Goal: Information Seeking & Learning: Learn about a topic

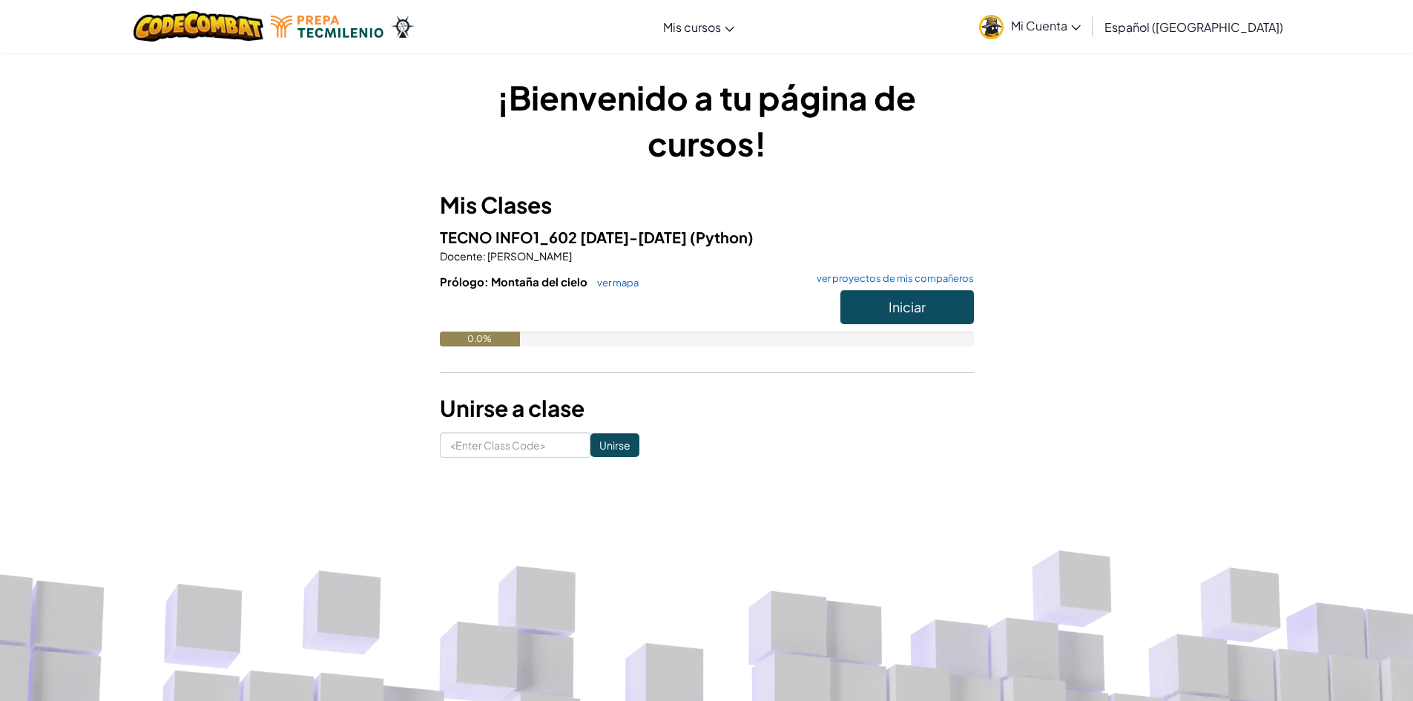
click at [1003, 26] on img at bounding box center [991, 27] width 24 height 24
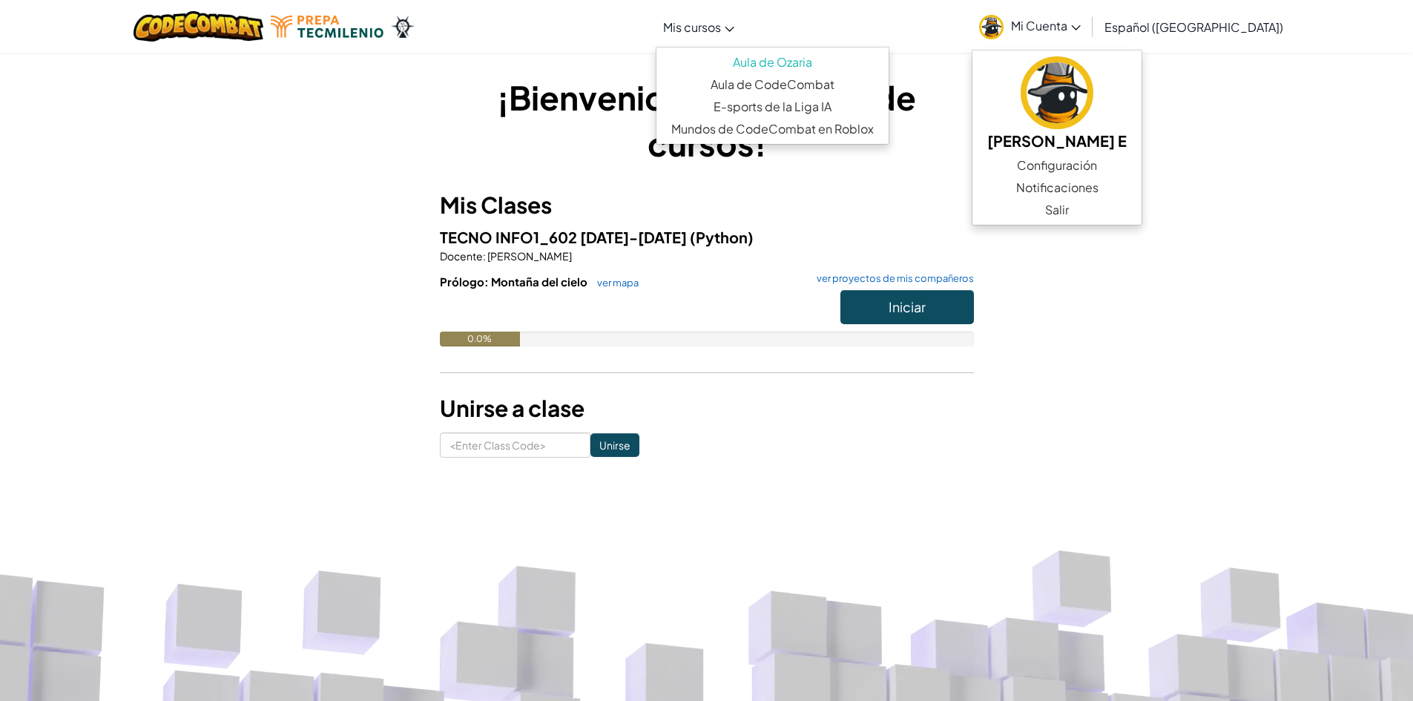
click at [721, 24] on span "Mis cursos" at bounding box center [692, 27] width 58 height 16
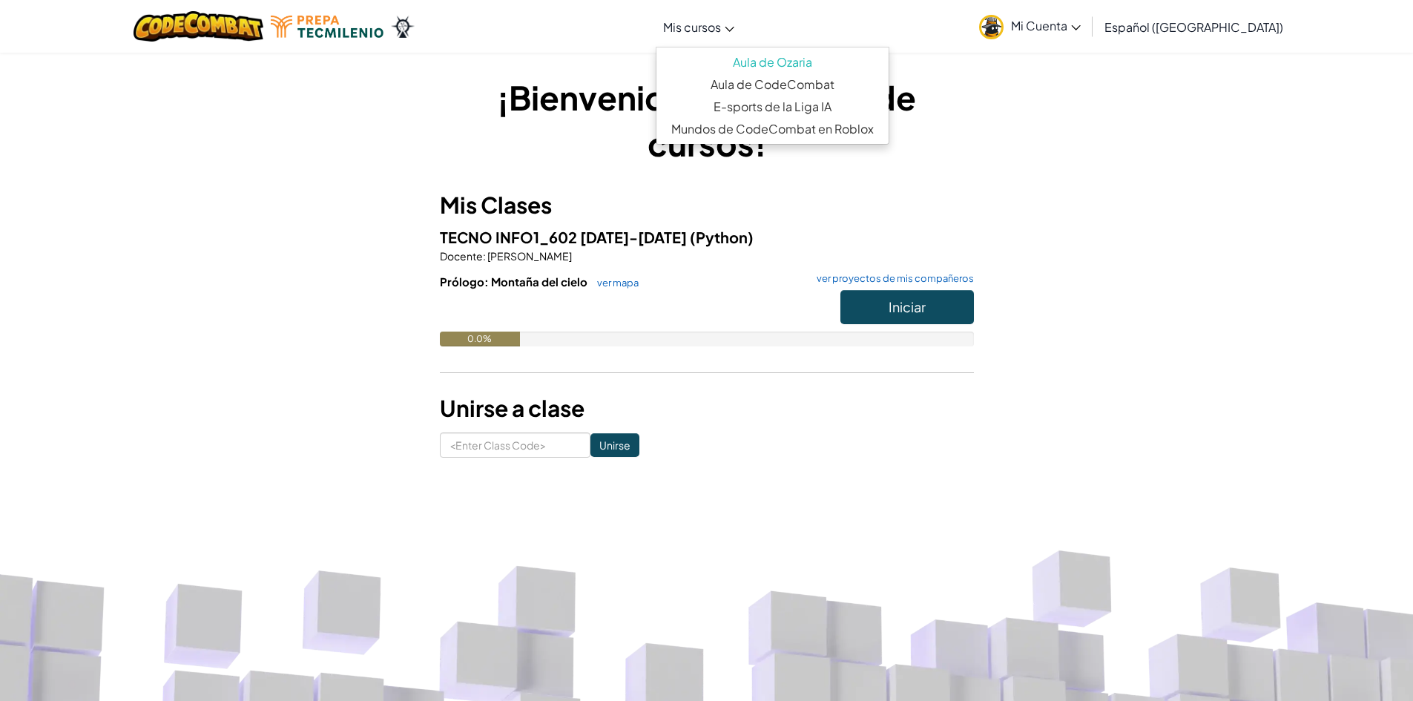
click at [994, 33] on div "Cambia la navigación Mis cursos Aula de Ozaria Aula de CodeCombat E-sports de l…" at bounding box center [706, 26] width 1420 height 53
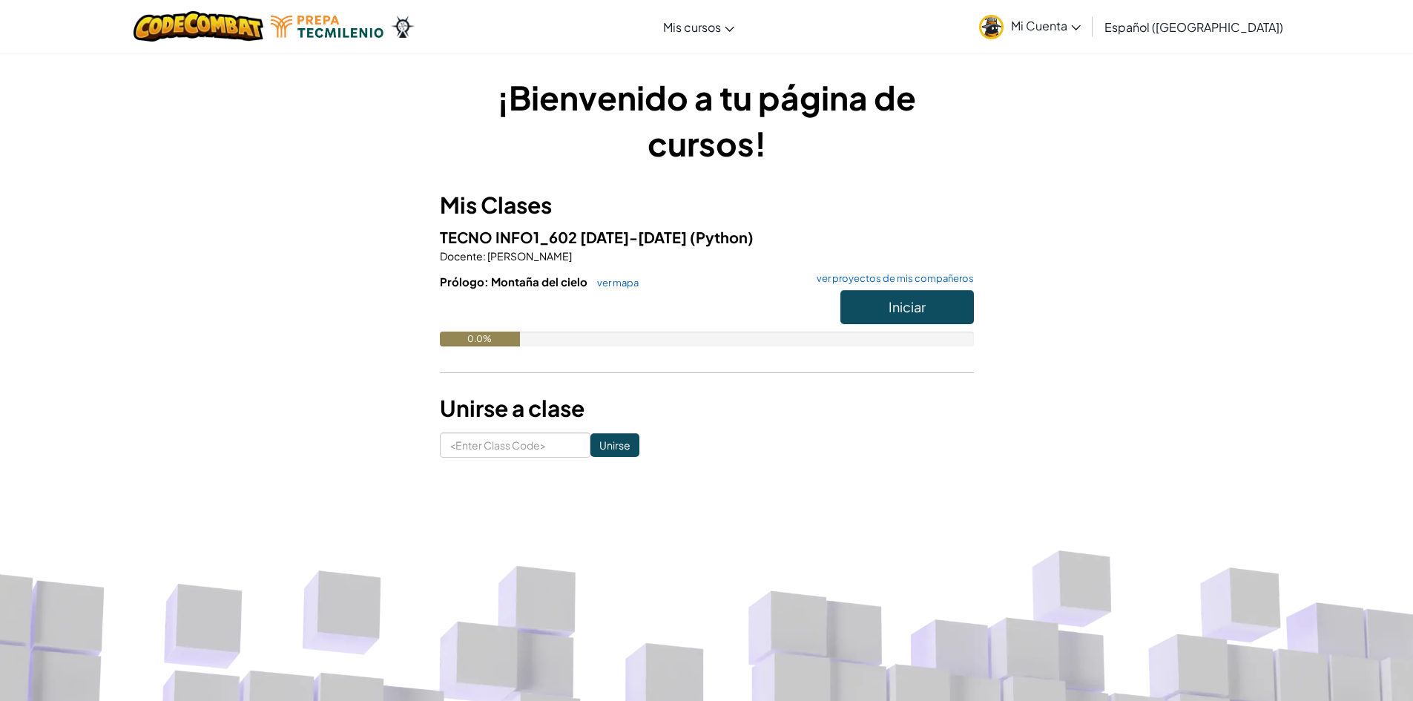
click at [1065, 33] on span "Mi Cuenta" at bounding box center [1046, 26] width 70 height 16
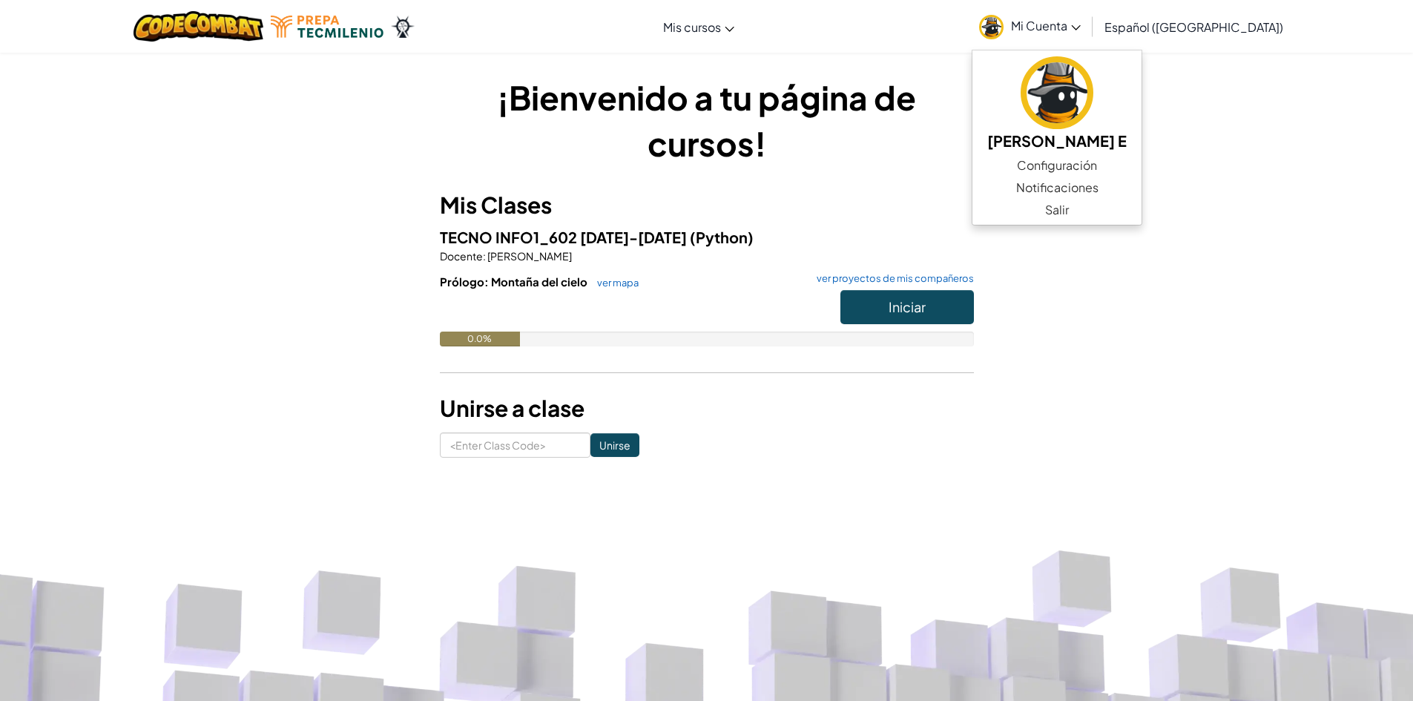
click at [648, 156] on h1 "¡Bienvenido a tu página de cursos!" at bounding box center [707, 120] width 534 height 92
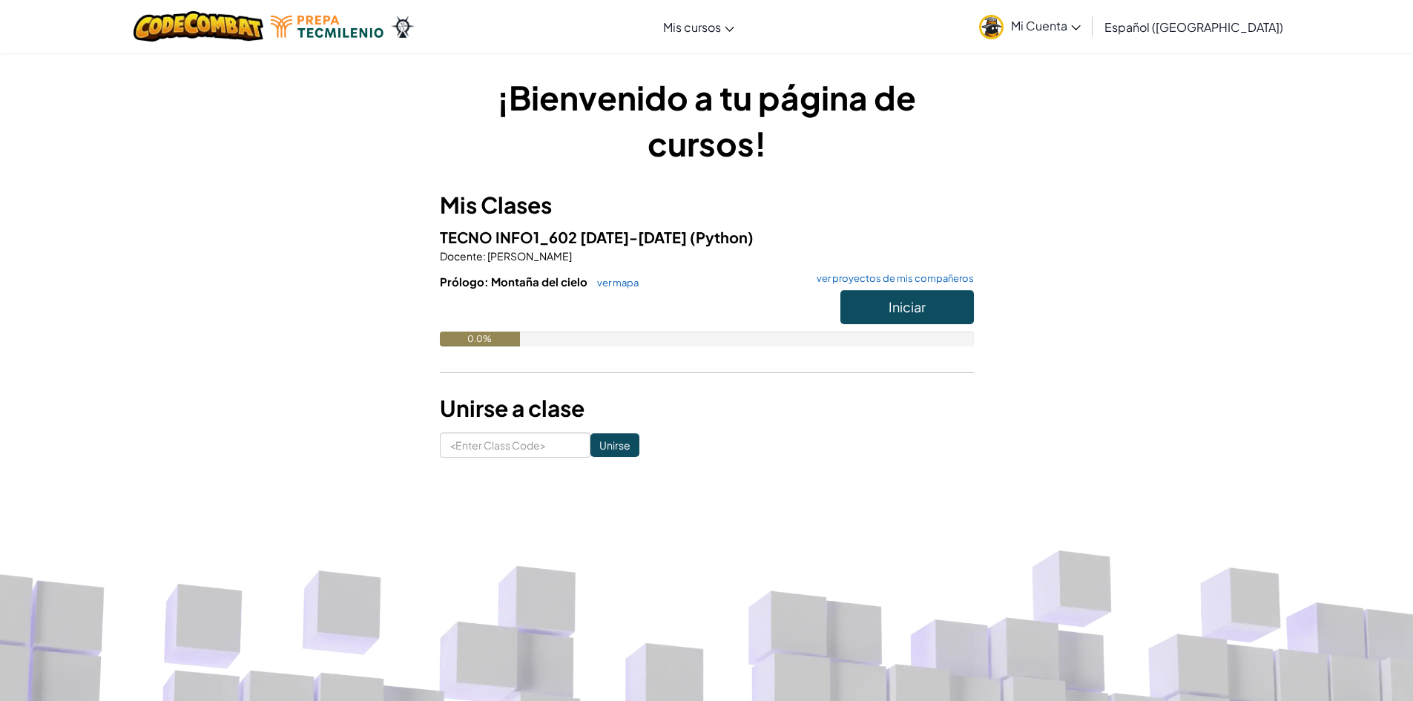
click at [1039, 17] on link "Mi Cuenta" at bounding box center [1030, 26] width 116 height 47
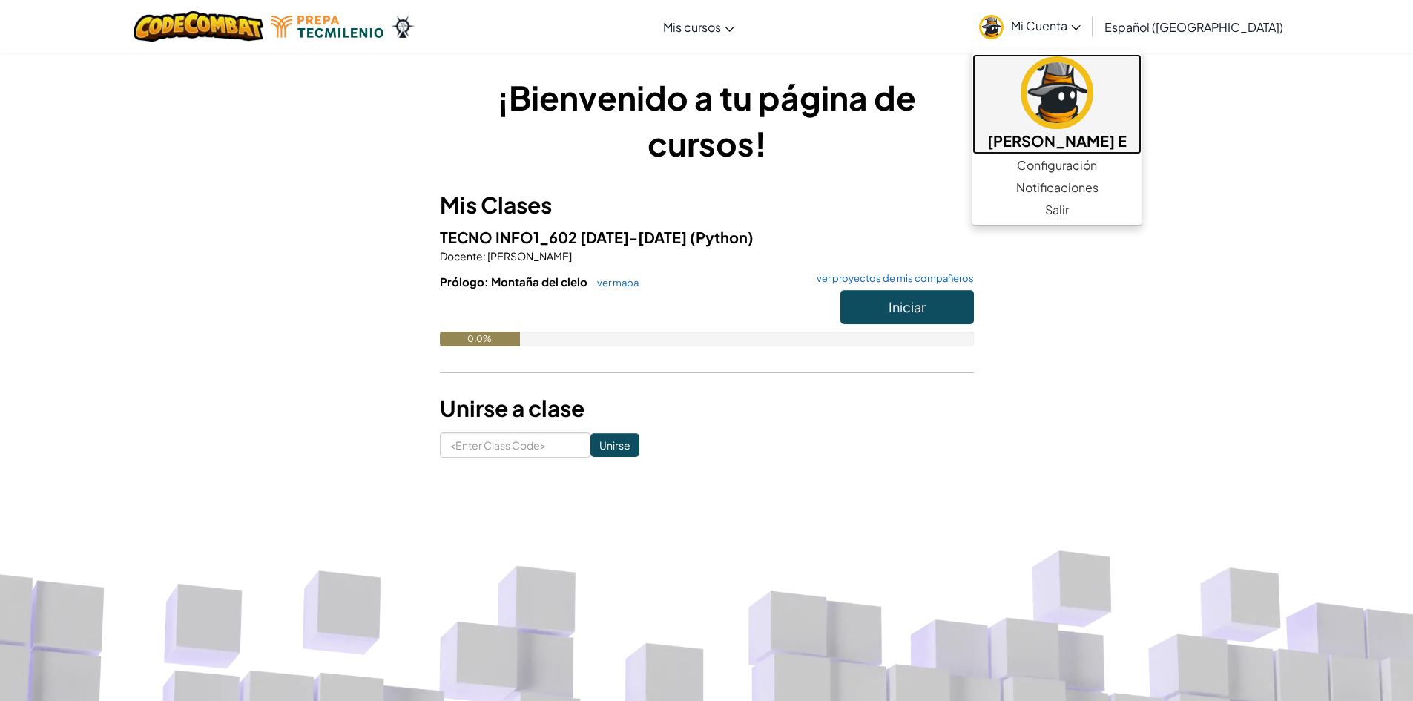
click at [1082, 117] on link "[PERSON_NAME] Sofía [PERSON_NAME] E" at bounding box center [1056, 104] width 169 height 100
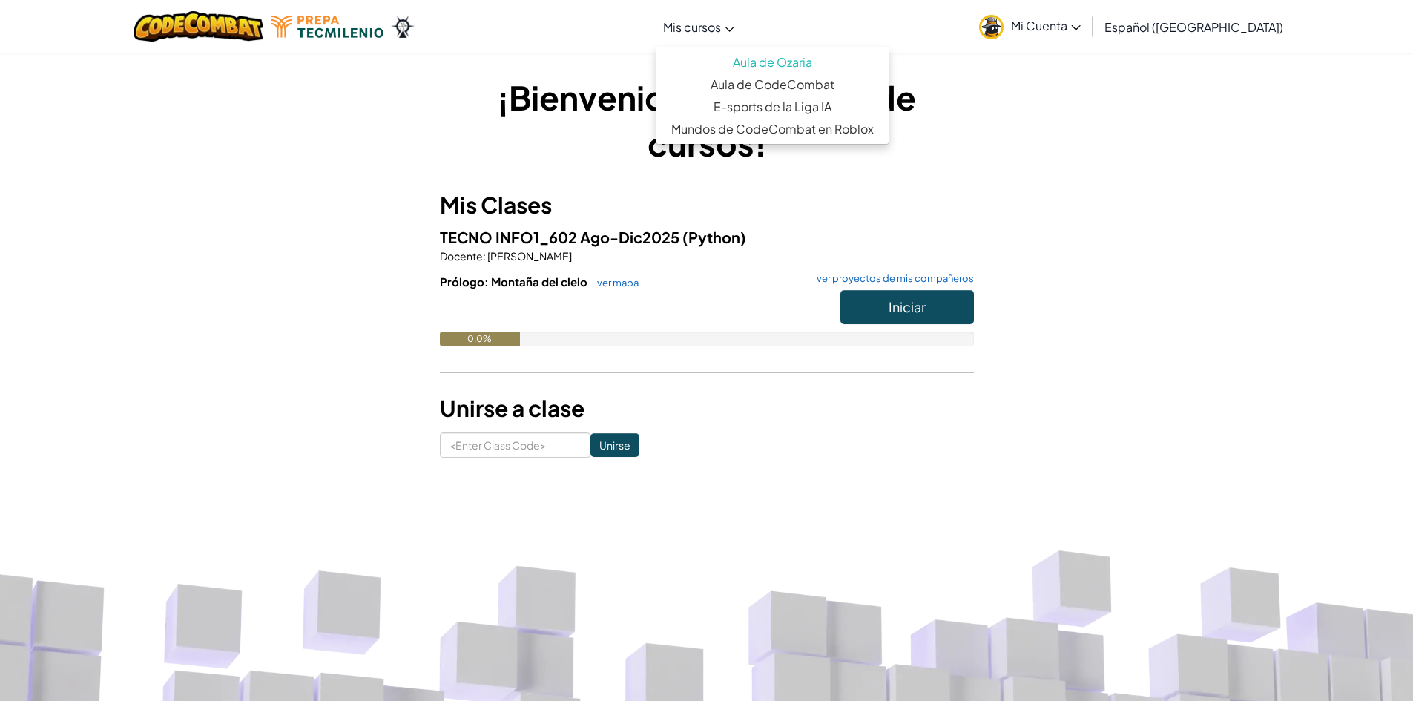
click at [721, 26] on span "Mis cursos" at bounding box center [692, 27] width 58 height 16
click at [1063, 32] on span "Mi Cuenta" at bounding box center [1046, 26] width 70 height 16
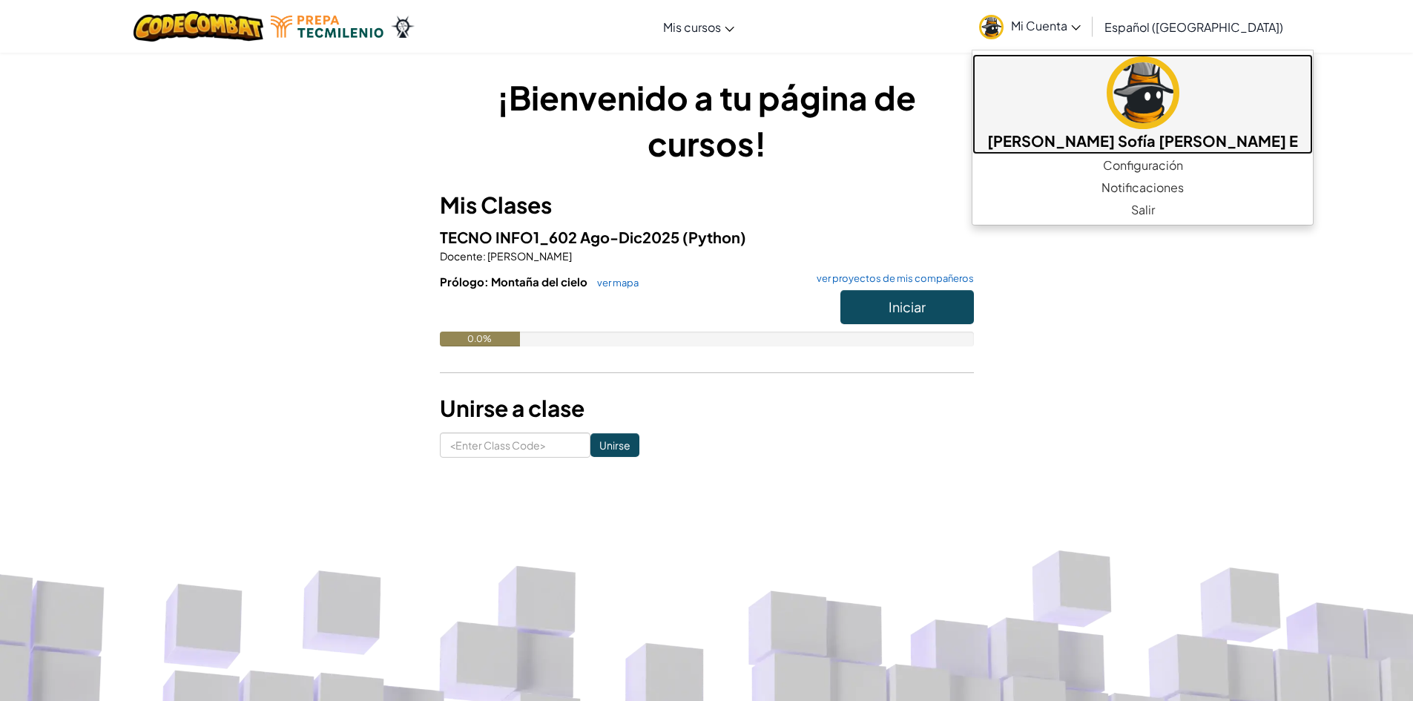
click at [1040, 90] on link "[PERSON_NAME] Sofía [PERSON_NAME] E" at bounding box center [1142, 104] width 340 height 100
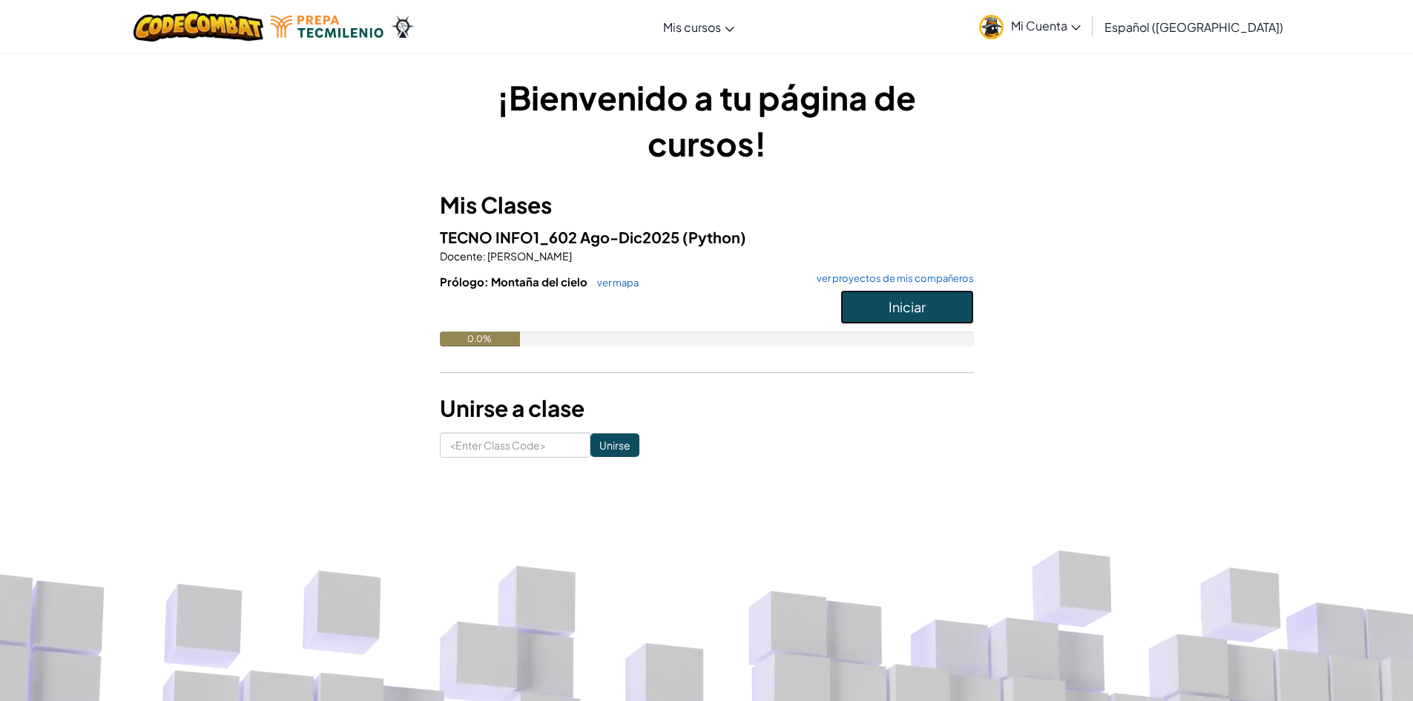
click at [854, 297] on button "Iniciar" at bounding box center [906, 307] width 133 height 34
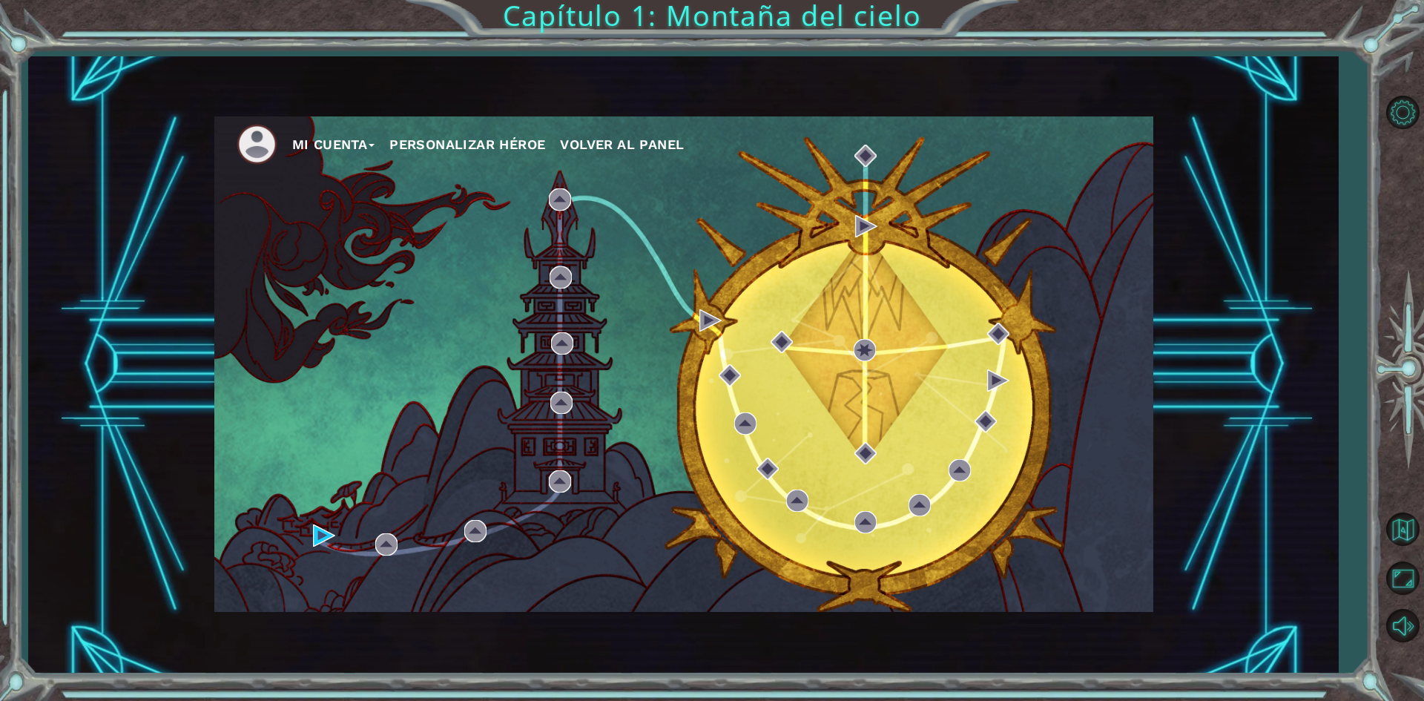
click at [501, 142] on button "Personalizar héroe" at bounding box center [467, 144] width 156 height 22
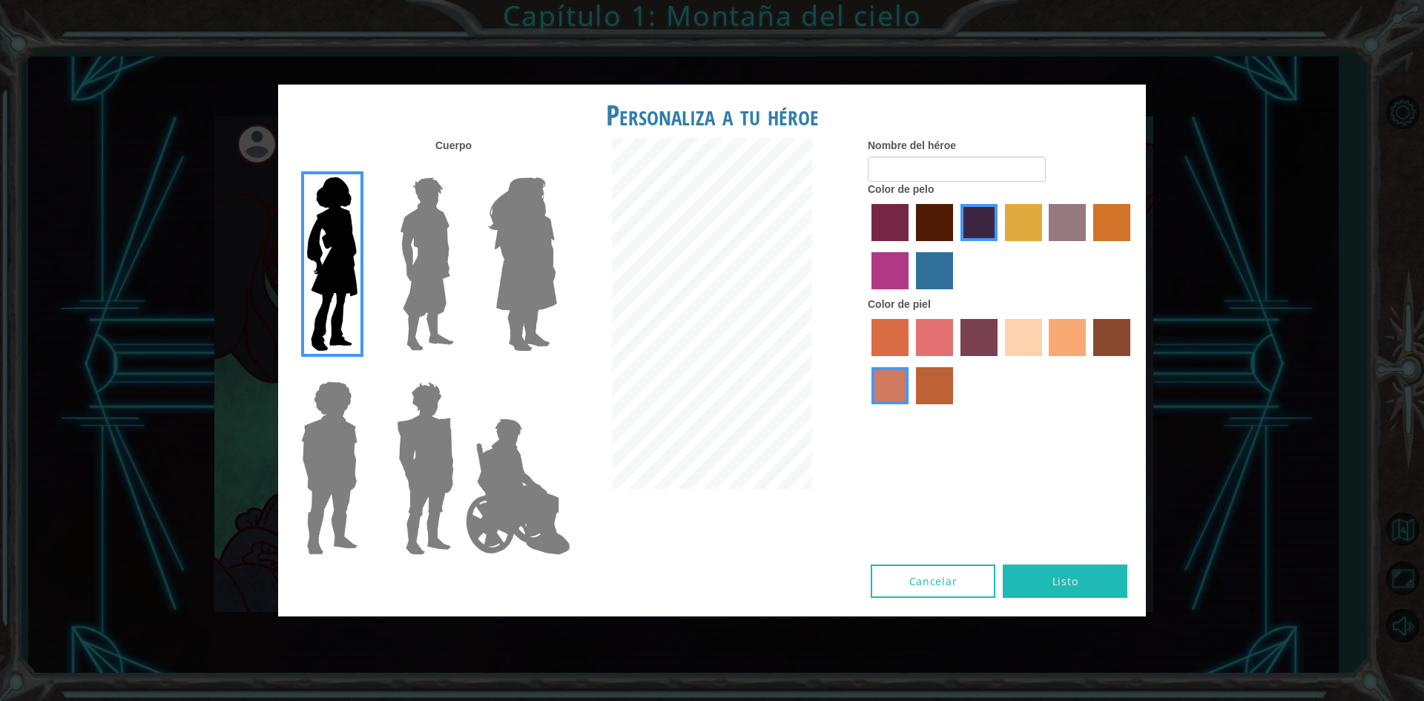
click at [330, 247] on img at bounding box center [332, 263] width 62 height 185
click at [363, 168] on input "Hero Connie" at bounding box center [363, 168] width 0 height 0
click at [542, 272] on img at bounding box center [522, 263] width 81 height 185
click at [556, 168] on input "Hero Amethyst" at bounding box center [556, 168] width 0 height 0
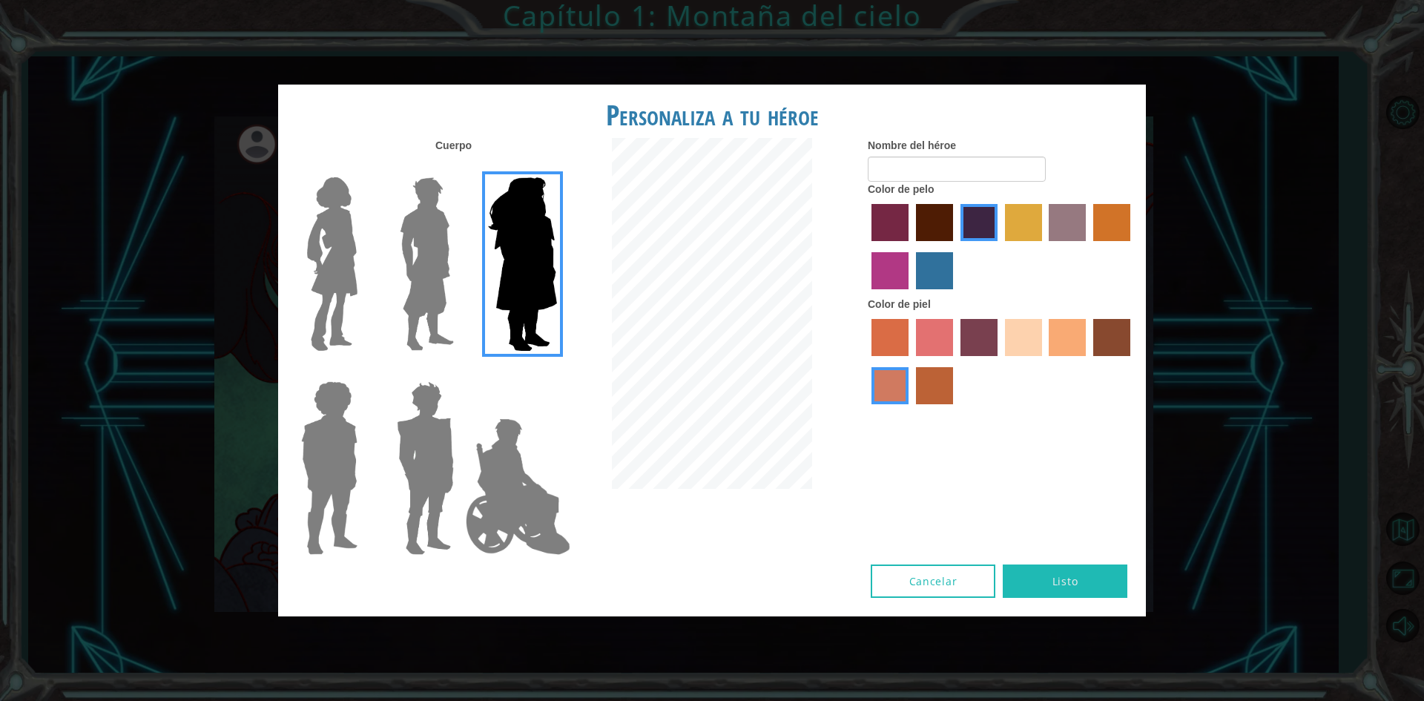
click at [320, 265] on img at bounding box center [332, 263] width 62 height 185
click at [363, 168] on input "Hero Connie" at bounding box center [363, 168] width 0 height 0
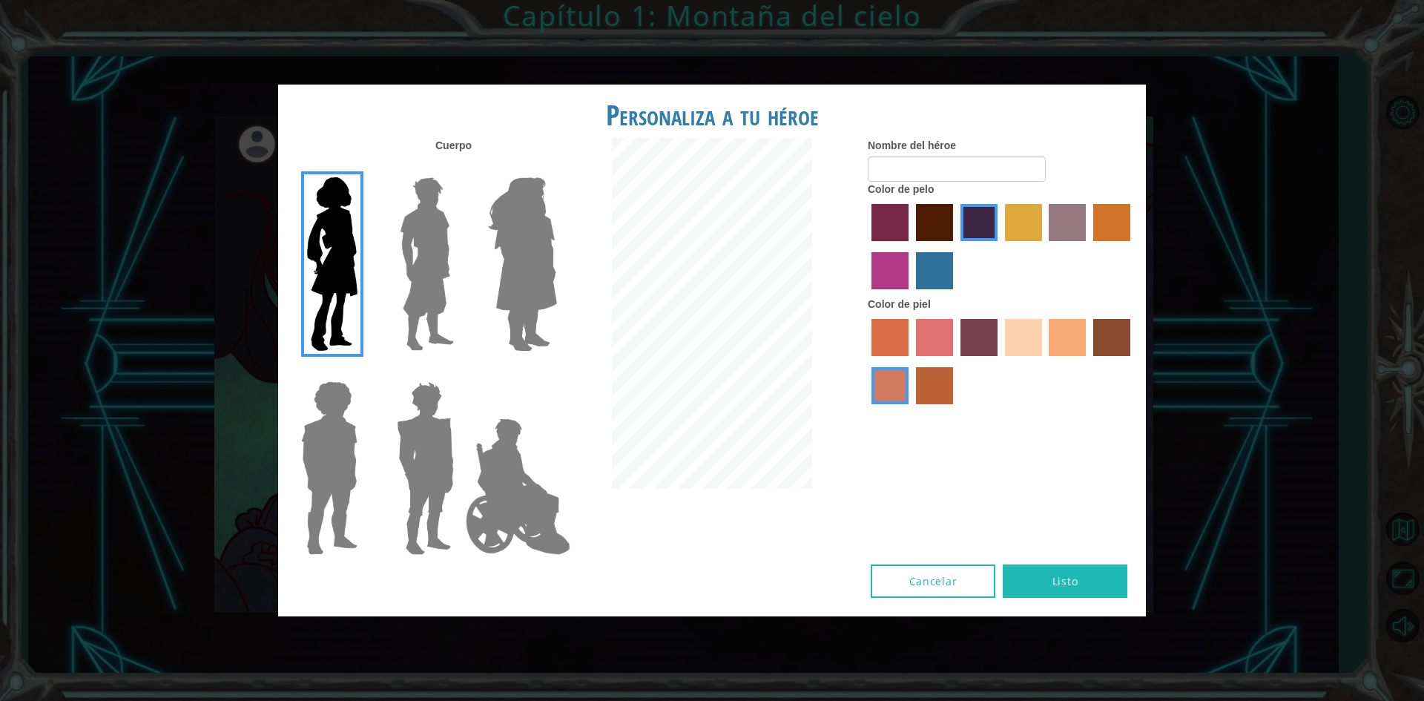
click at [1036, 579] on button "Listo" at bounding box center [1065, 580] width 125 height 33
type input "Natalia"
click at [890, 209] on label "paprika hair color" at bounding box center [889, 222] width 37 height 37
click at [866, 246] on input "paprika hair color" at bounding box center [866, 246] width 0 height 0
click at [925, 227] on label "maroon hair color" at bounding box center [934, 222] width 37 height 37
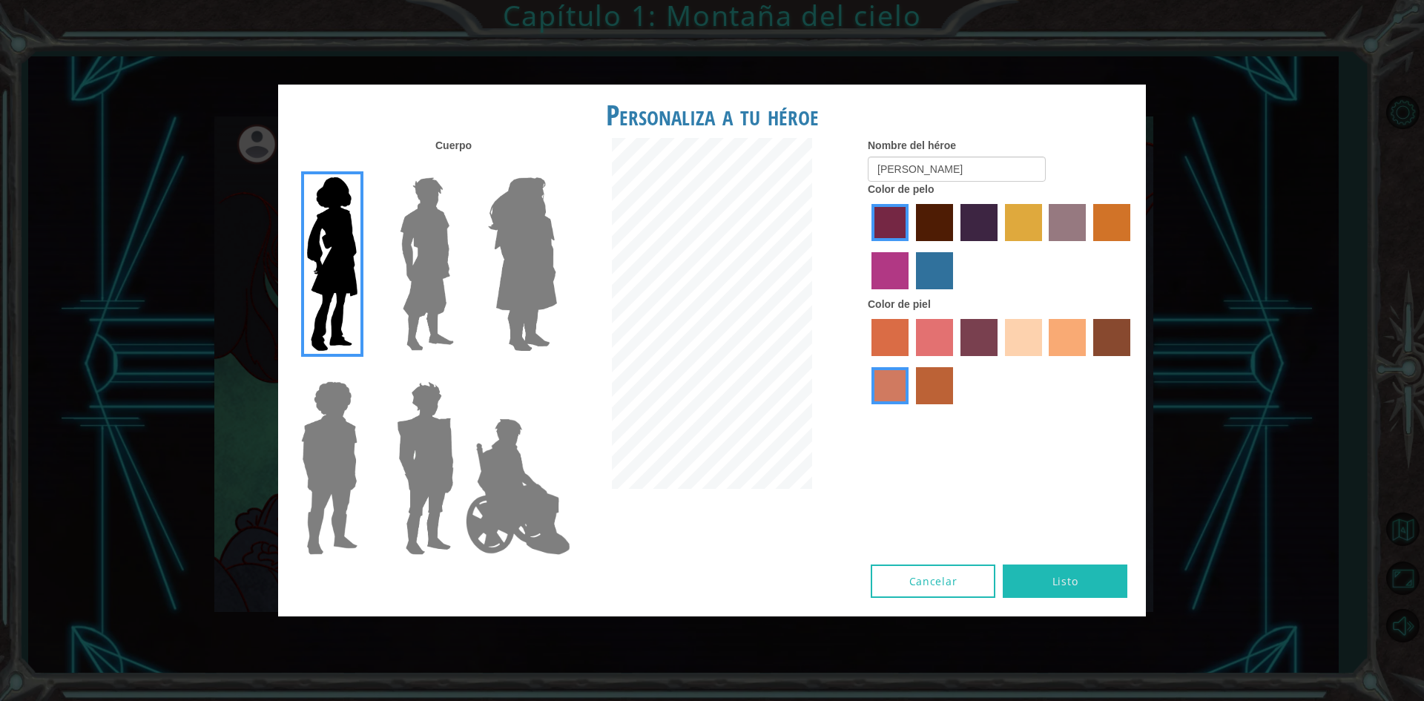
click at [911, 246] on input "maroon hair color" at bounding box center [911, 246] width 0 height 0
click at [923, 378] on label "smoke tree skin color" at bounding box center [934, 385] width 37 height 37
click at [911, 409] on input "smoke tree skin color" at bounding box center [911, 409] width 0 height 0
click at [1033, 332] on label "sandy beach skin color" at bounding box center [1023, 337] width 37 height 37
click at [1000, 361] on input "sandy beach skin color" at bounding box center [1000, 361] width 0 height 0
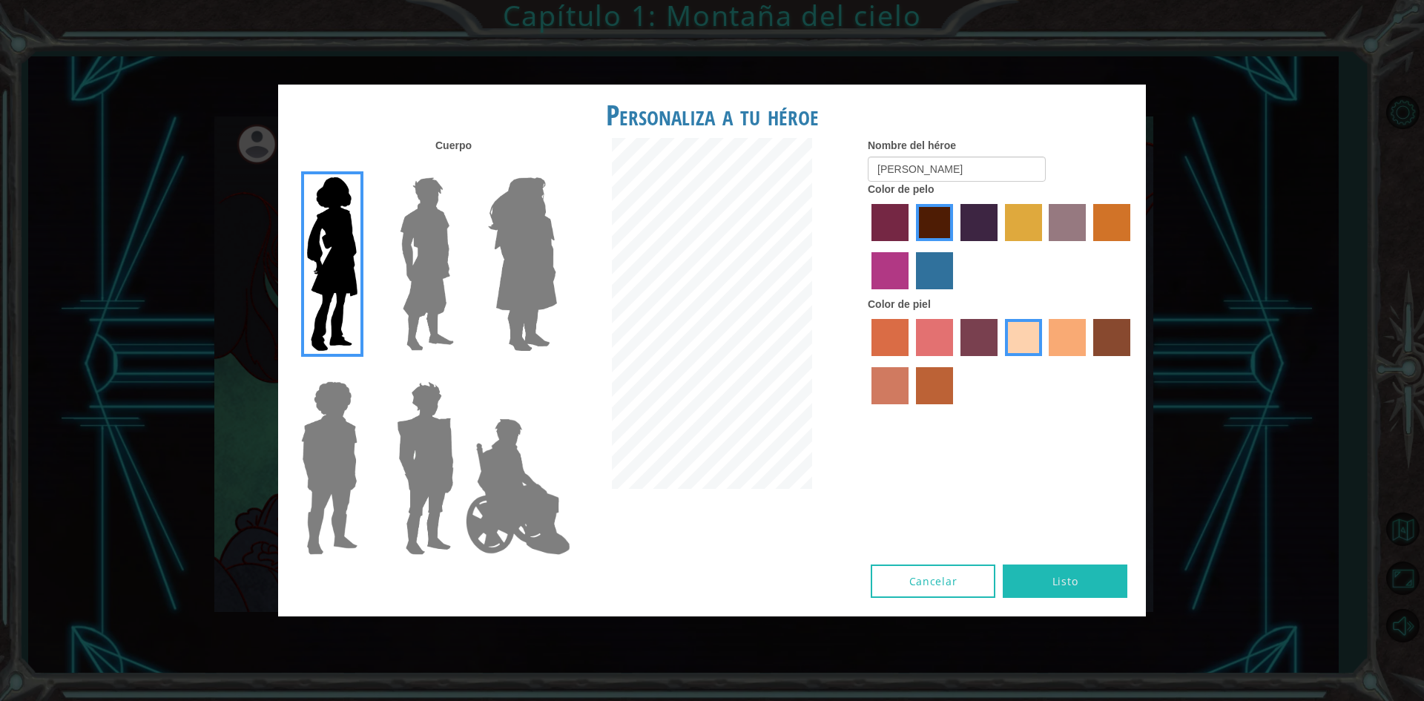
click at [1074, 330] on label "tacao skin color" at bounding box center [1067, 337] width 37 height 37
click at [1044, 361] on input "tacao skin color" at bounding box center [1044, 361] width 0 height 0
click at [1035, 578] on button "Listo" at bounding box center [1065, 580] width 125 height 33
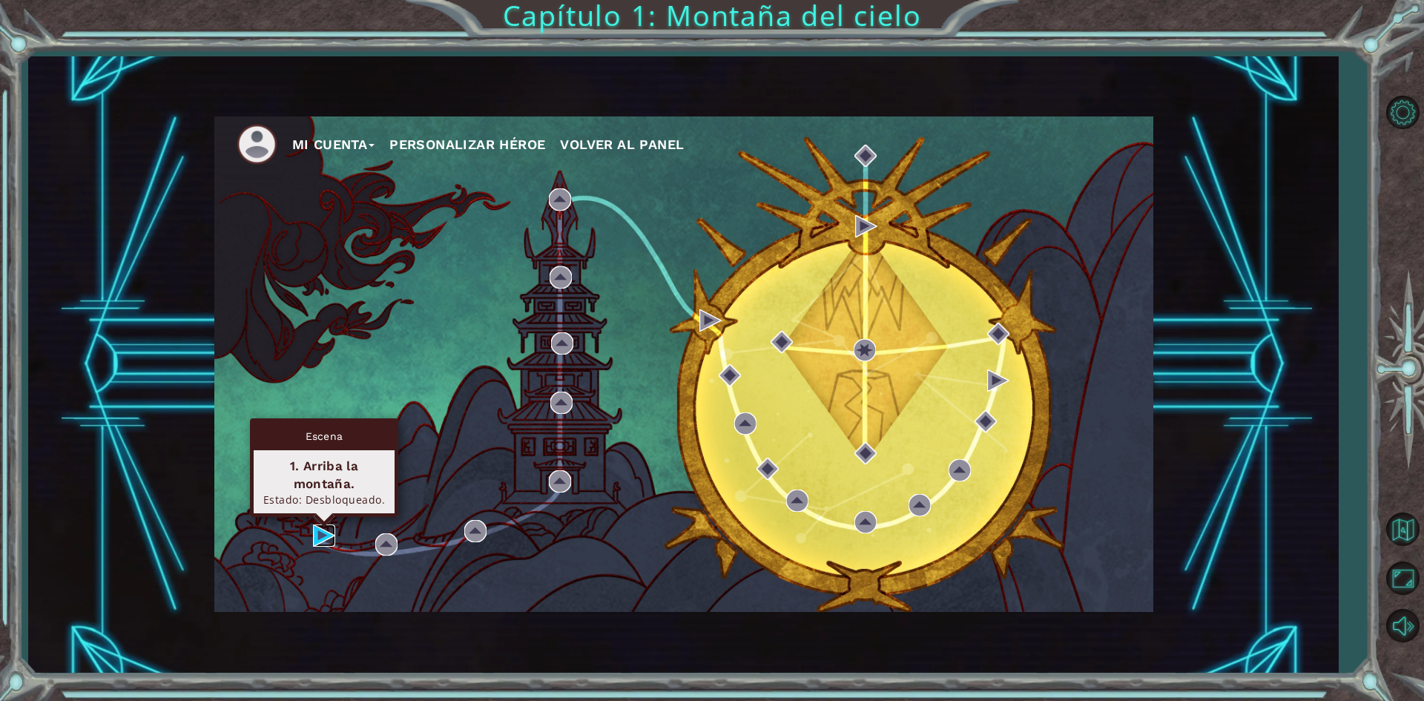
click at [314, 532] on img at bounding box center [324, 535] width 22 height 22
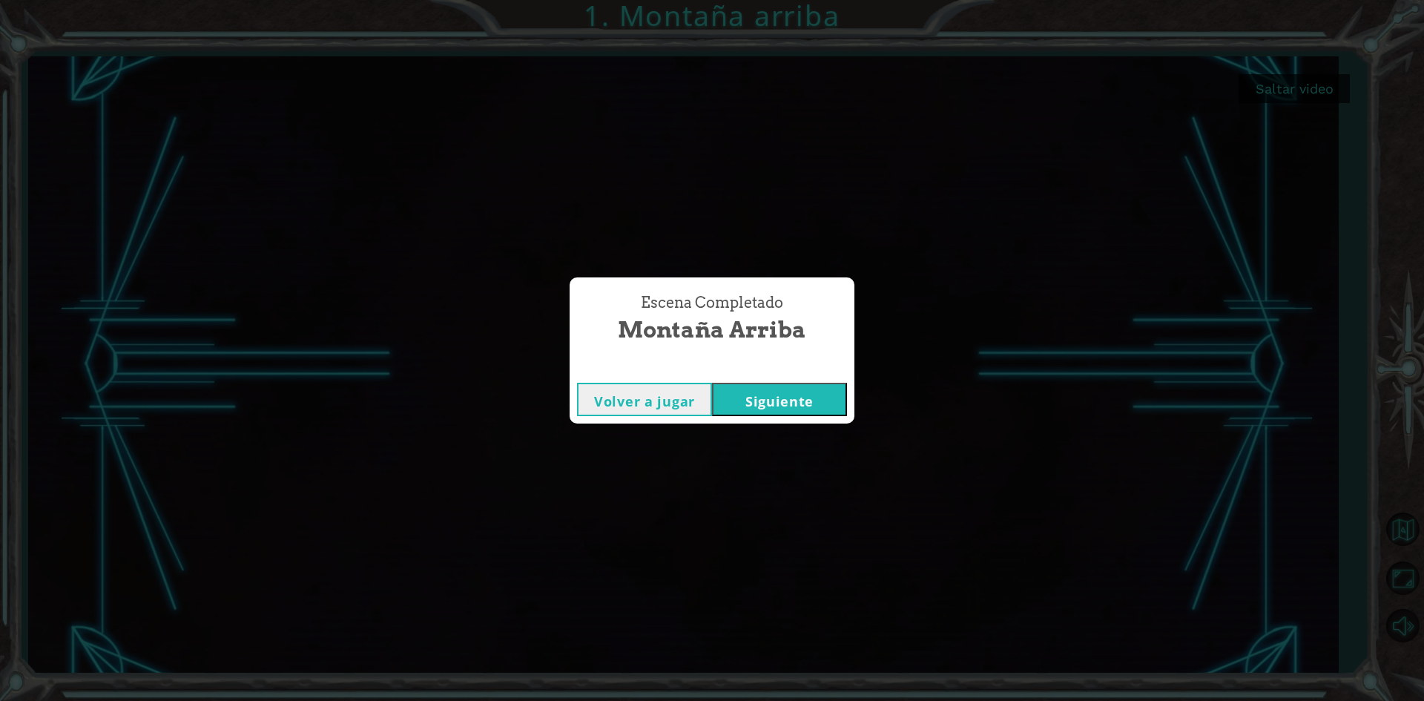
click at [785, 386] on button "Siguiente" at bounding box center [779, 399] width 135 height 33
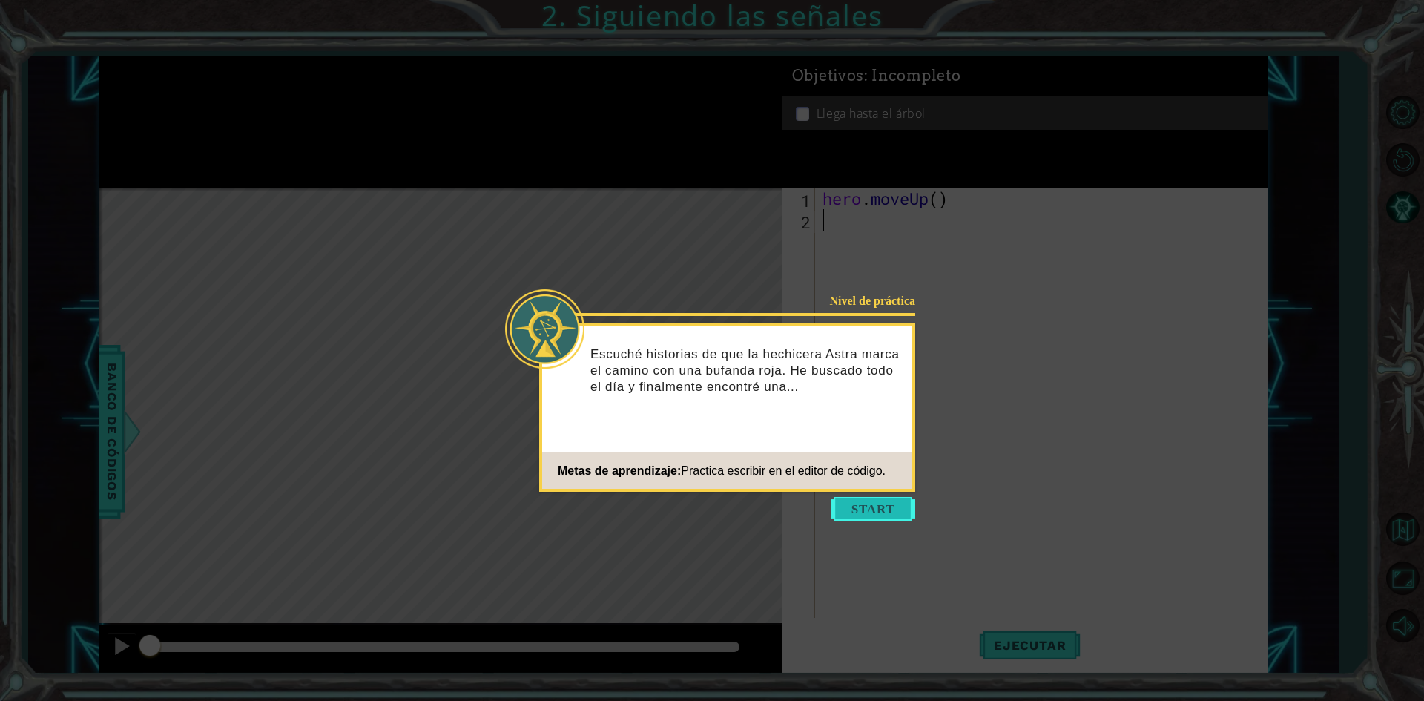
click at [845, 508] on button "Start" at bounding box center [873, 509] width 85 height 24
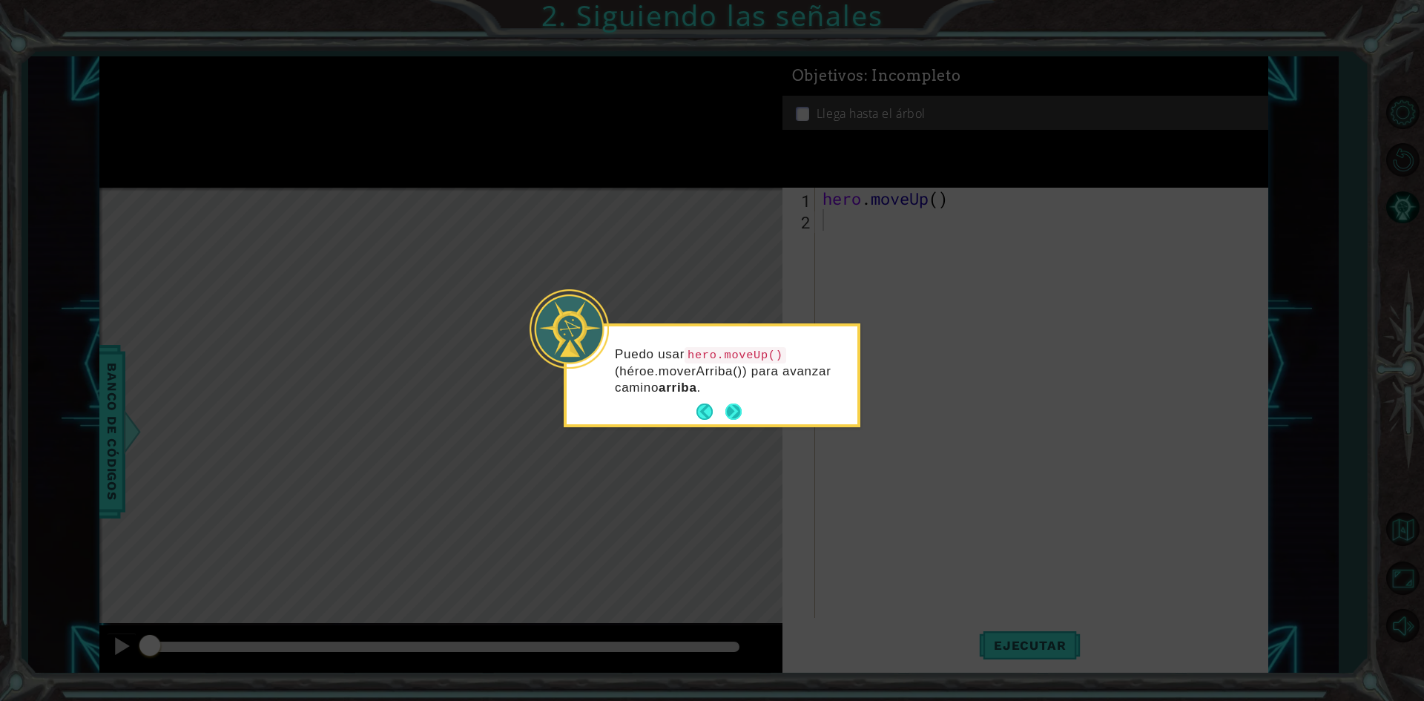
click at [726, 406] on button "Next" at bounding box center [733, 411] width 16 height 16
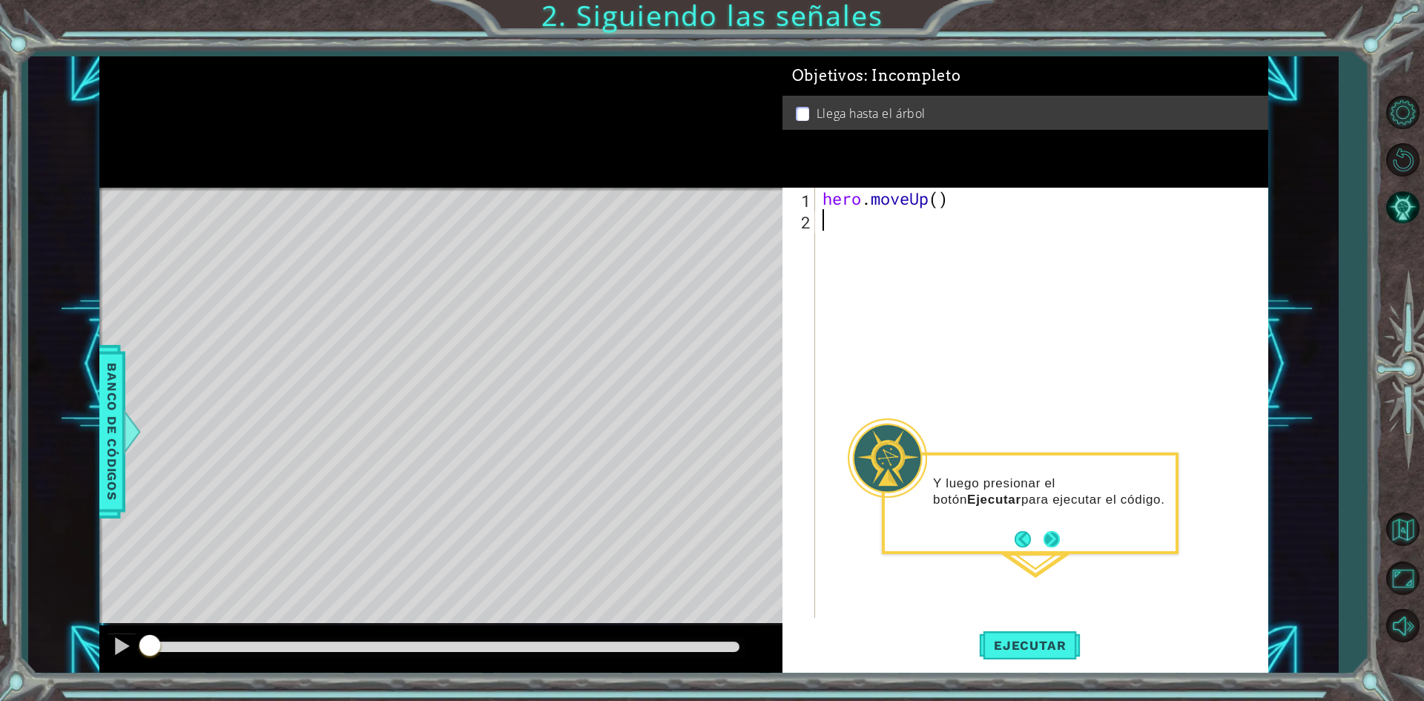
click at [1054, 534] on button "Next" at bounding box center [1051, 539] width 16 height 16
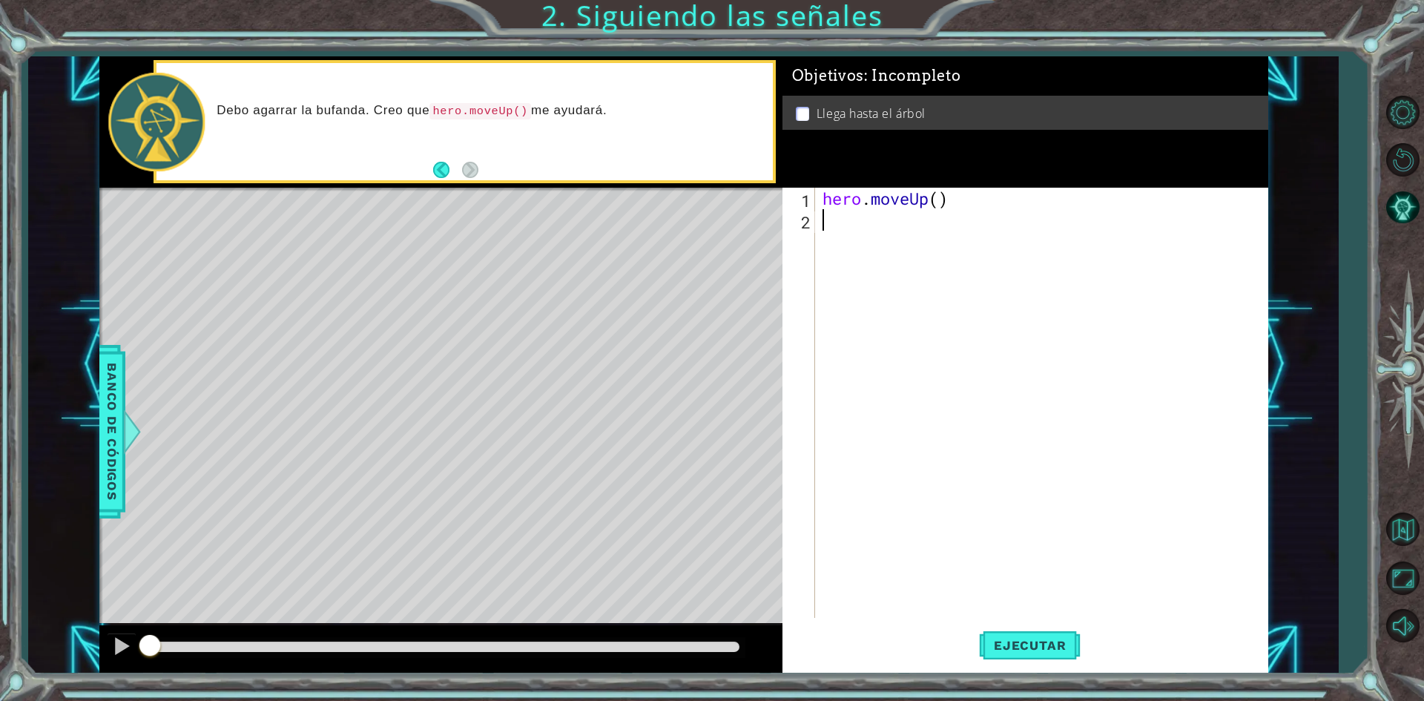
click at [875, 228] on div "hero . moveUp ( )" at bounding box center [1044, 424] width 451 height 473
type textarea "hero.moveUp(1)"
click at [1050, 647] on span "Ejecutar" at bounding box center [1030, 645] width 102 height 15
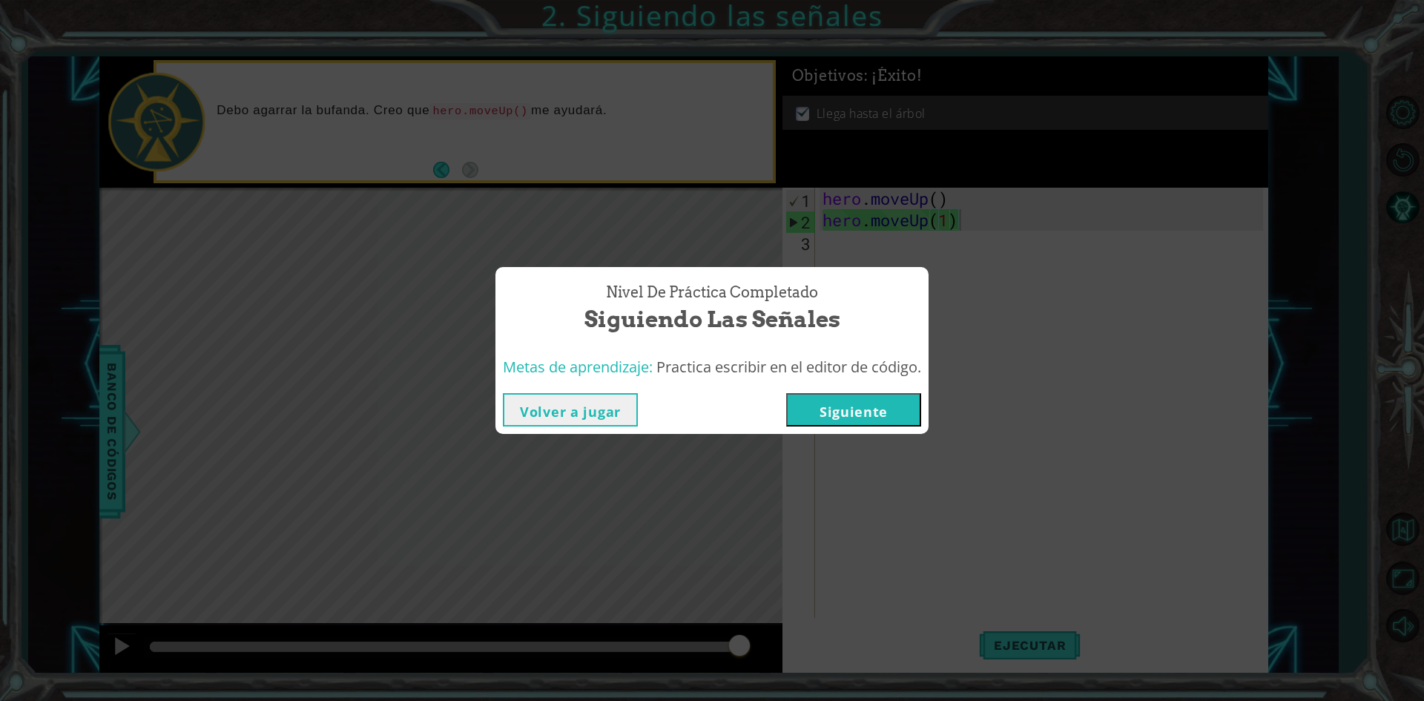
click at [893, 410] on button "Siguiente" at bounding box center [853, 409] width 135 height 33
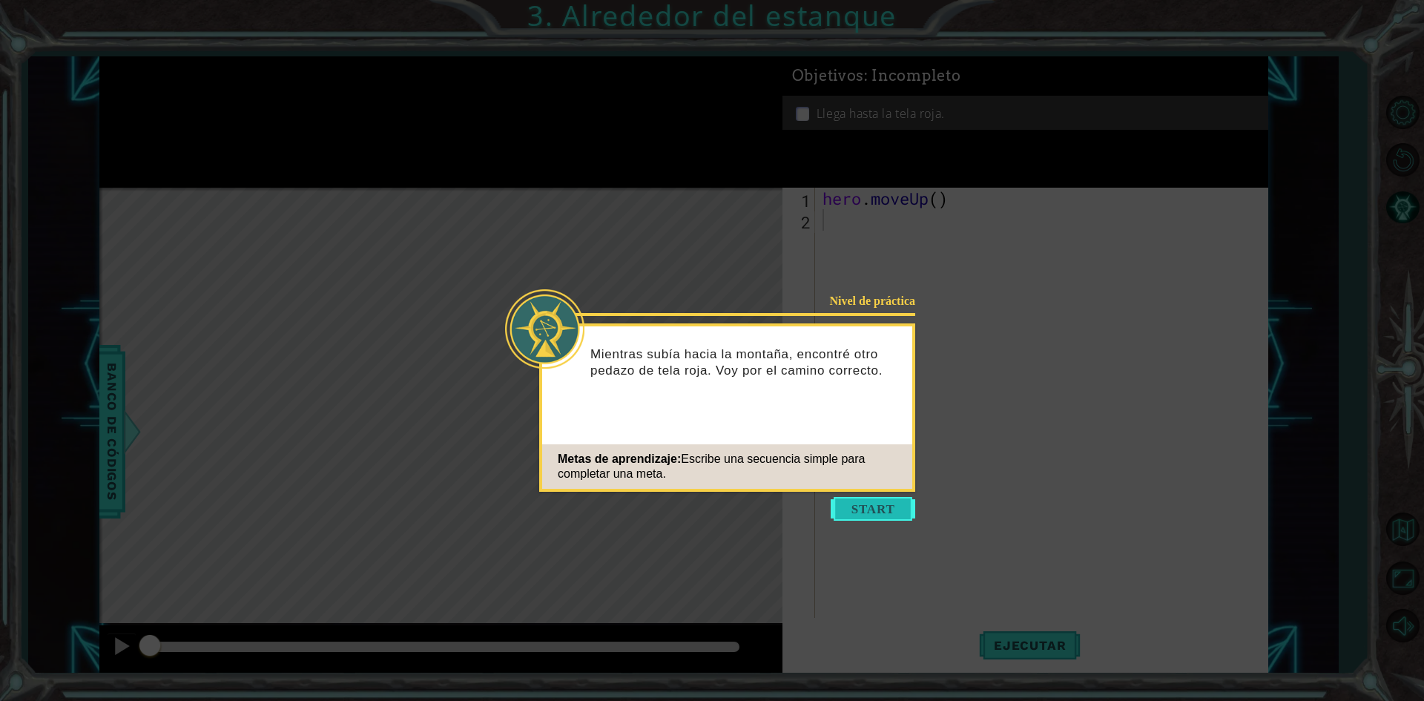
click at [878, 502] on button "Start" at bounding box center [873, 509] width 85 height 24
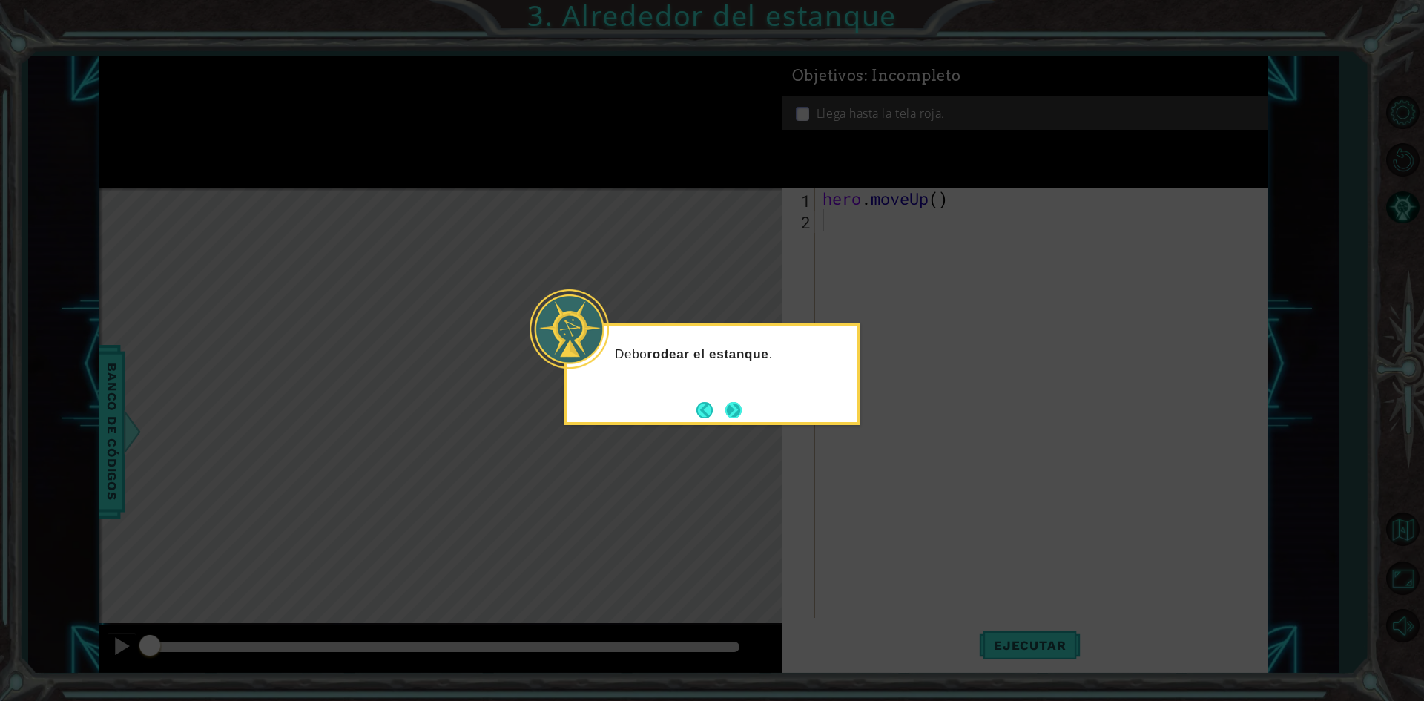
click at [730, 406] on button "Next" at bounding box center [733, 410] width 16 height 16
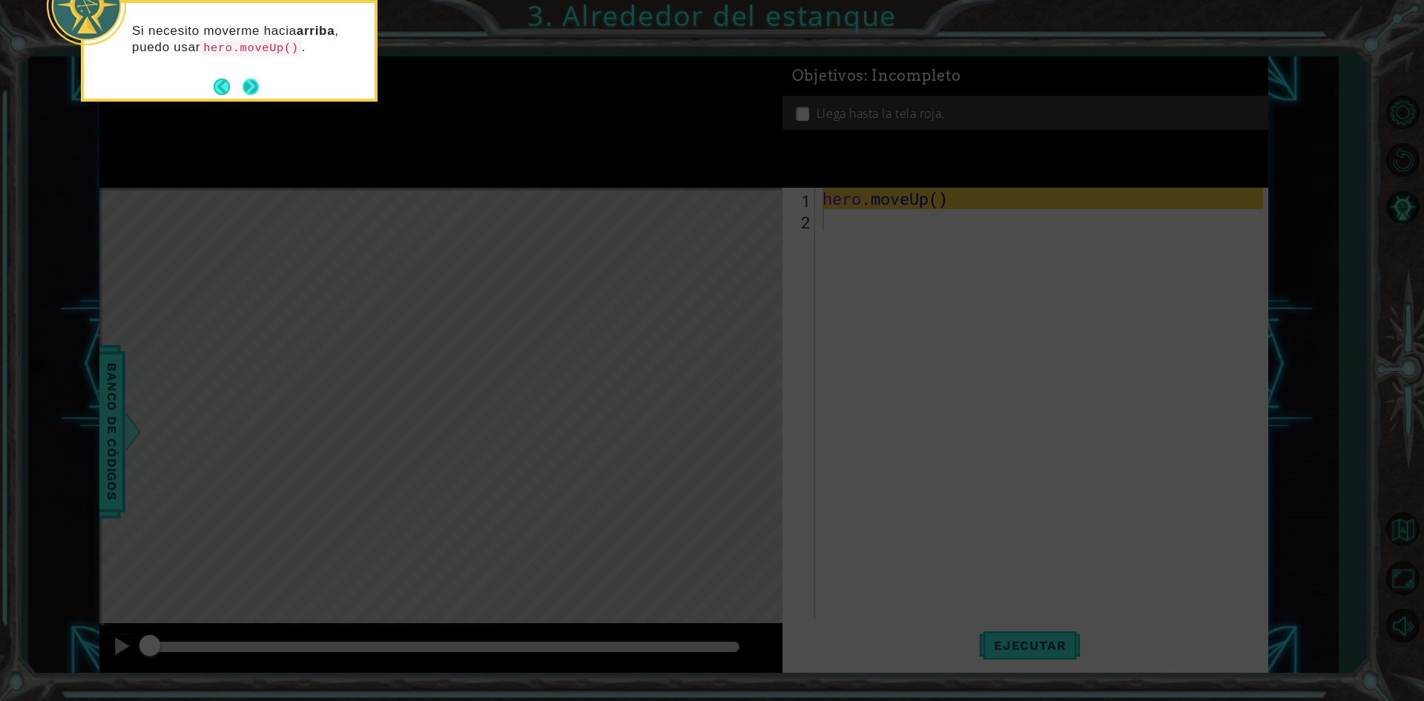
click at [251, 79] on button "Next" at bounding box center [251, 87] width 16 height 16
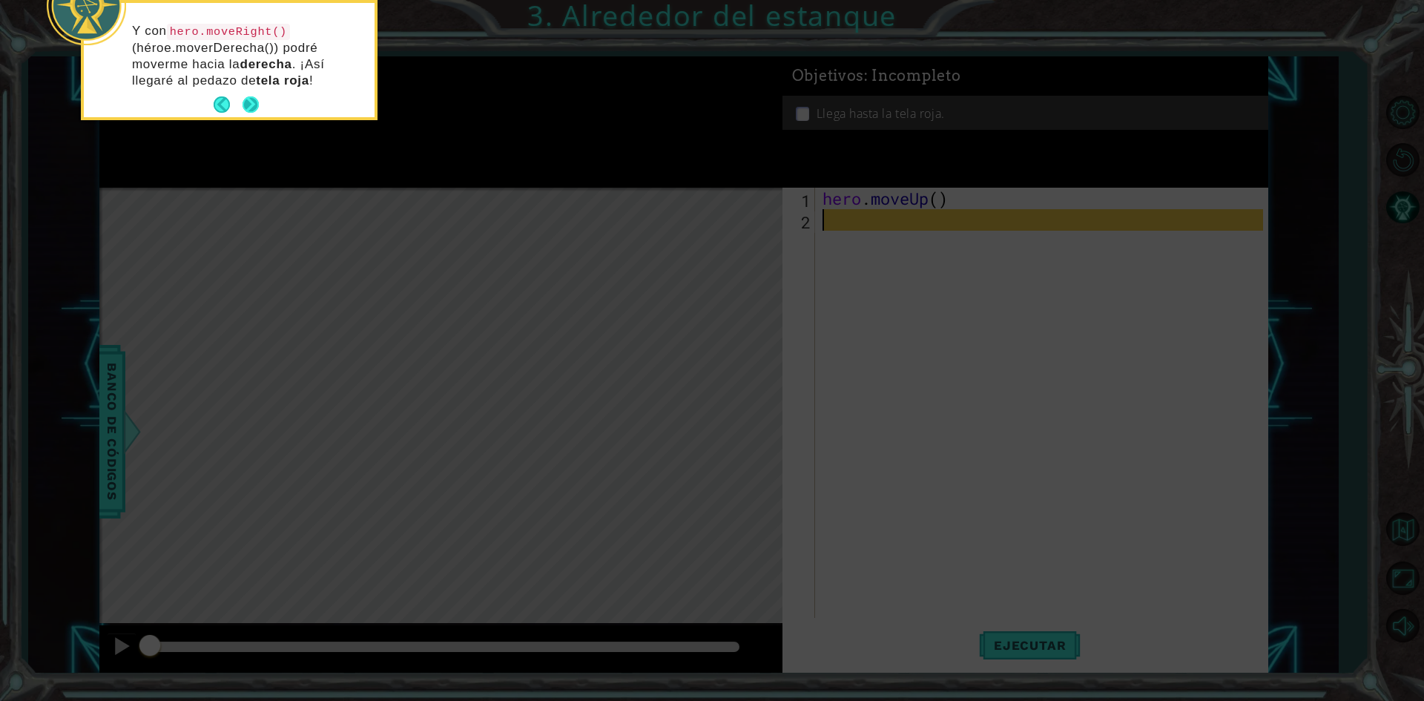
click at [259, 100] on button "Next" at bounding box center [251, 104] width 16 height 16
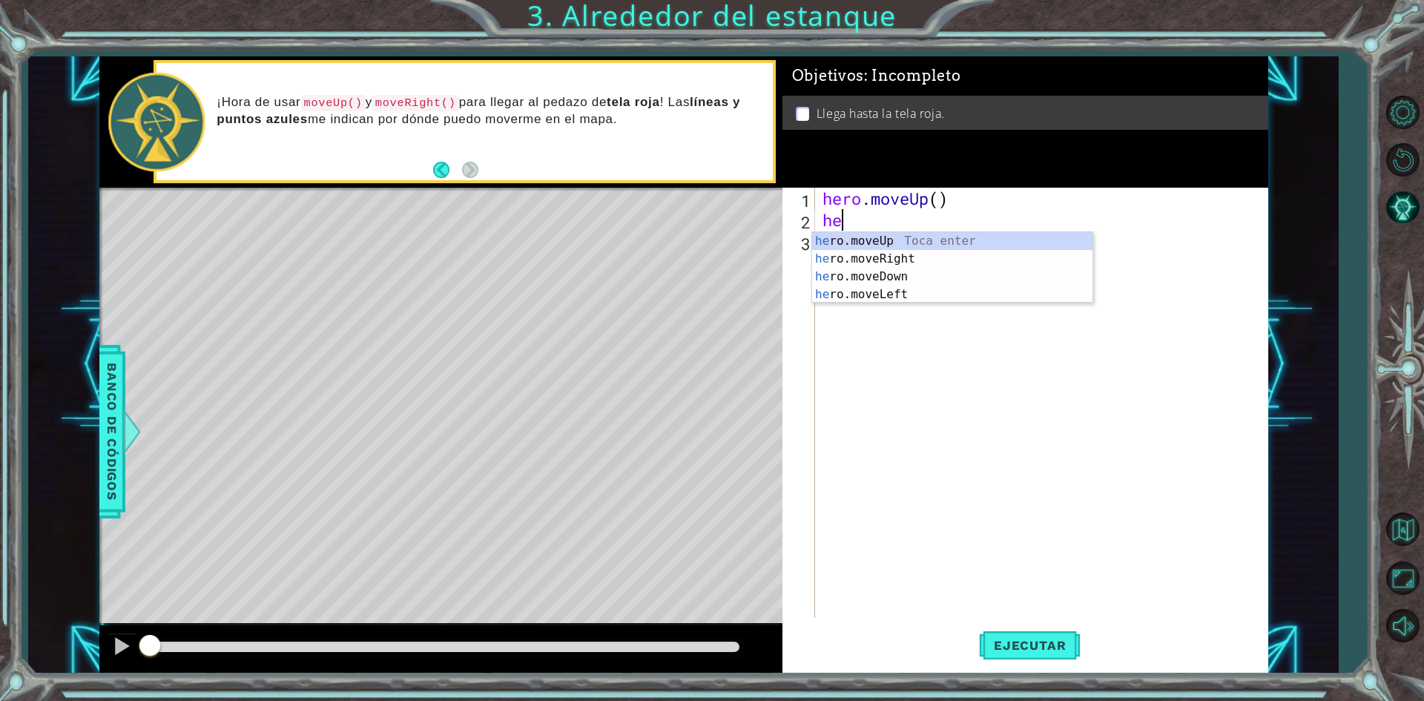
type textarea "her"
click at [969, 242] on div "her o.moveUp Toca enter her o.moveRight Toca enter her o.moveDown Toca enter he…" at bounding box center [952, 285] width 280 height 107
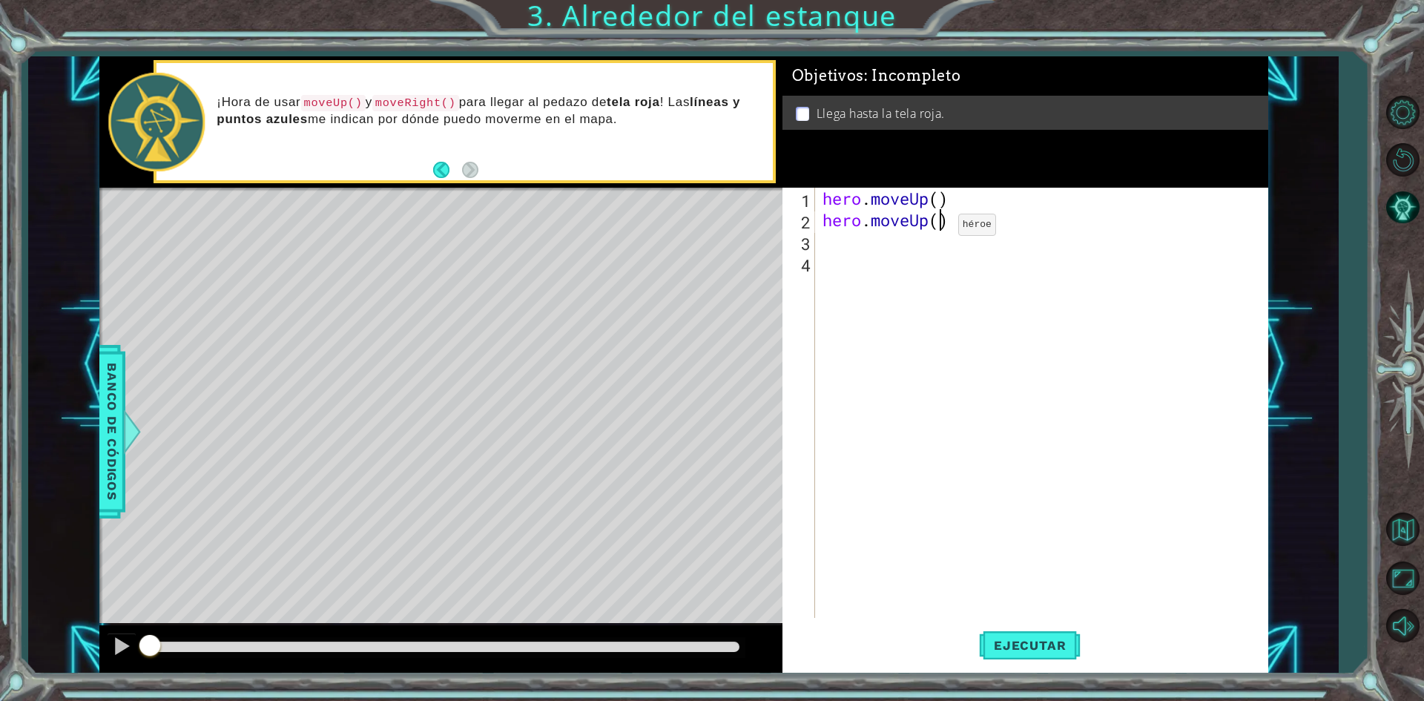
click at [936, 228] on div "hero . moveUp ( ) hero . moveUp ( )" at bounding box center [1044, 424] width 451 height 473
type textarea "hero.moveUp(1)"
click at [851, 243] on div "hero . moveUp ( ) hero . moveUp ( 1 )" at bounding box center [1044, 424] width 451 height 473
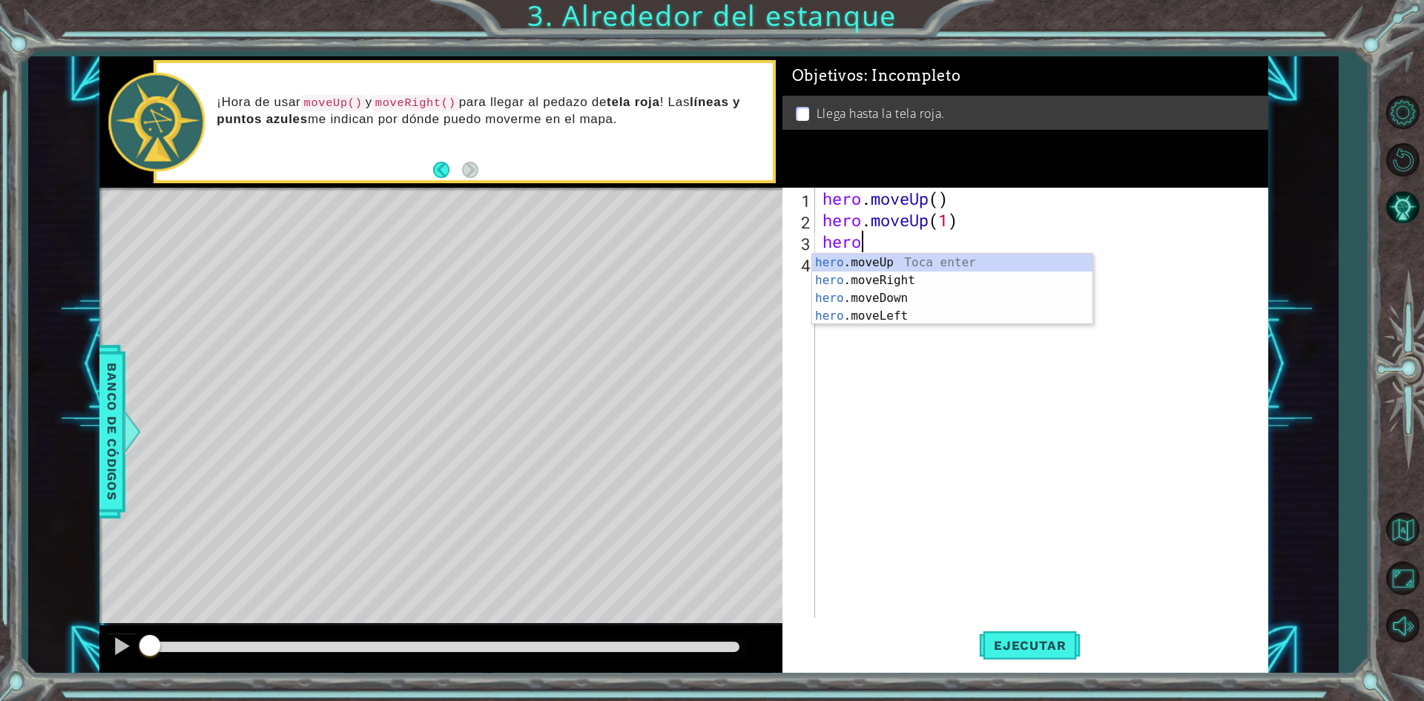
scroll to position [0, 1]
type textarea "hero.m"
click at [894, 285] on div "hero.m oveUp Toca enter hero.m oveRight Toca enter hero.m oveDown Toca enter he…" at bounding box center [952, 307] width 280 height 107
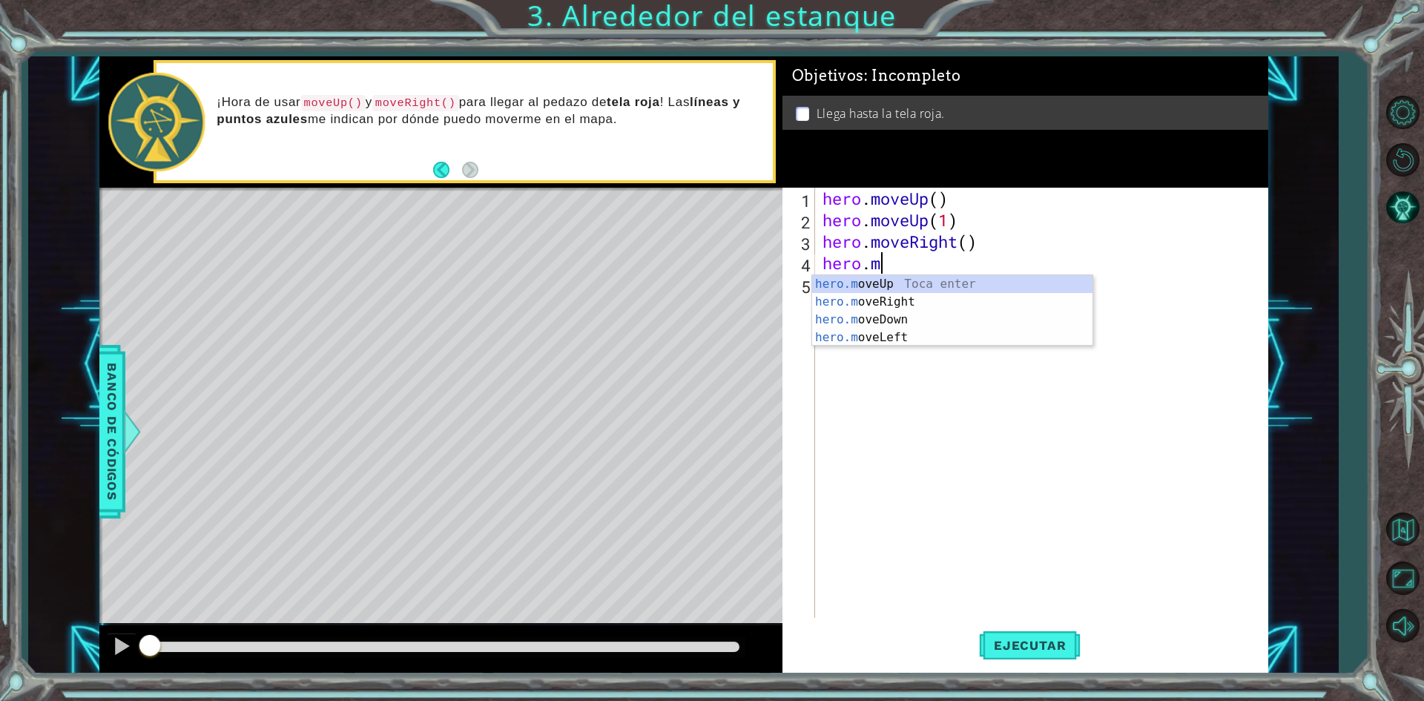
type textarea "hero.mo"
click at [889, 284] on div "hero.mo veUp Toca enter hero.mo veRight Toca enter hero.mo veDown Toca enter he…" at bounding box center [952, 328] width 280 height 107
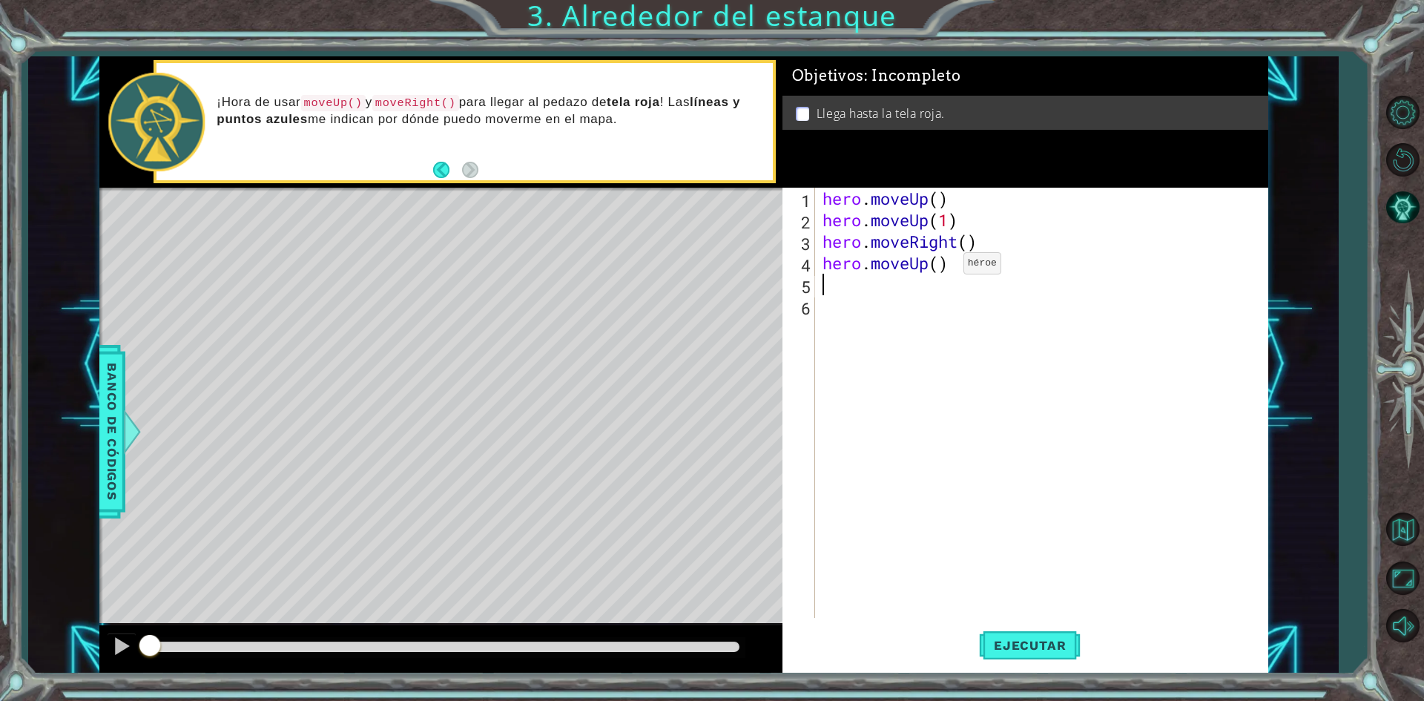
click at [941, 267] on div "hero . moveUp ( ) hero . moveUp ( 1 ) hero . moveRight ( ) hero . moveUp ( )" at bounding box center [1044, 424] width 451 height 473
type textarea "hero.moveUp(1)"
click at [1018, 652] on span "Ejecutar" at bounding box center [1030, 645] width 102 height 15
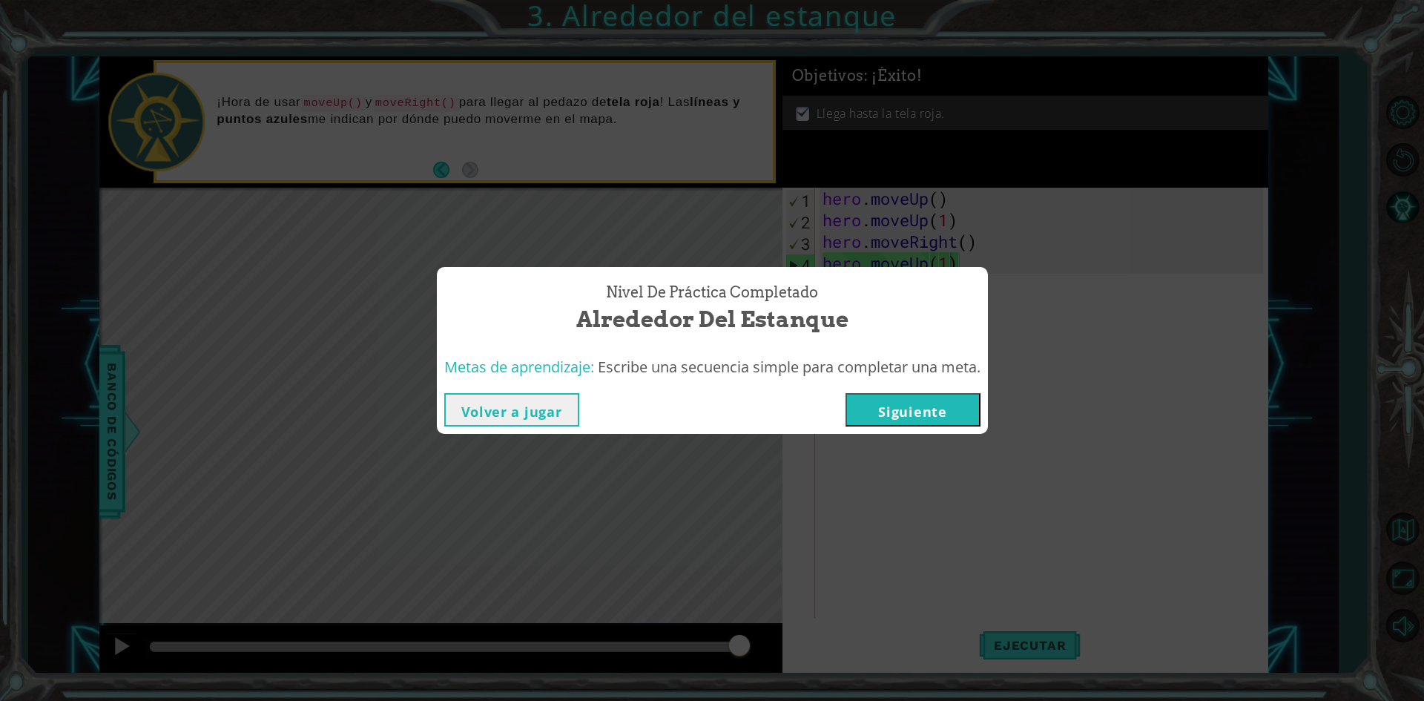
click at [937, 417] on button "Siguiente" at bounding box center [912, 409] width 135 height 33
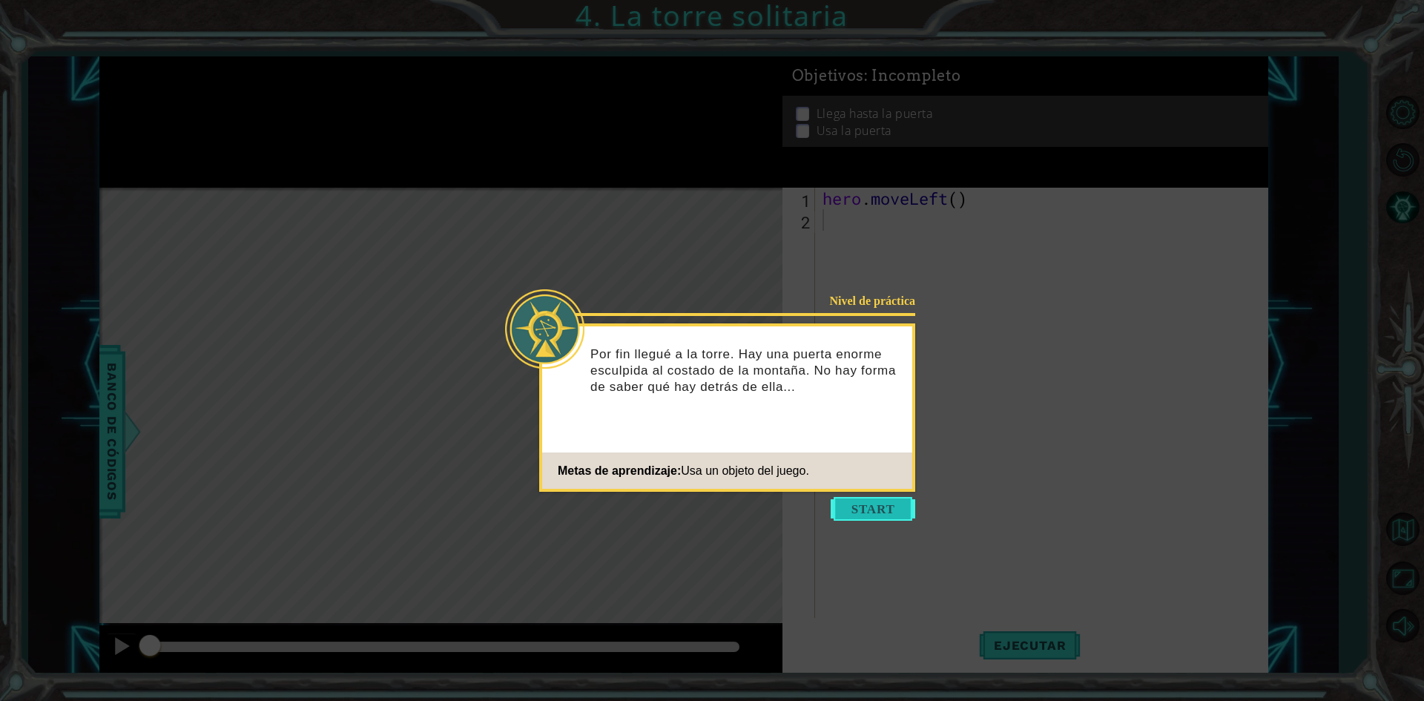
click at [841, 498] on button "Start" at bounding box center [873, 509] width 85 height 24
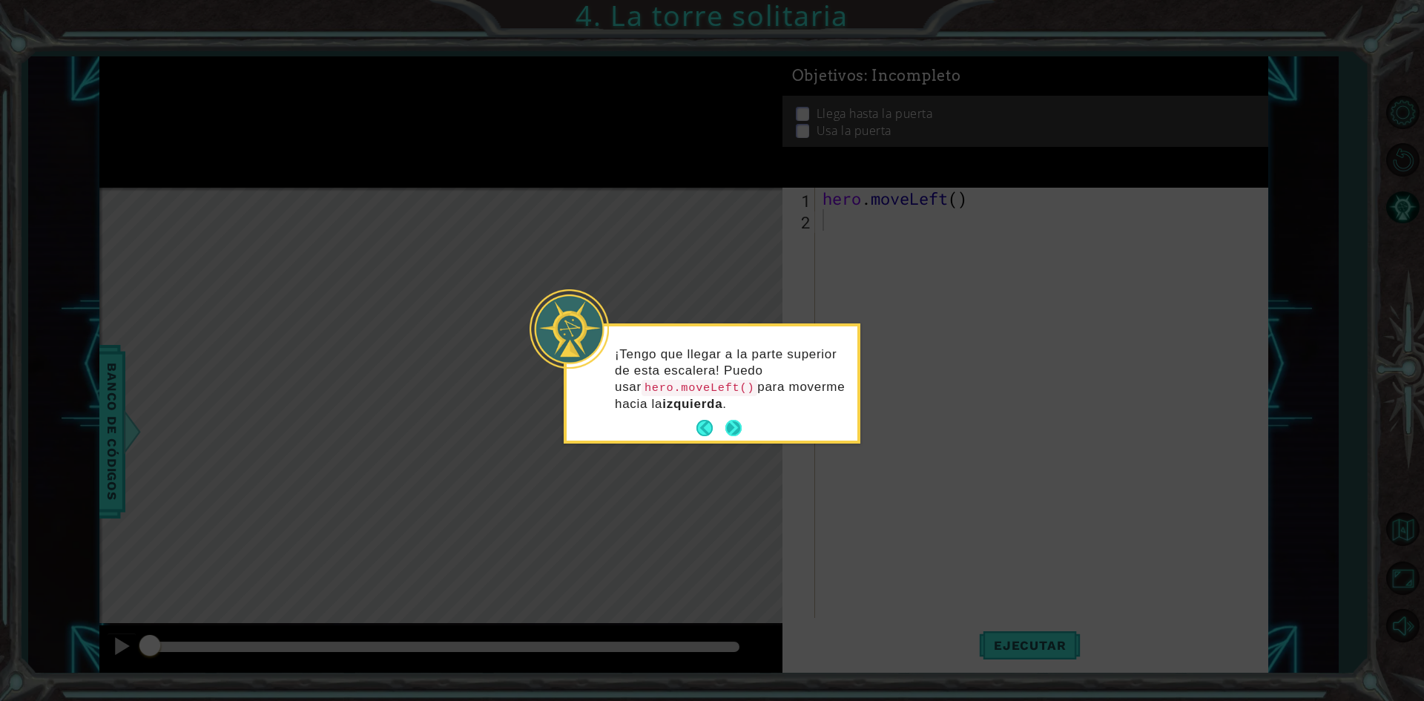
click at [725, 426] on button "Next" at bounding box center [733, 428] width 16 height 16
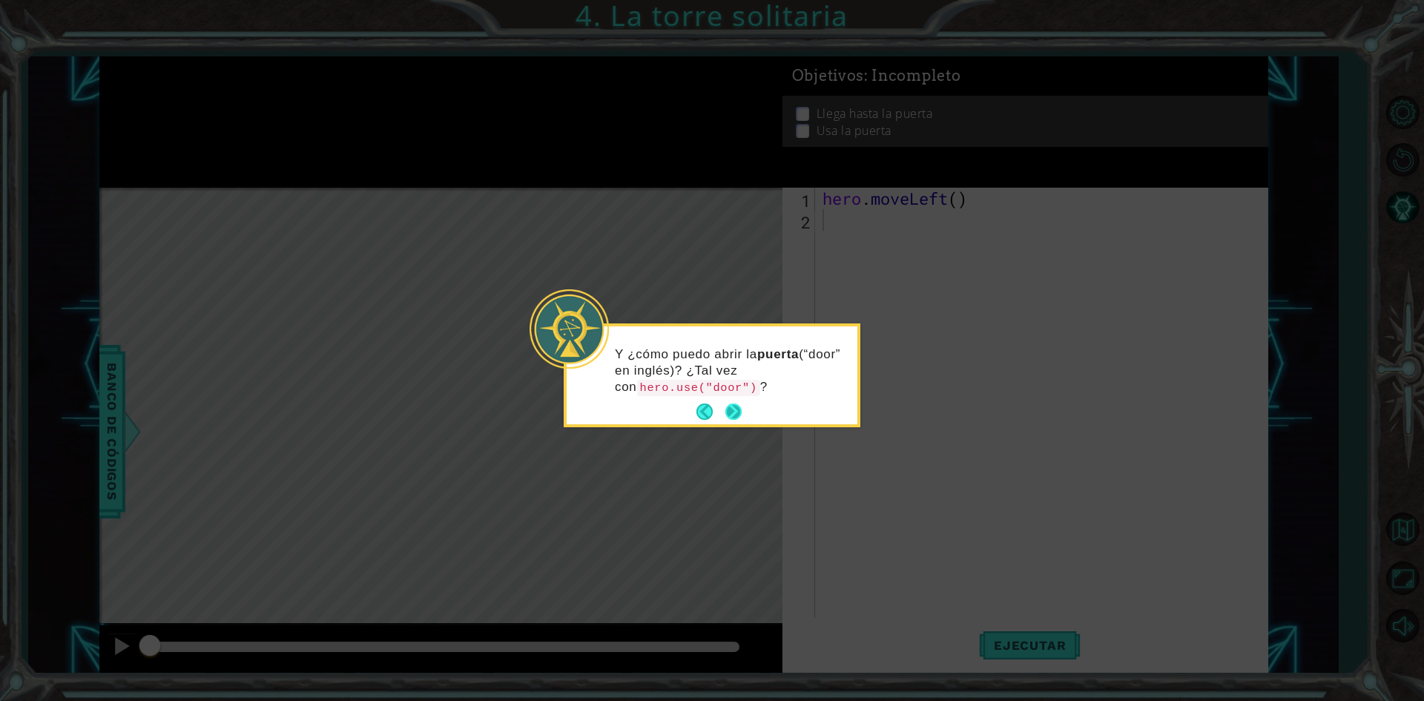
click at [738, 409] on button "Next" at bounding box center [733, 411] width 16 height 16
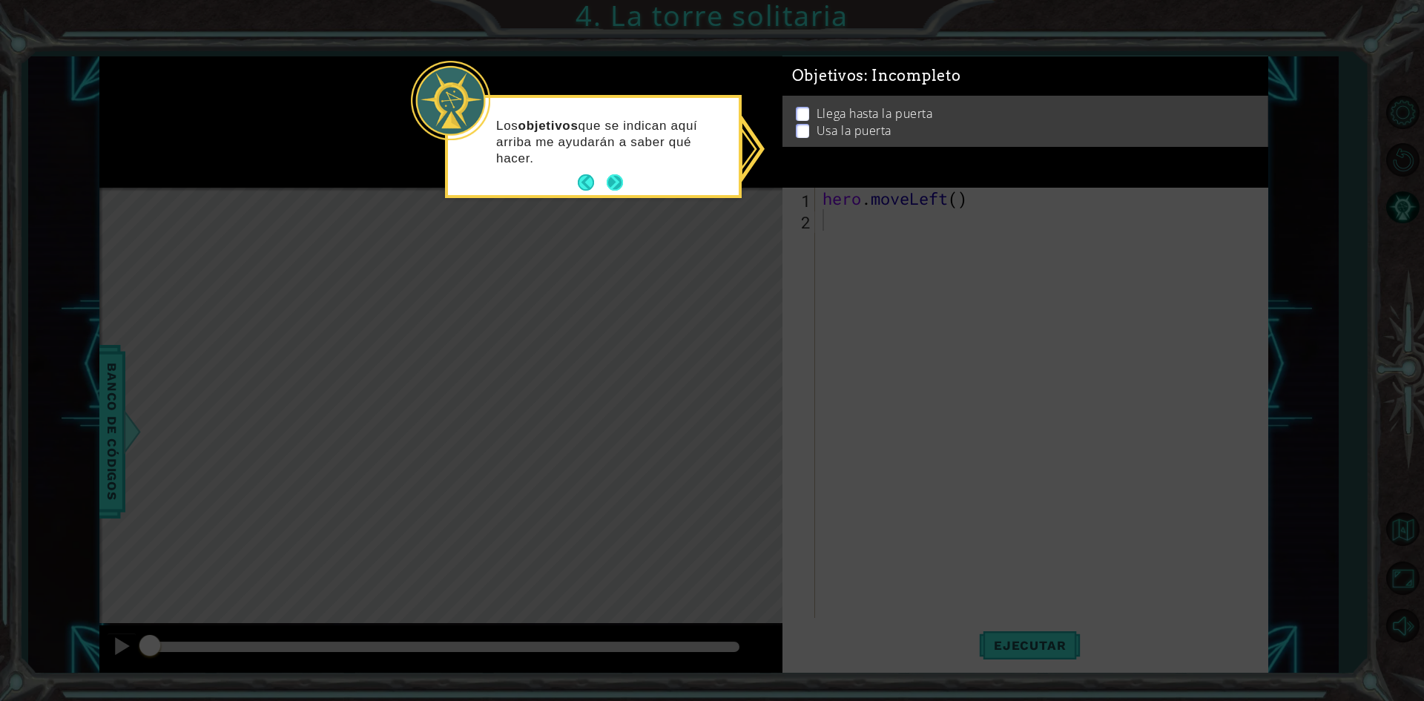
click at [621, 175] on button "Next" at bounding box center [615, 182] width 16 height 16
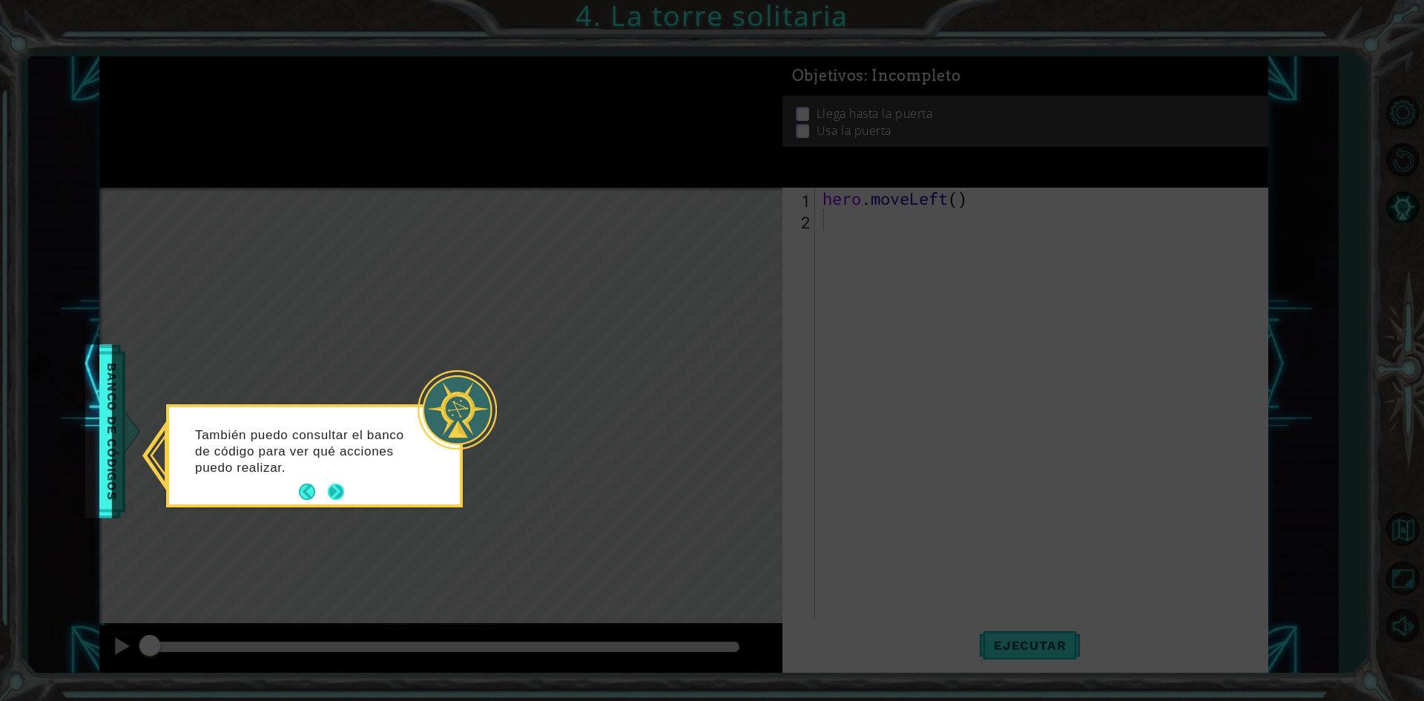
click at [340, 486] on button "Next" at bounding box center [336, 492] width 16 height 16
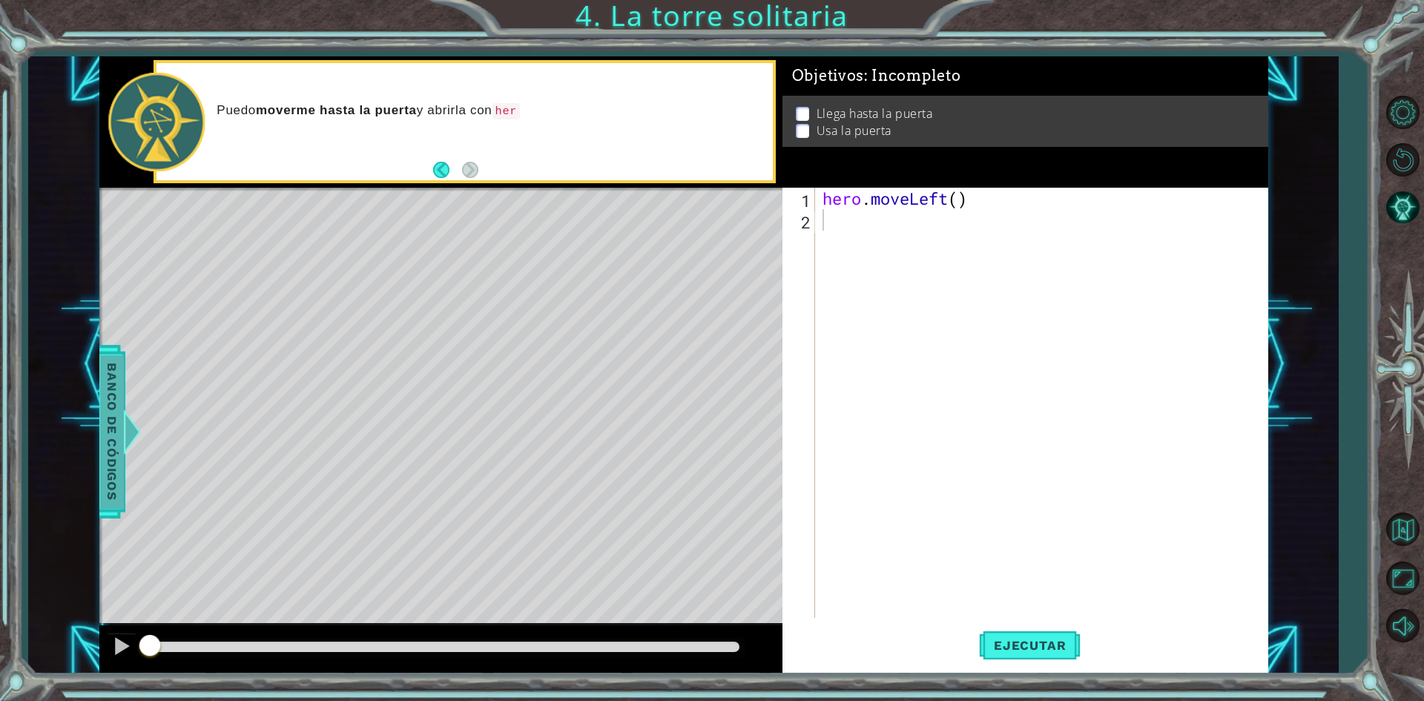
click at [119, 380] on span "Banco de códigos" at bounding box center [111, 431] width 24 height 154
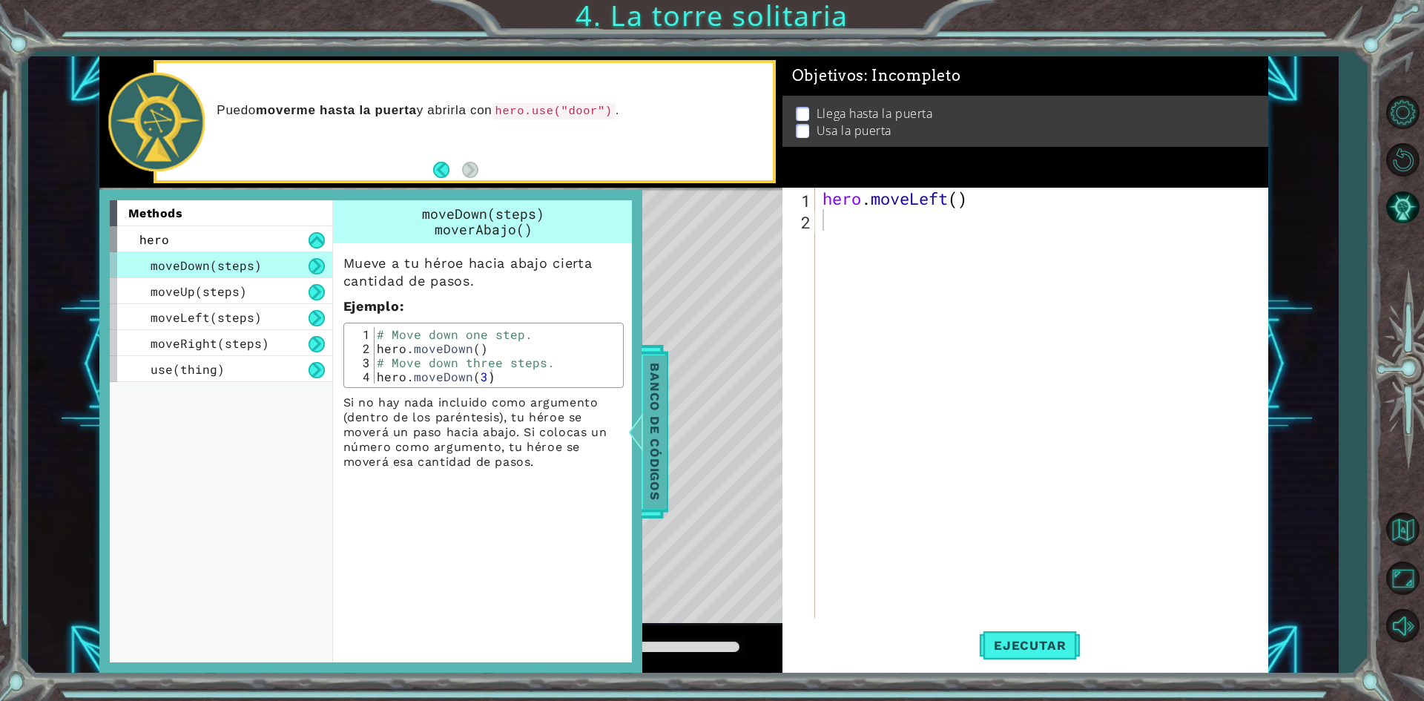
click at [659, 398] on span "Banco de códigos" at bounding box center [657, 431] width 24 height 154
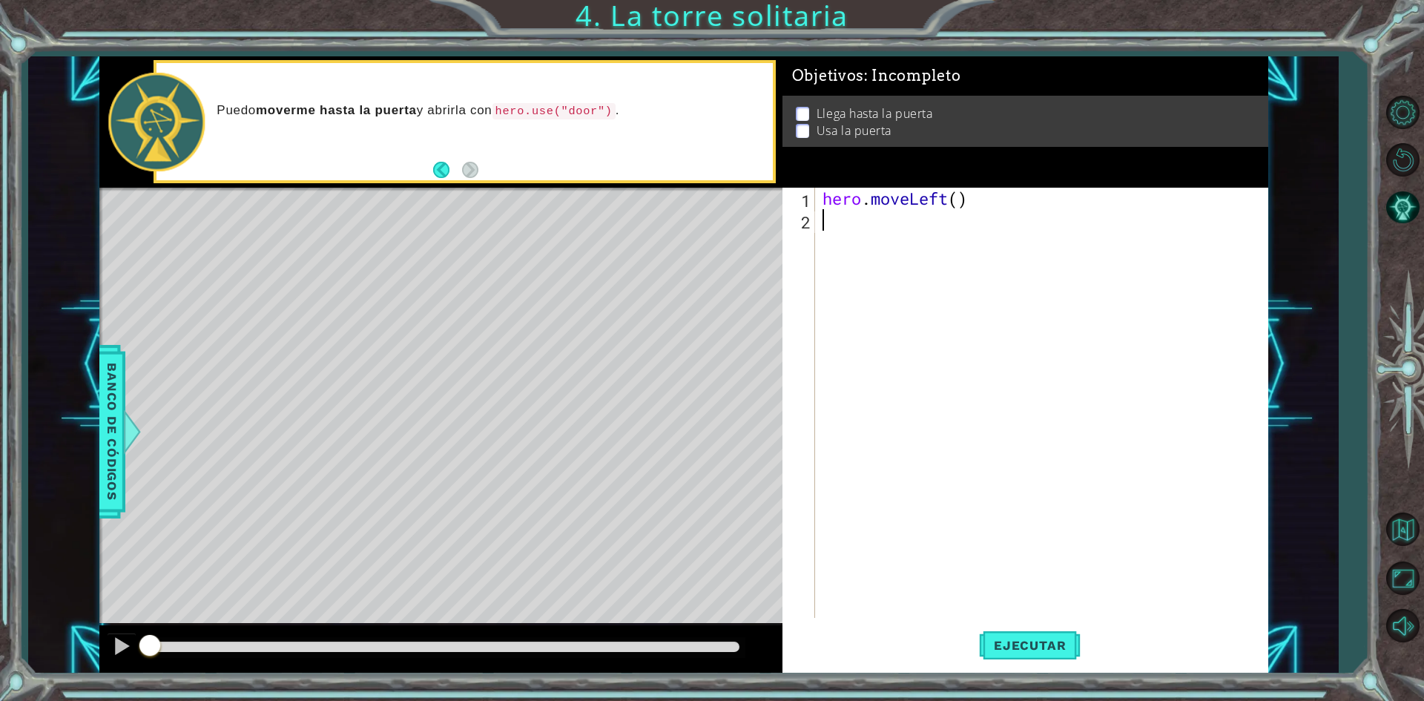
click at [866, 233] on div "hero . moveLeft ( )" at bounding box center [1044, 424] width 451 height 473
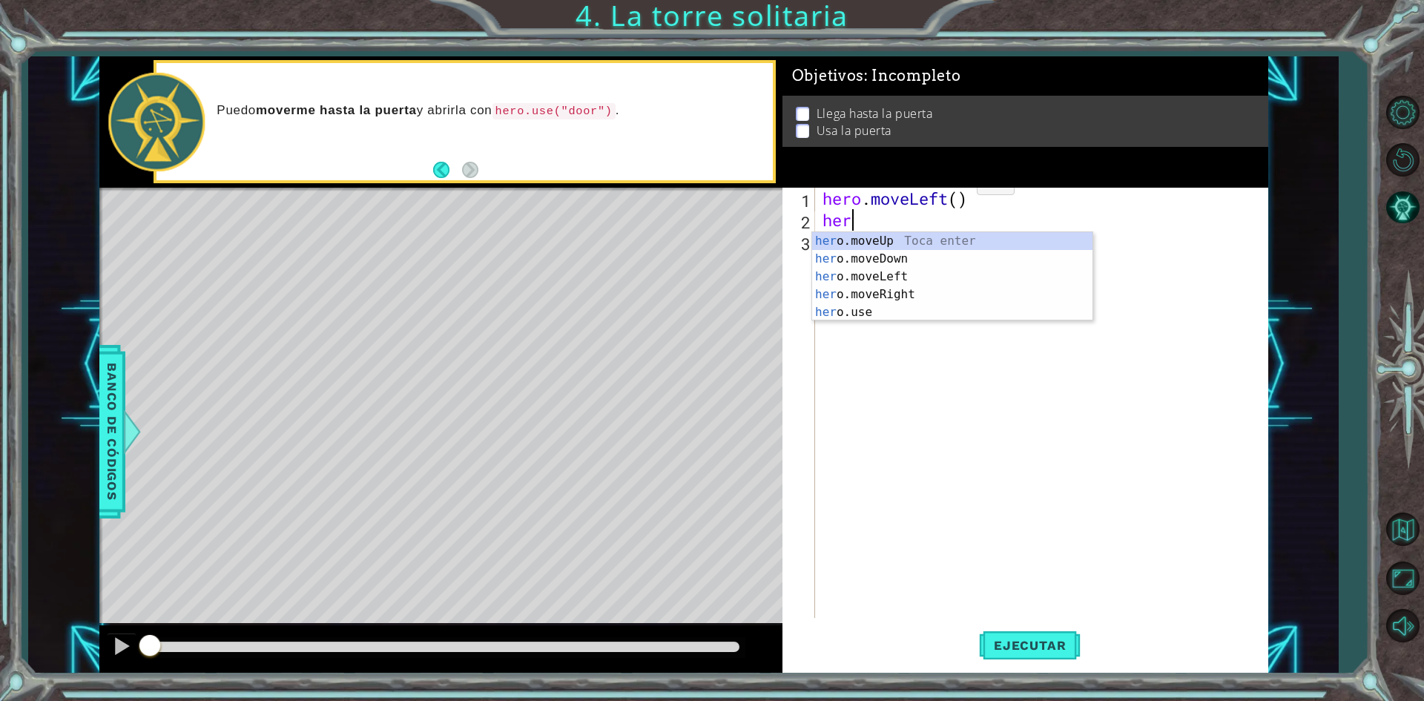
scroll to position [0, 1]
type textarea "hero."
click at [942, 241] on div "hero. moveUp Toca enter hero. moveDown Toca enter hero. moveLeft Toca enter her…" at bounding box center [952, 294] width 280 height 125
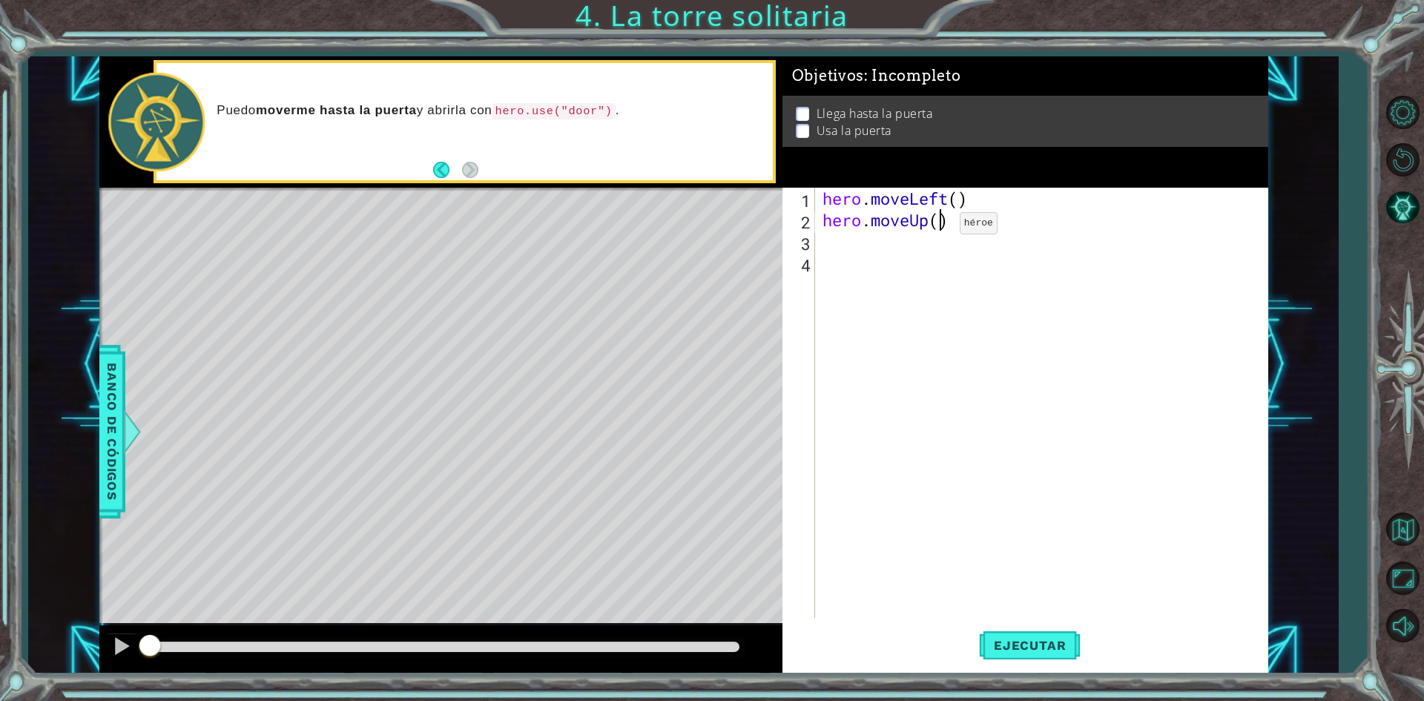
click at [937, 227] on div "hero . moveLeft ( ) hero . moveUp ( )" at bounding box center [1044, 424] width 451 height 473
type textarea "hero.moveUp(1)"
click at [872, 246] on div "hero . moveLeft ( ) hero . moveUp ( 1 )" at bounding box center [1044, 424] width 451 height 473
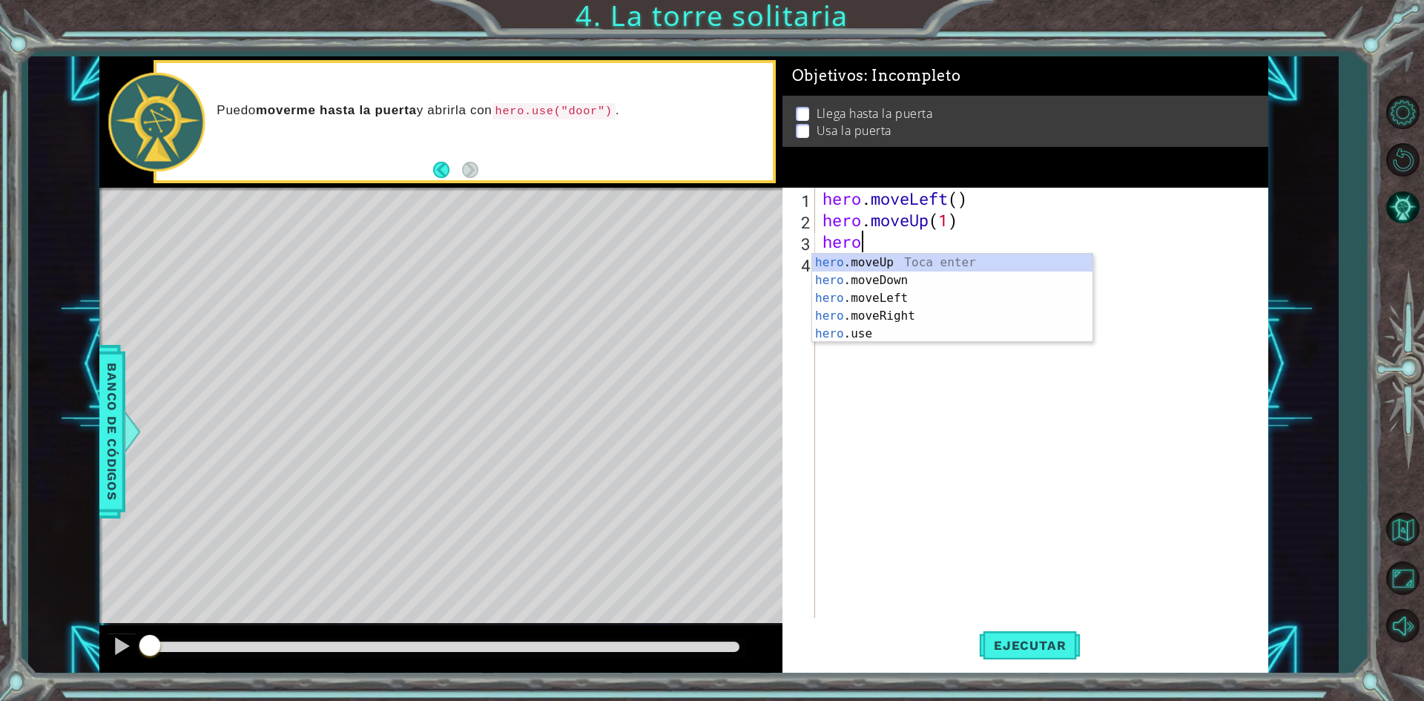
scroll to position [0, 1]
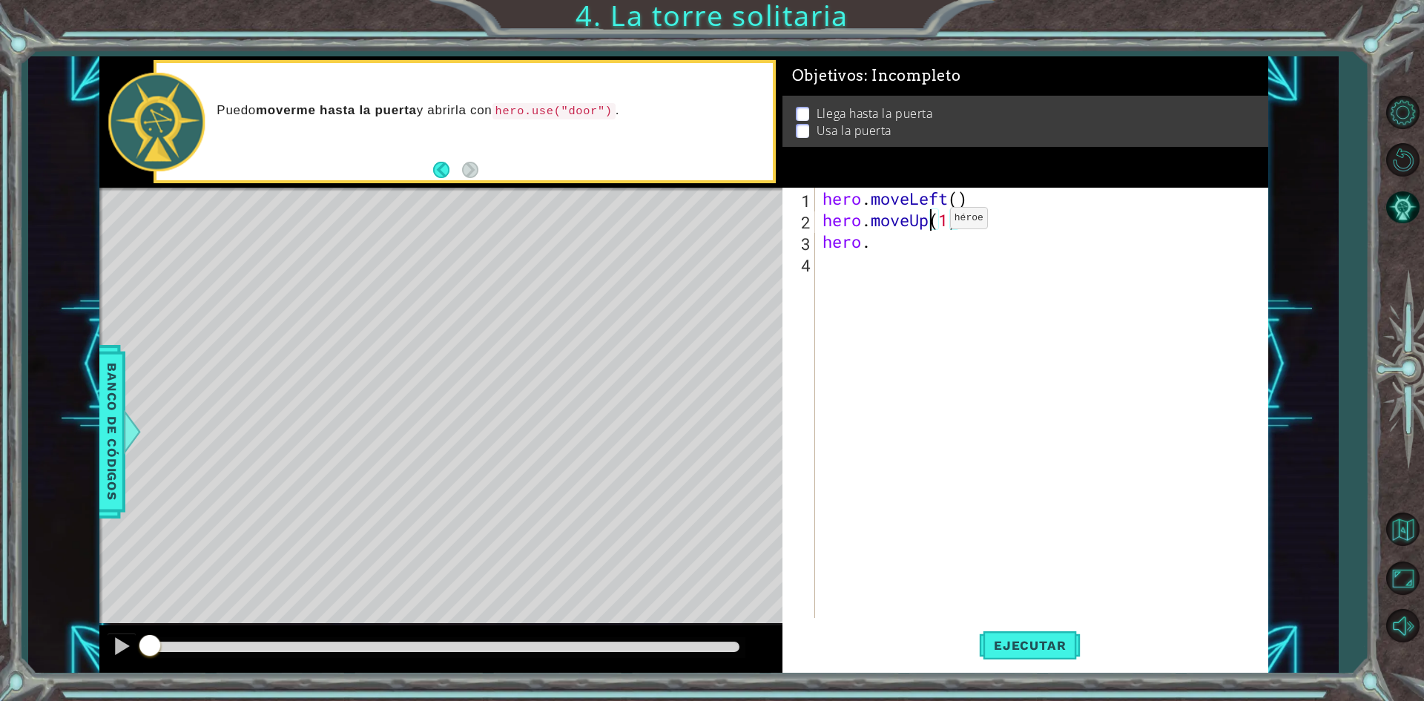
click at [928, 222] on div "hero . moveLeft ( ) hero . moveUp ( 1 ) hero ." at bounding box center [1044, 424] width 451 height 473
click at [919, 220] on div "hero . moveLeft ( ) hero . moveleft ( 1 ) hero ." at bounding box center [1044, 424] width 451 height 473
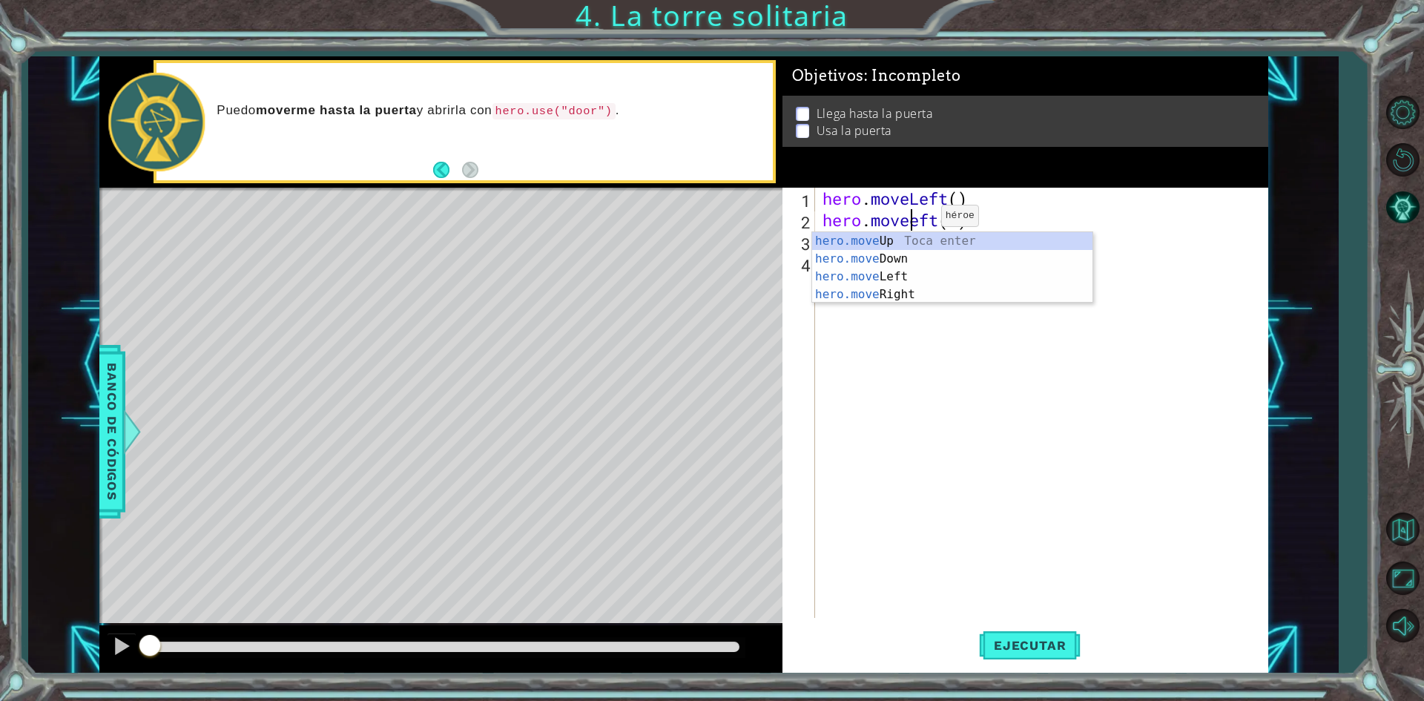
scroll to position [0, 4]
click at [835, 234] on div "hero.moveL eft Toca enter" at bounding box center [952, 258] width 280 height 53
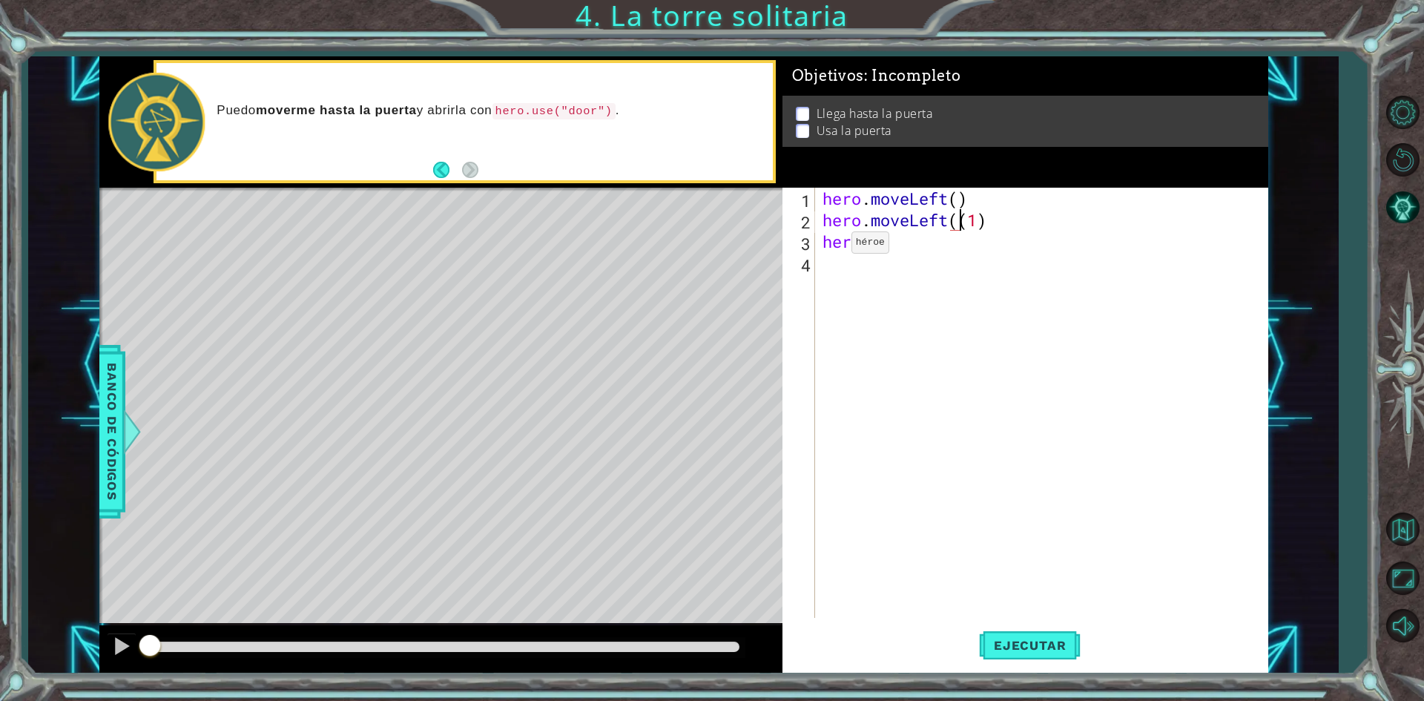
type textarea "hero.moveLeft(1)"
click at [861, 320] on div "hero . moveLeft ( ) hero . moveLeft ( 1 ) hero ." at bounding box center [1044, 424] width 451 height 473
click at [904, 243] on div "hero . moveLeft ( ) hero . moveLeft ( 1 ) hero ." at bounding box center [1044, 424] width 451 height 473
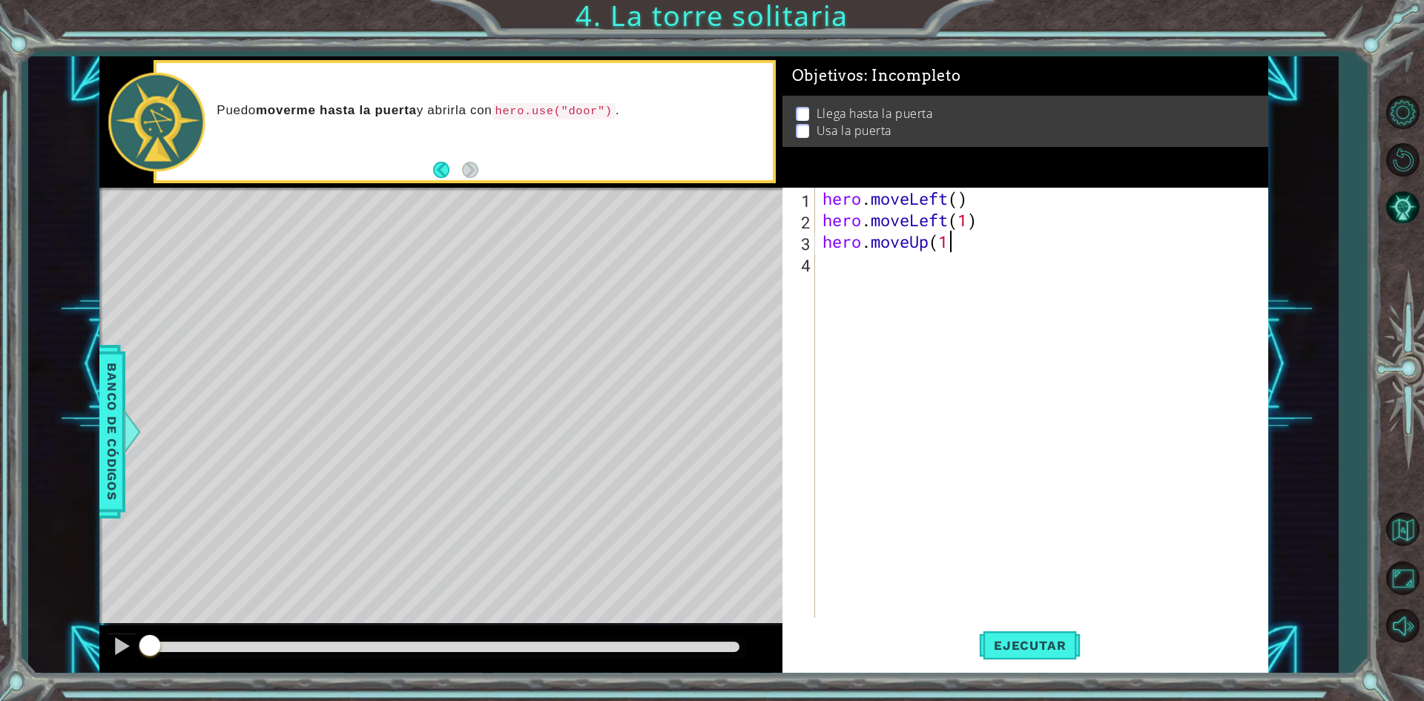
type textarea "hero.moveUp(1)"
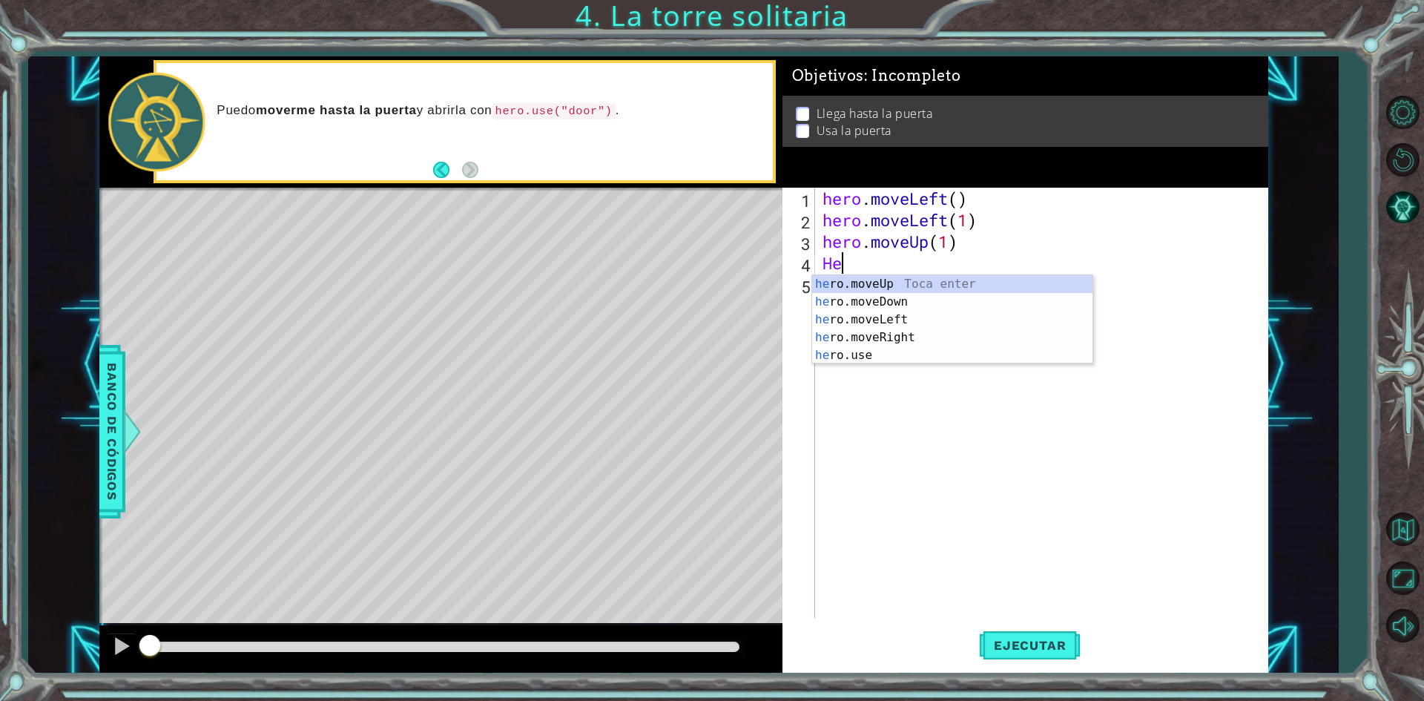
scroll to position [0, 0]
type textarea "H"
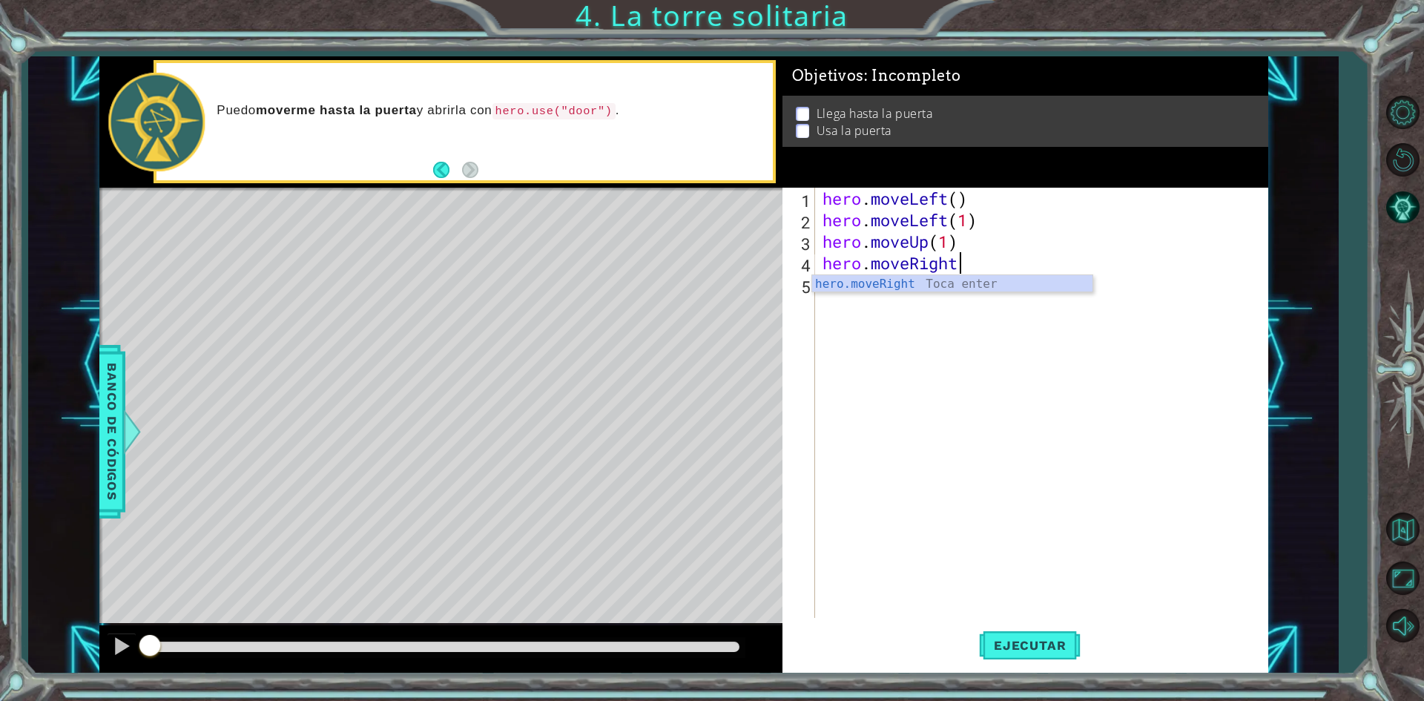
scroll to position [0, 6]
type textarea "hero.moveRight(1)"
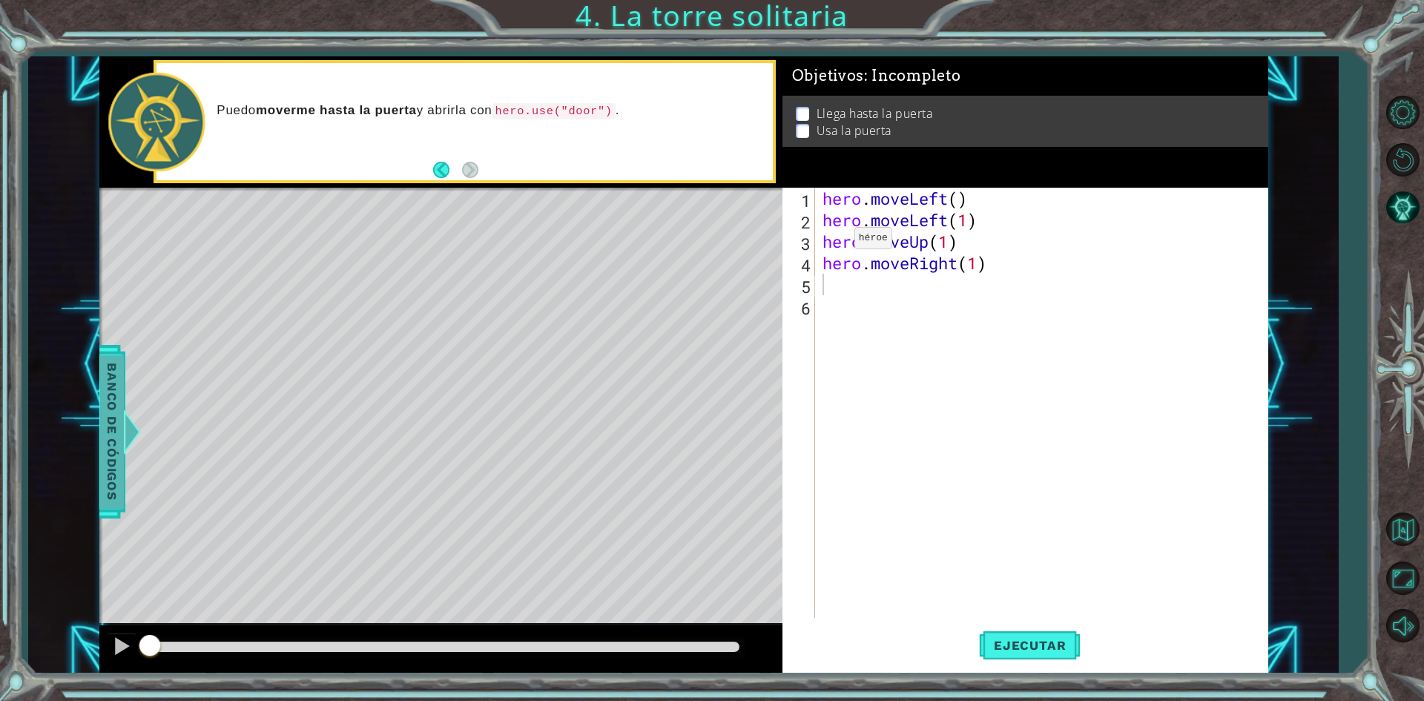
click at [116, 382] on span "Banco de códigos" at bounding box center [111, 431] width 24 height 154
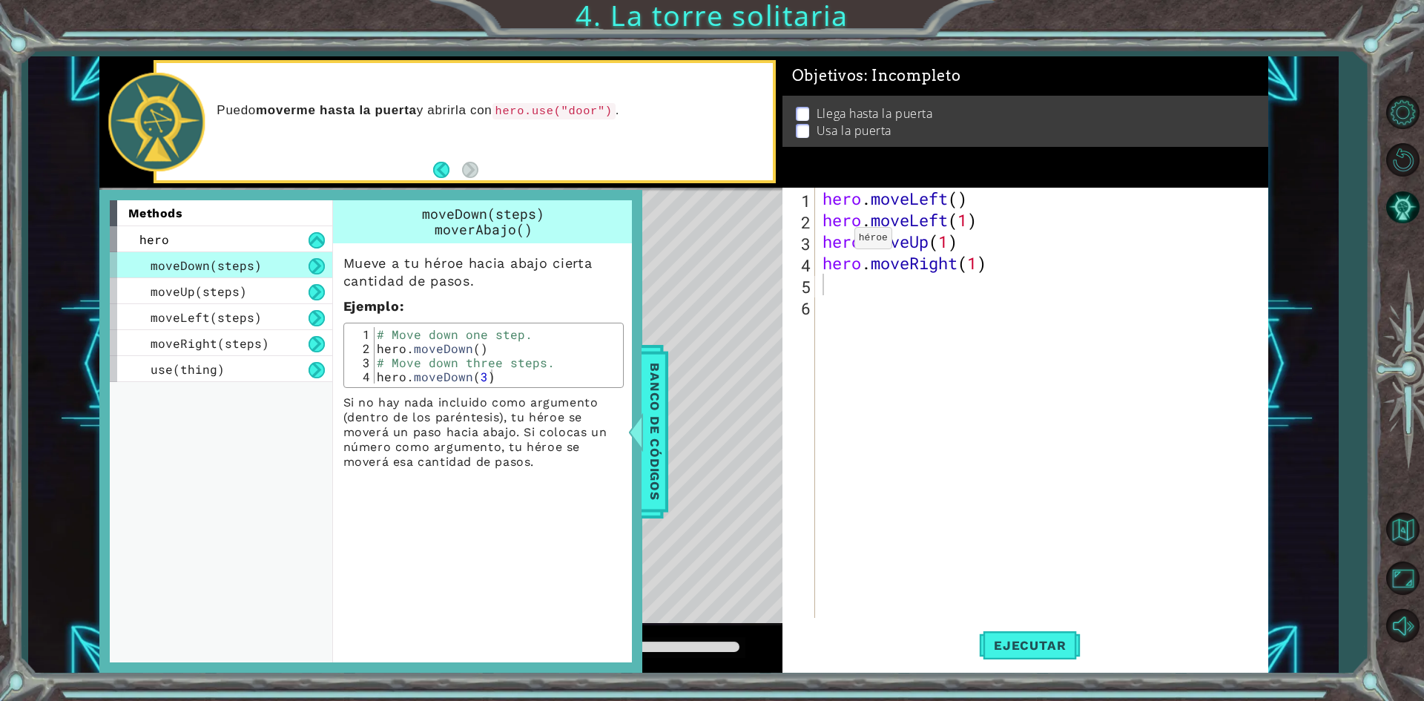
click at [701, 257] on div "Level Map" at bounding box center [441, 406] width 685 height 437
click at [900, 294] on div "hero . moveLeft ( ) hero . moveLeft ( 1 ) hero . moveUp ( 1 ) hero . moveRight …" at bounding box center [1044, 424] width 451 height 473
click at [1045, 651] on span "Ejecutar" at bounding box center [1030, 645] width 102 height 15
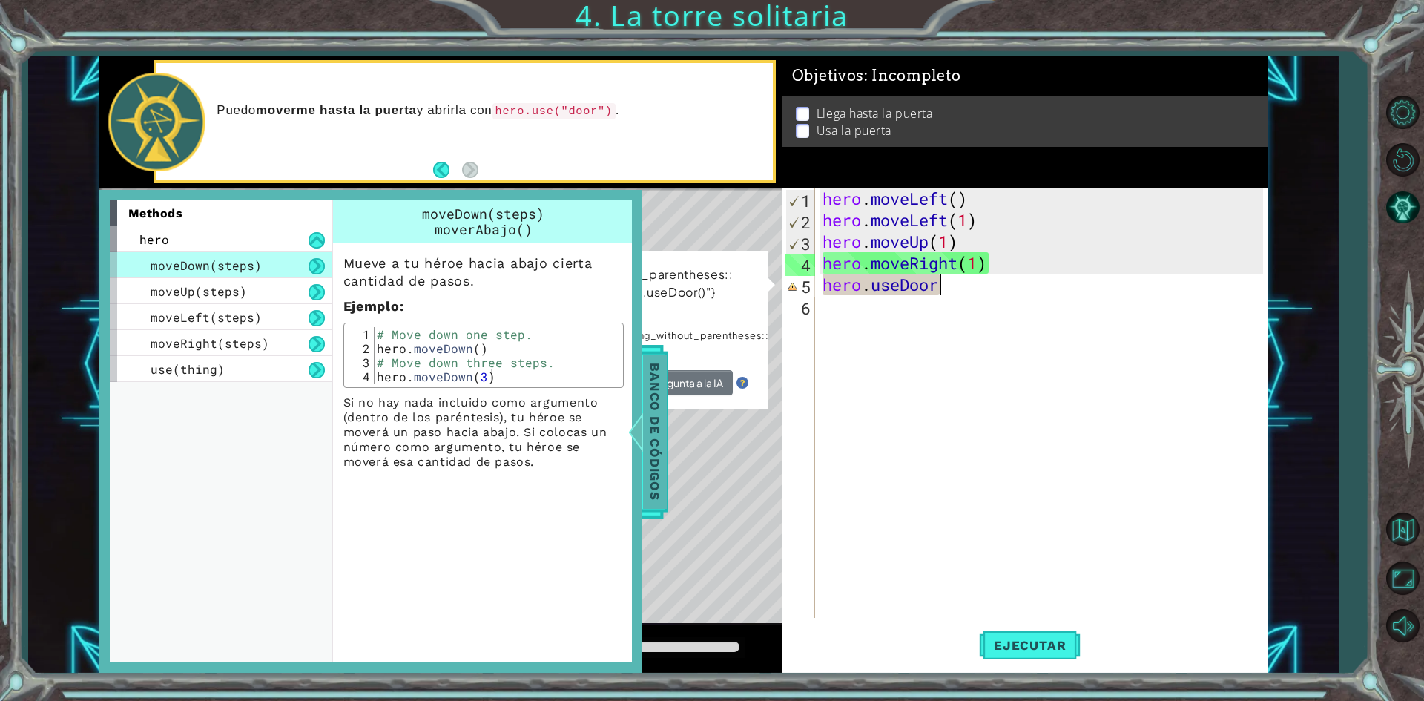
click at [656, 369] on span "Banco de códigos" at bounding box center [662, 431] width 24 height 154
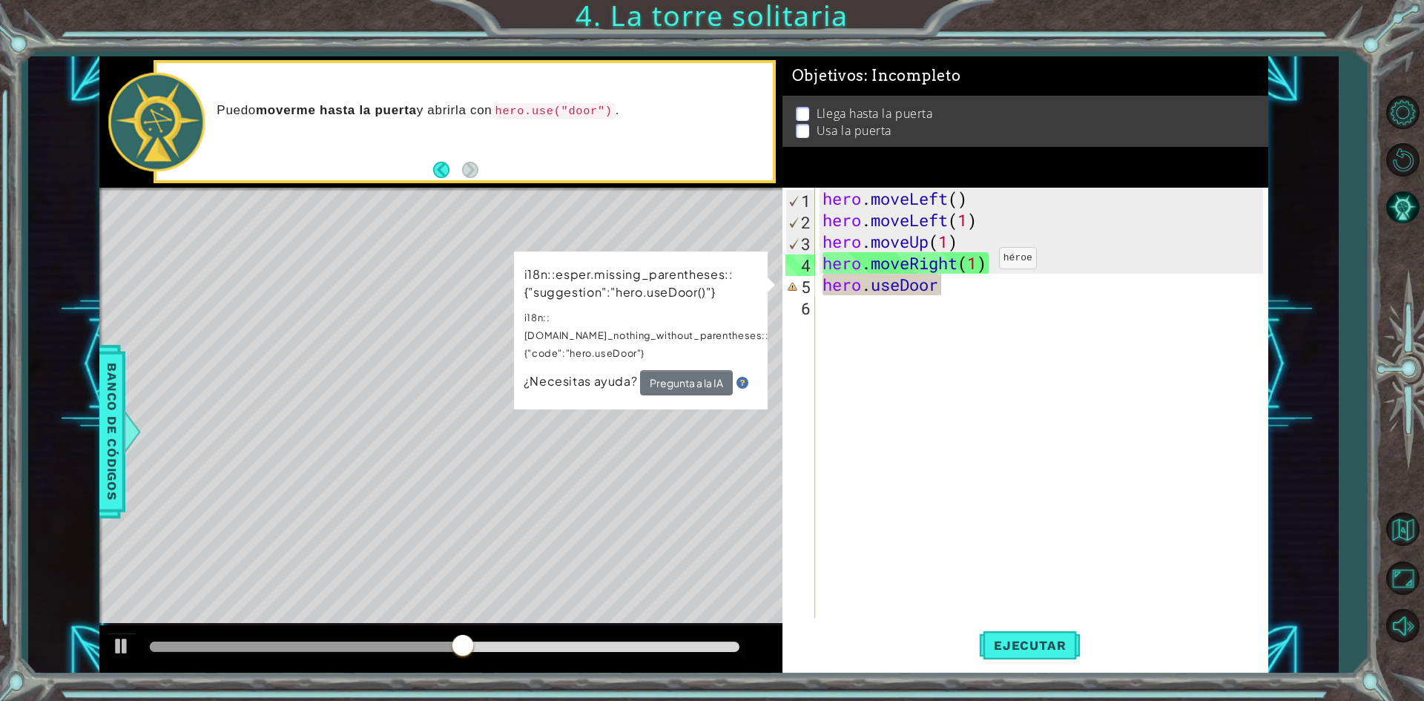
click at [977, 262] on div "hero . moveLeft ( ) hero . moveLeft ( 1 ) hero . moveUp ( 1 ) hero . moveRight …" at bounding box center [1044, 424] width 451 height 473
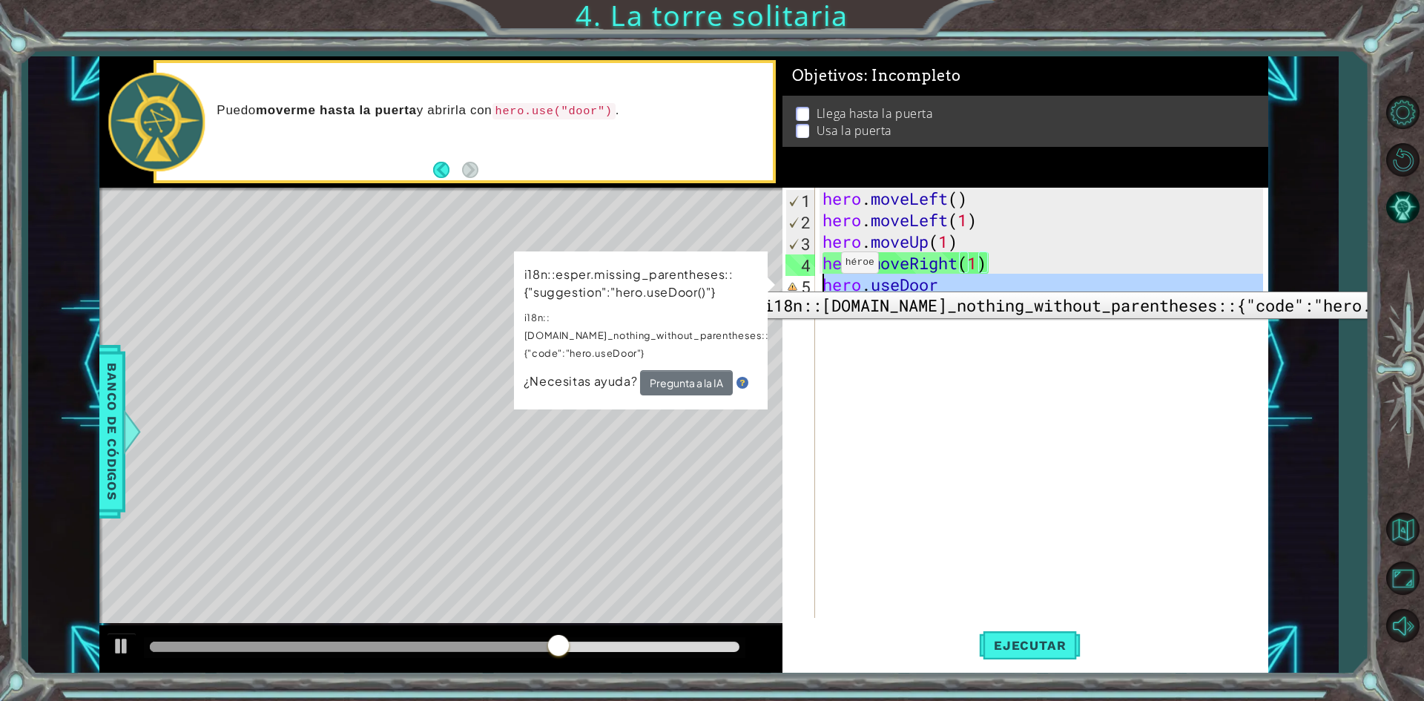
click at [808, 280] on div "5" at bounding box center [800, 287] width 30 height 22
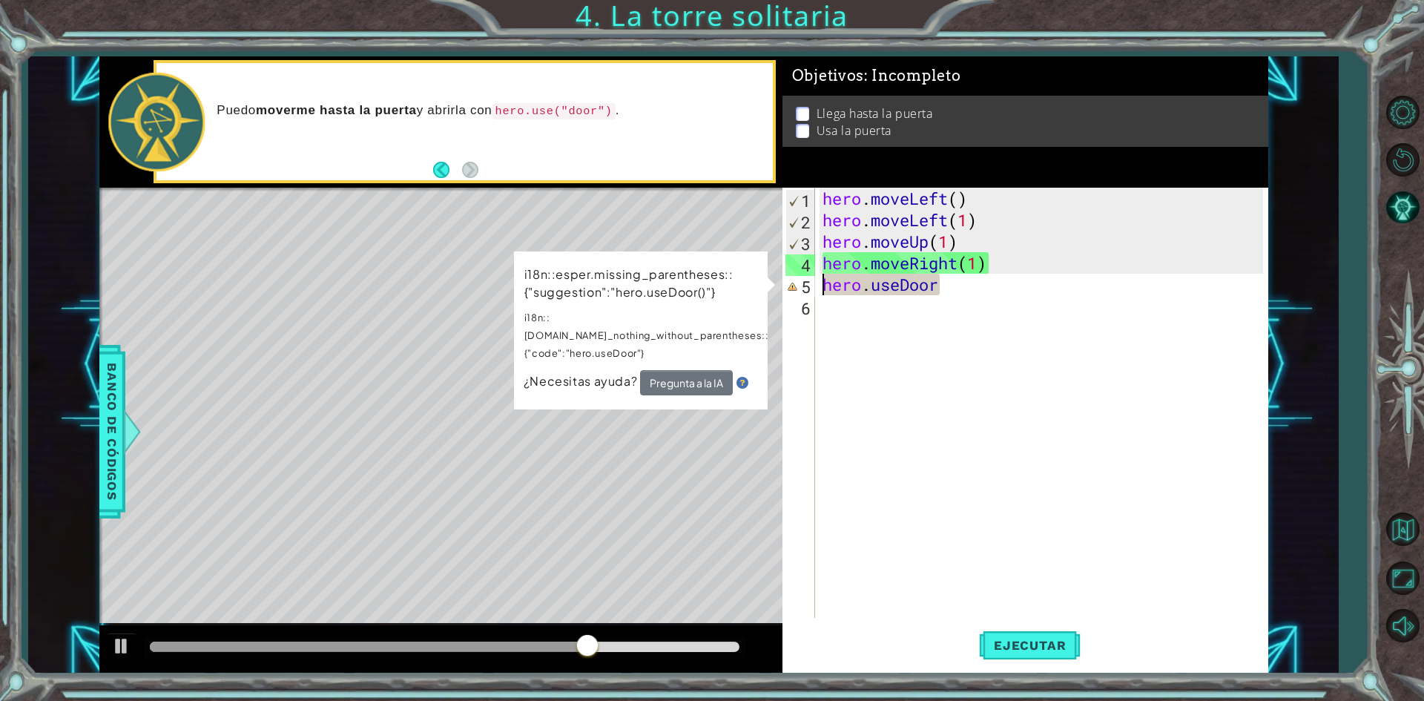
click at [986, 277] on div "hero . moveLeft ( ) hero . moveLeft ( 1 ) hero . moveUp ( 1 ) hero . moveRight …" at bounding box center [1044, 424] width 451 height 473
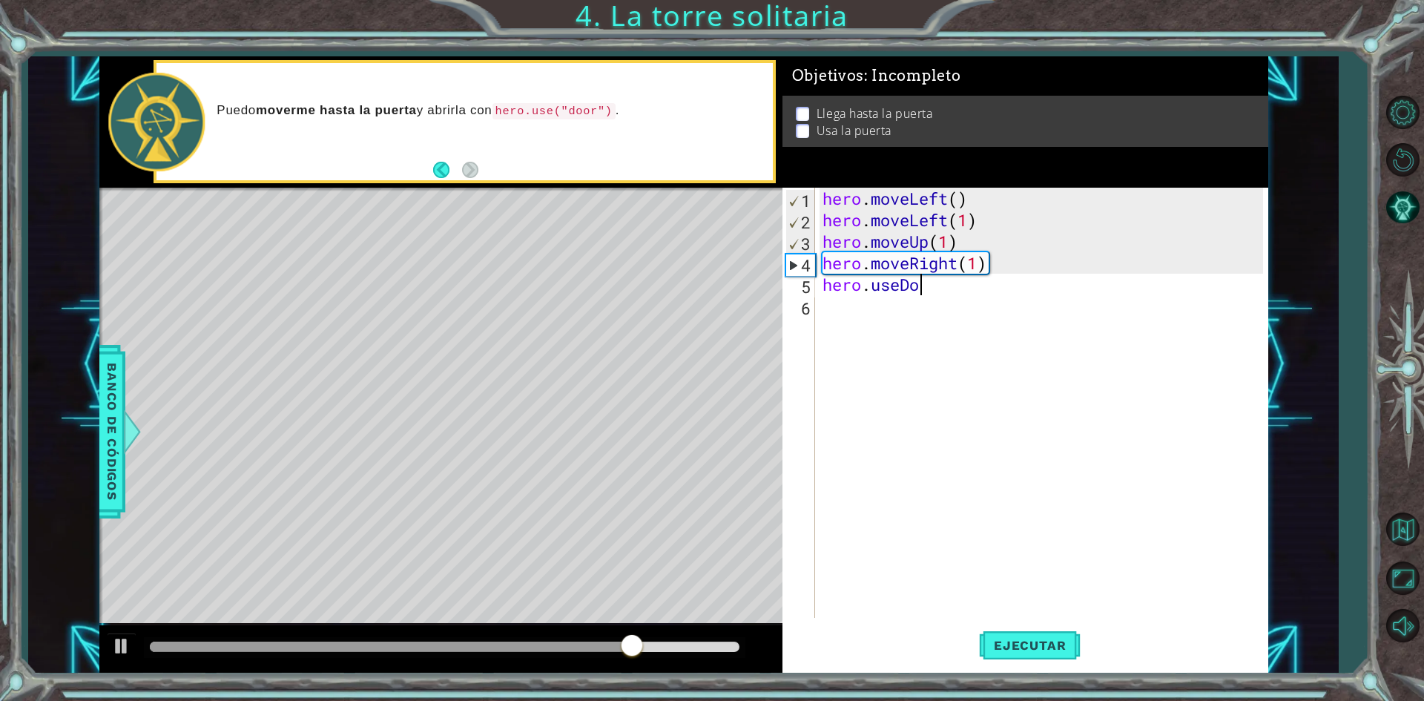
scroll to position [0, 3]
click at [983, 263] on div "hero . moveLeft ( ) hero . moveLeft ( 1 ) hero . moveUp ( 1 ) hero . moveRight …" at bounding box center [1044, 424] width 451 height 473
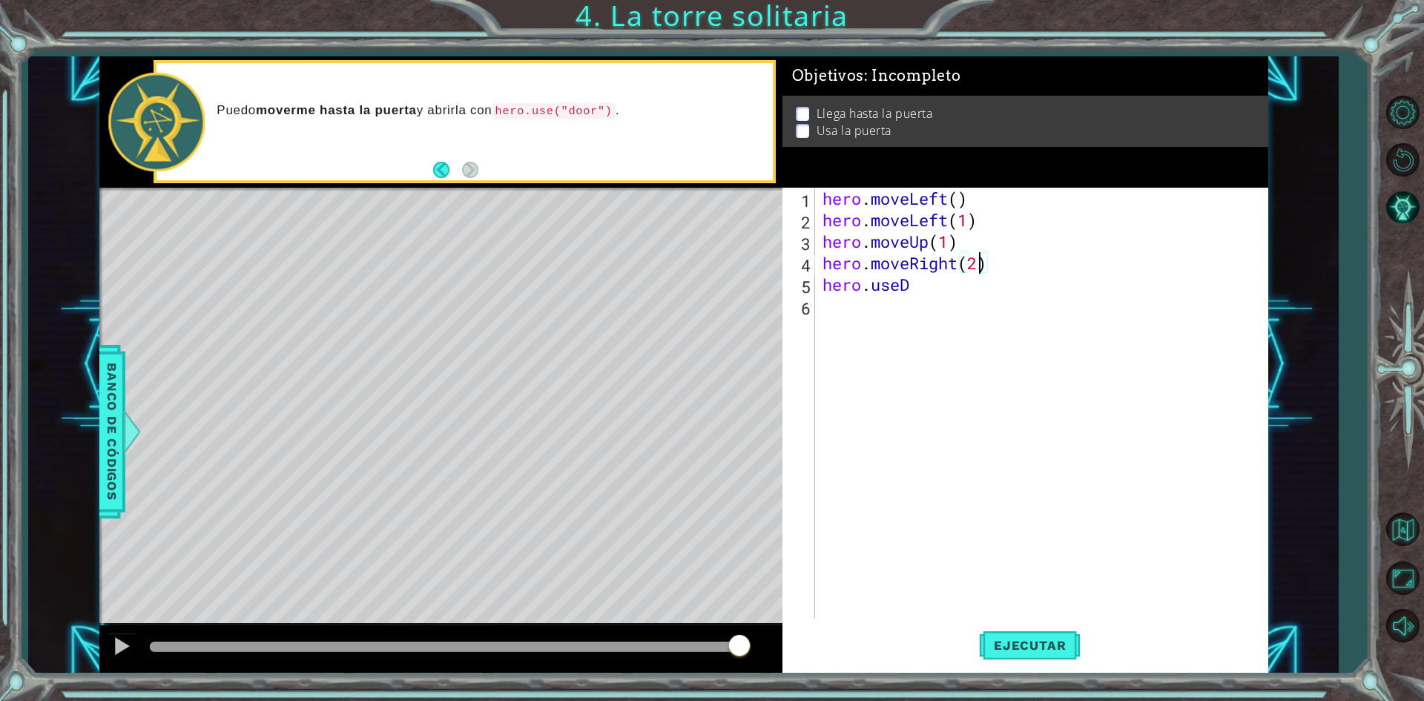
click at [946, 289] on div "hero . moveLeft ( ) hero . moveLeft ( 1 ) hero . moveUp ( 1 ) hero . moveRight …" at bounding box center [1044, 424] width 451 height 473
click at [108, 393] on span "Banco de códigos" at bounding box center [110, 431] width 24 height 154
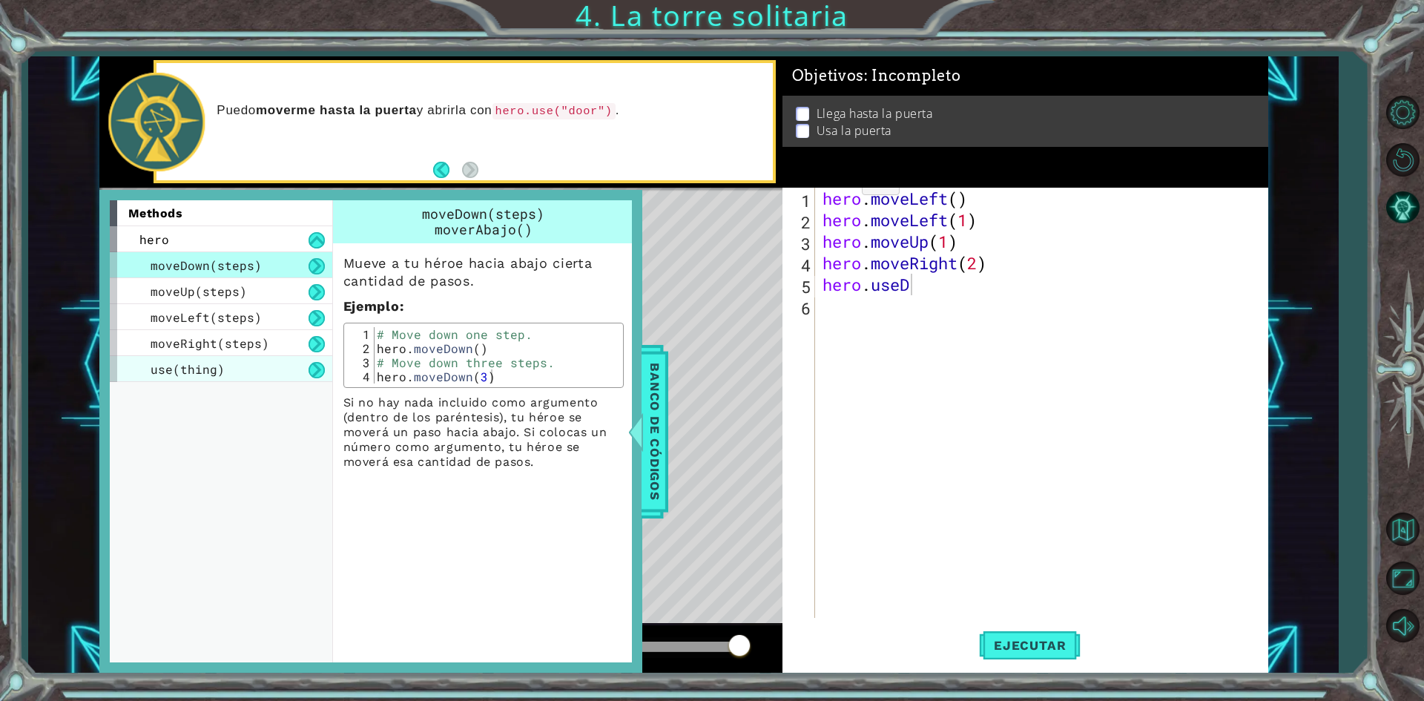
click at [232, 369] on div "use(thing)" at bounding box center [221, 369] width 222 height 26
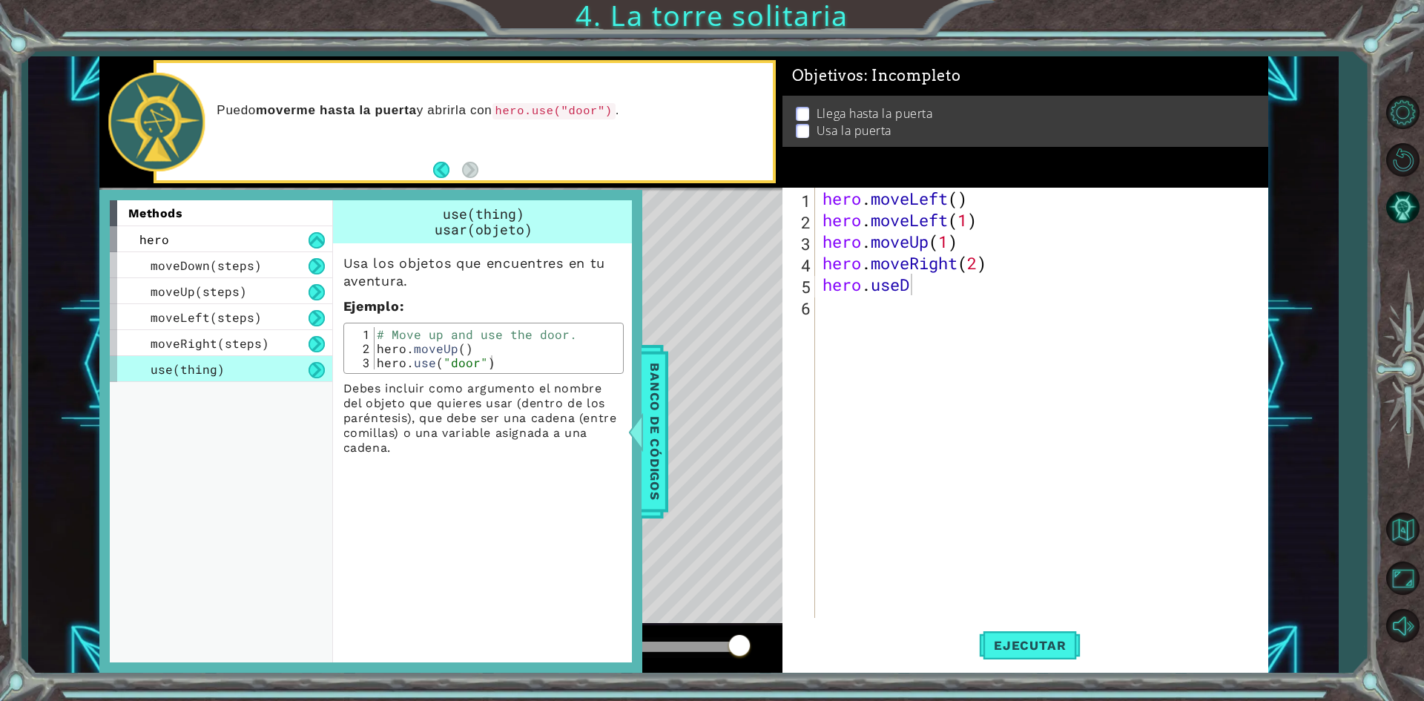
click at [977, 289] on div "hero . moveLeft ( ) hero . moveLeft ( 1 ) hero . moveUp ( 1 ) hero . moveRight …" at bounding box center [1044, 424] width 451 height 473
click at [1035, 646] on span "Ejecutar" at bounding box center [1030, 645] width 102 height 15
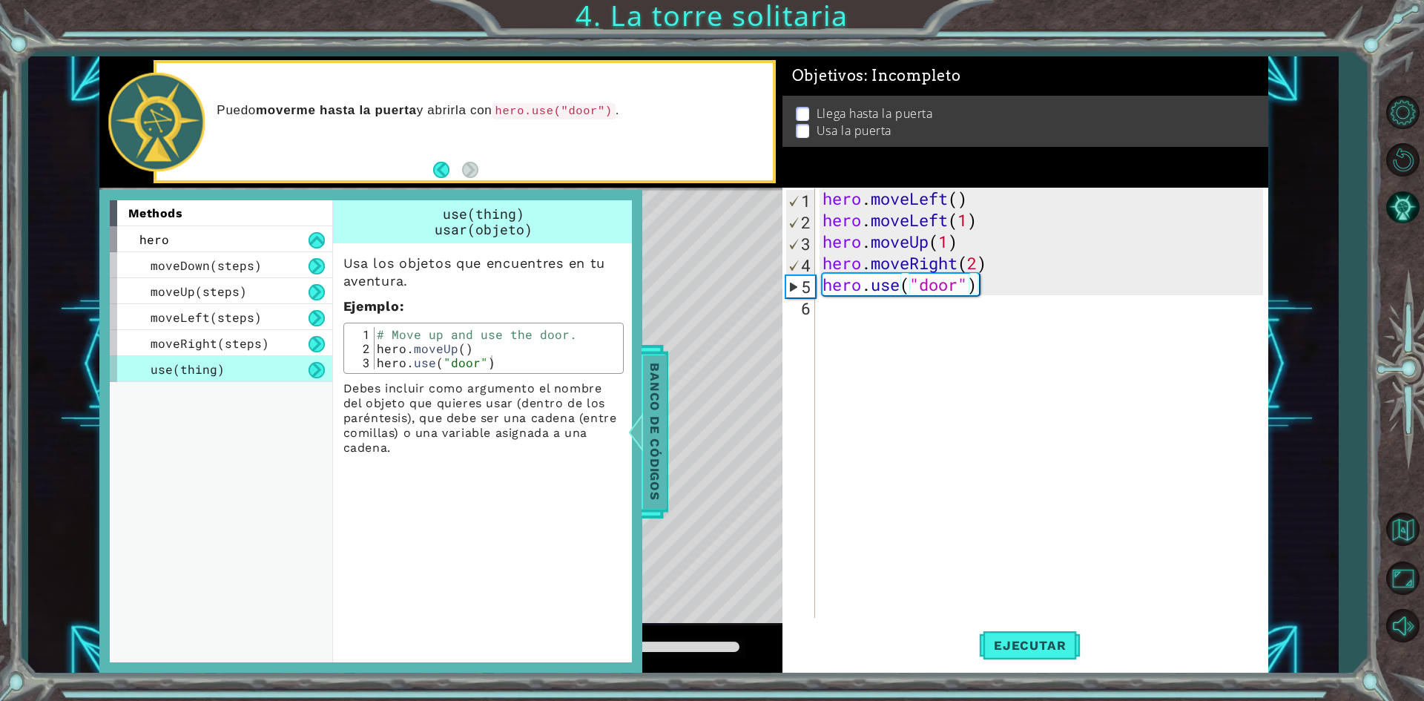
click at [655, 406] on span "Banco de códigos" at bounding box center [653, 431] width 24 height 154
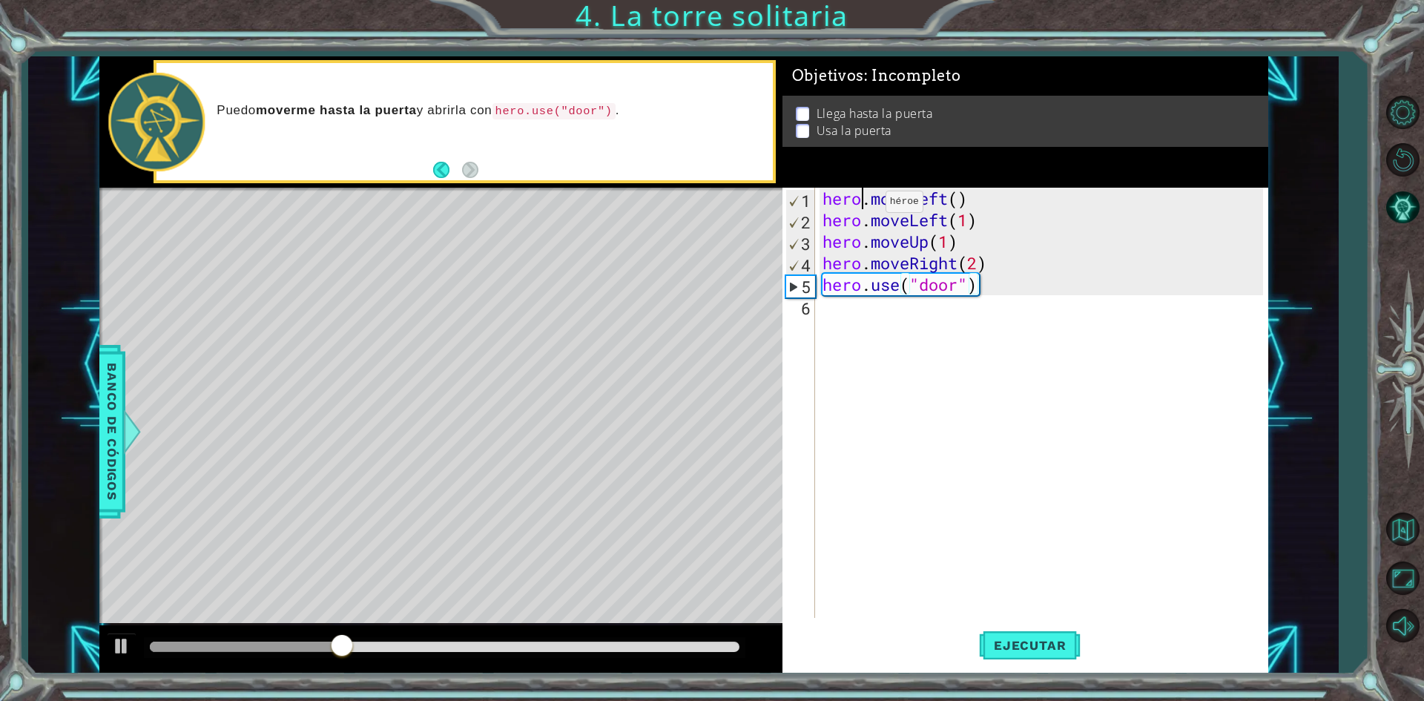
click at [863, 205] on div "hero . moveLeft ( ) hero . moveLeft ( 1 ) hero . moveUp ( 1 ) hero . moveRight …" at bounding box center [1044, 424] width 451 height 473
click at [1031, 290] on div "hero . moveLeft ( ) hero . moveLeft ( 1 ) hero . moveUp ( 1 ) hero . moveRight …" at bounding box center [1044, 424] width 451 height 473
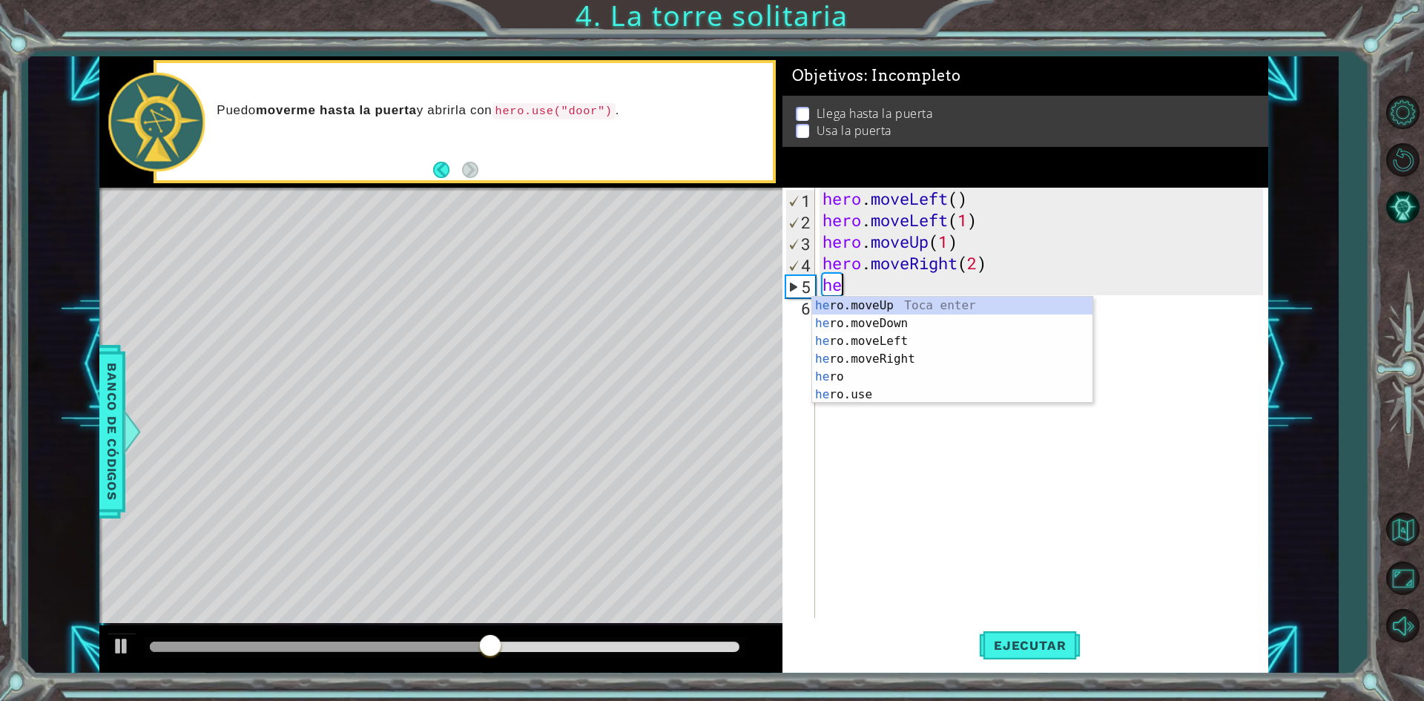
scroll to position [0, 0]
type textarea "h"
type textarea "hero.move"
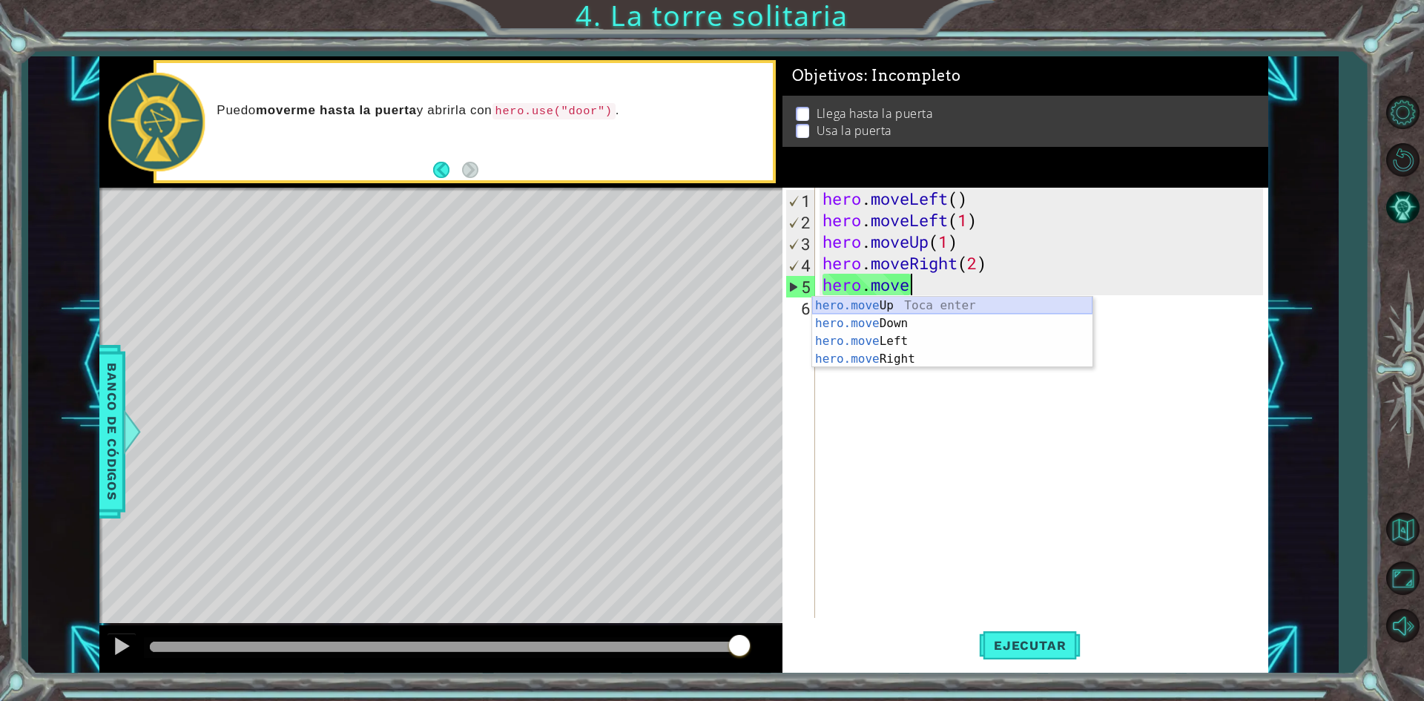
click at [1013, 303] on div "hero.move Up Toca enter hero.move Down Toca enter hero.move Left Toca enter her…" at bounding box center [952, 350] width 280 height 107
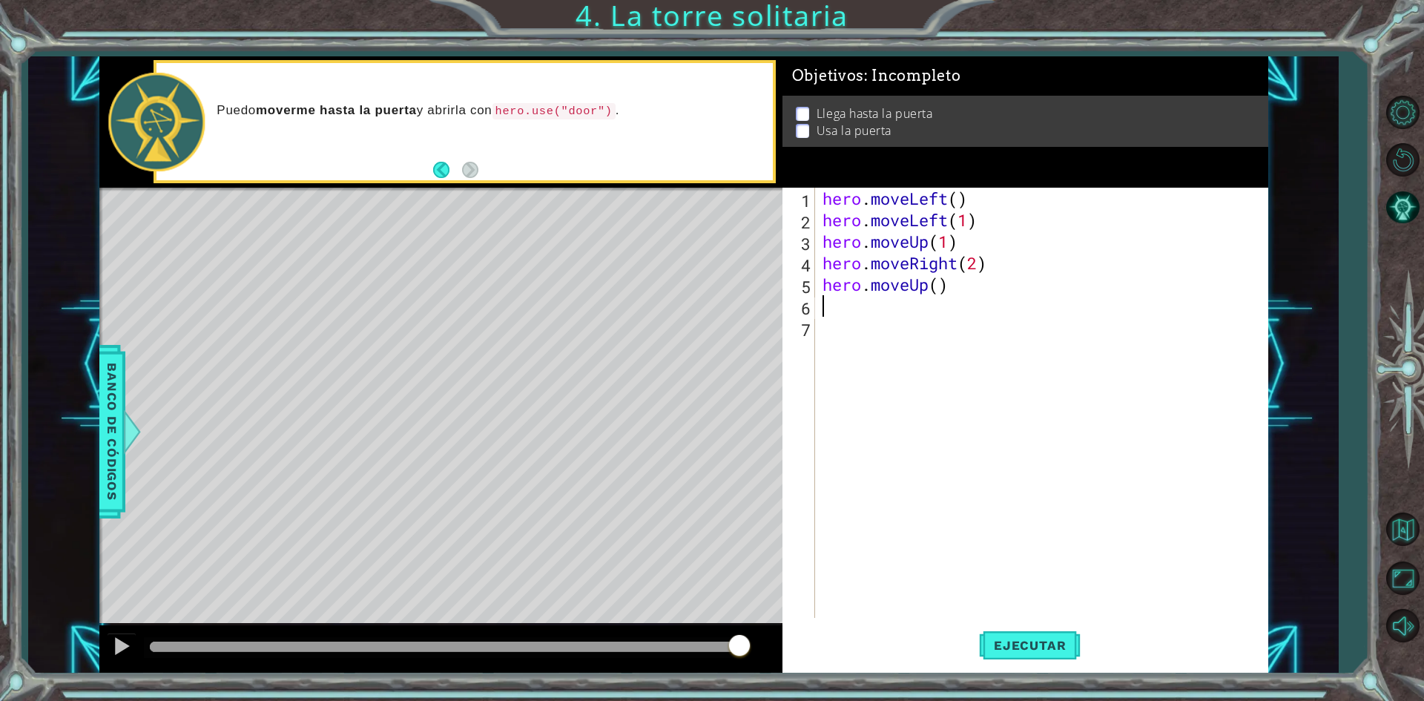
scroll to position [0, 0]
click at [939, 285] on div "hero . moveLeft ( ) hero . moveLeft ( 1 ) hero . moveUp ( 1 ) hero . moveRight …" at bounding box center [1044, 424] width 451 height 473
type textarea "hero.moveUp()"
click at [857, 305] on div "hero . moveLeft ( ) hero . moveLeft ( 1 ) hero . moveUp ( 1 ) hero . moveRight …" at bounding box center [1044, 424] width 451 height 473
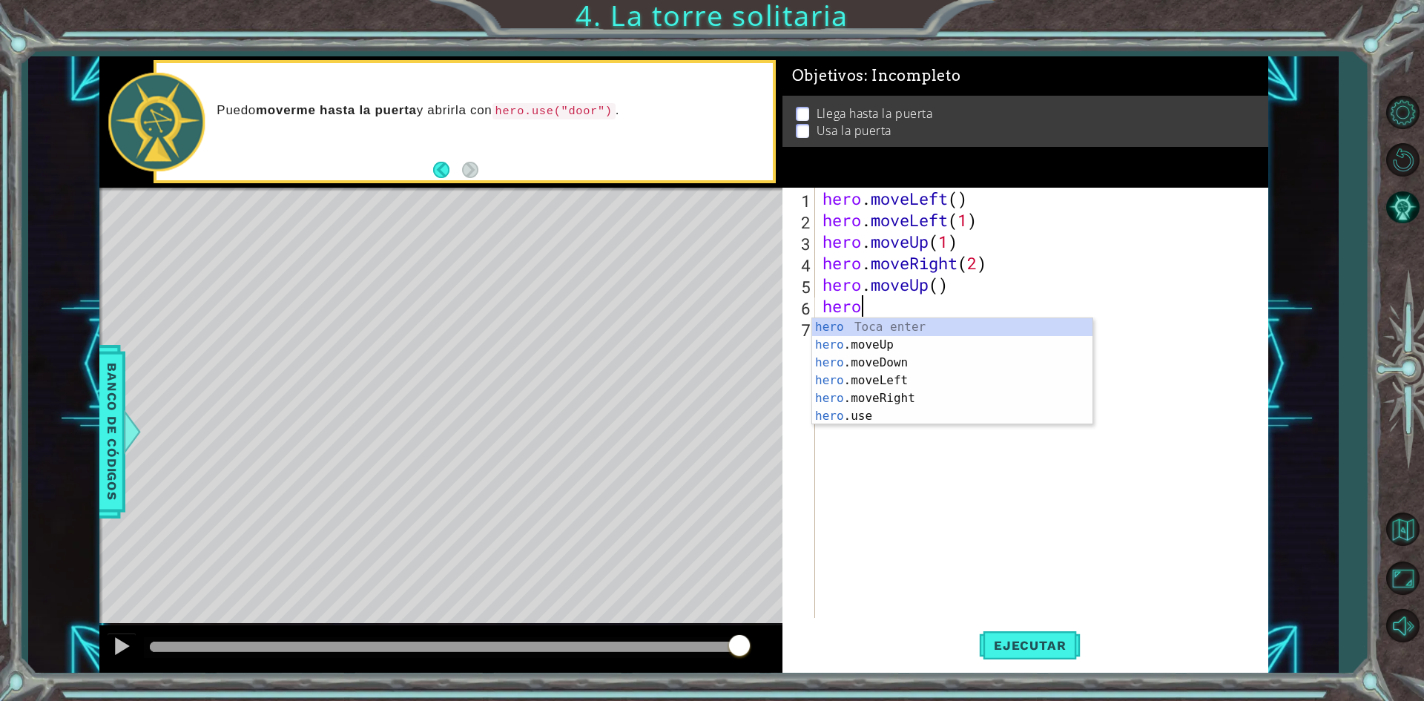
scroll to position [0, 0]
type textarea "h"
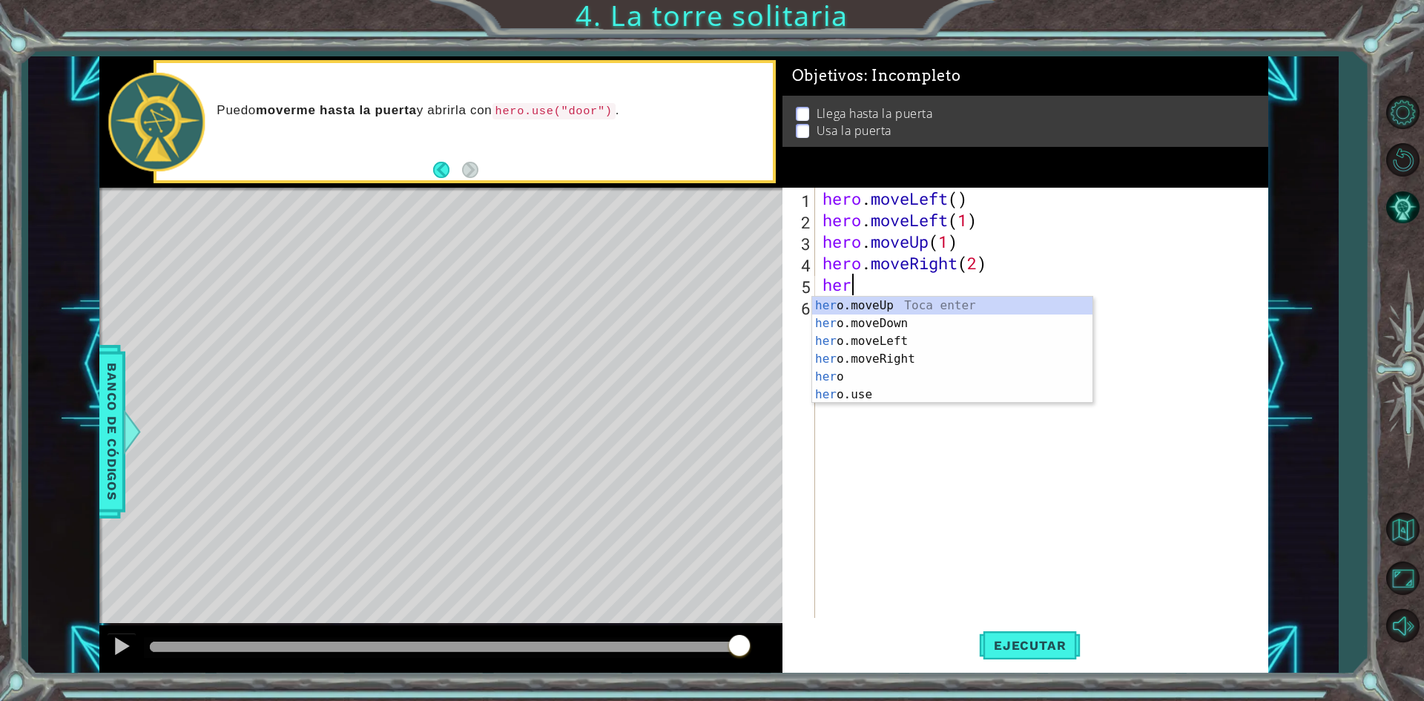
type textarea "h"
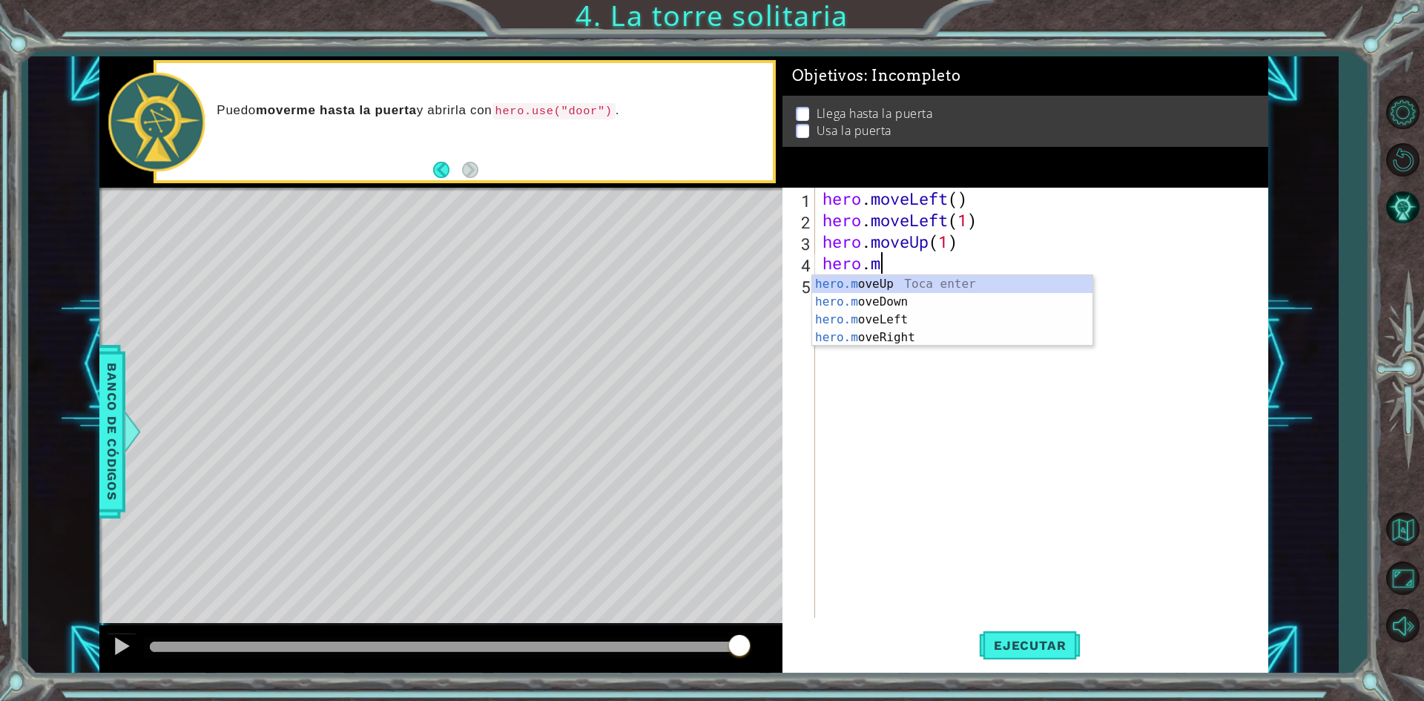
type textarea "h"
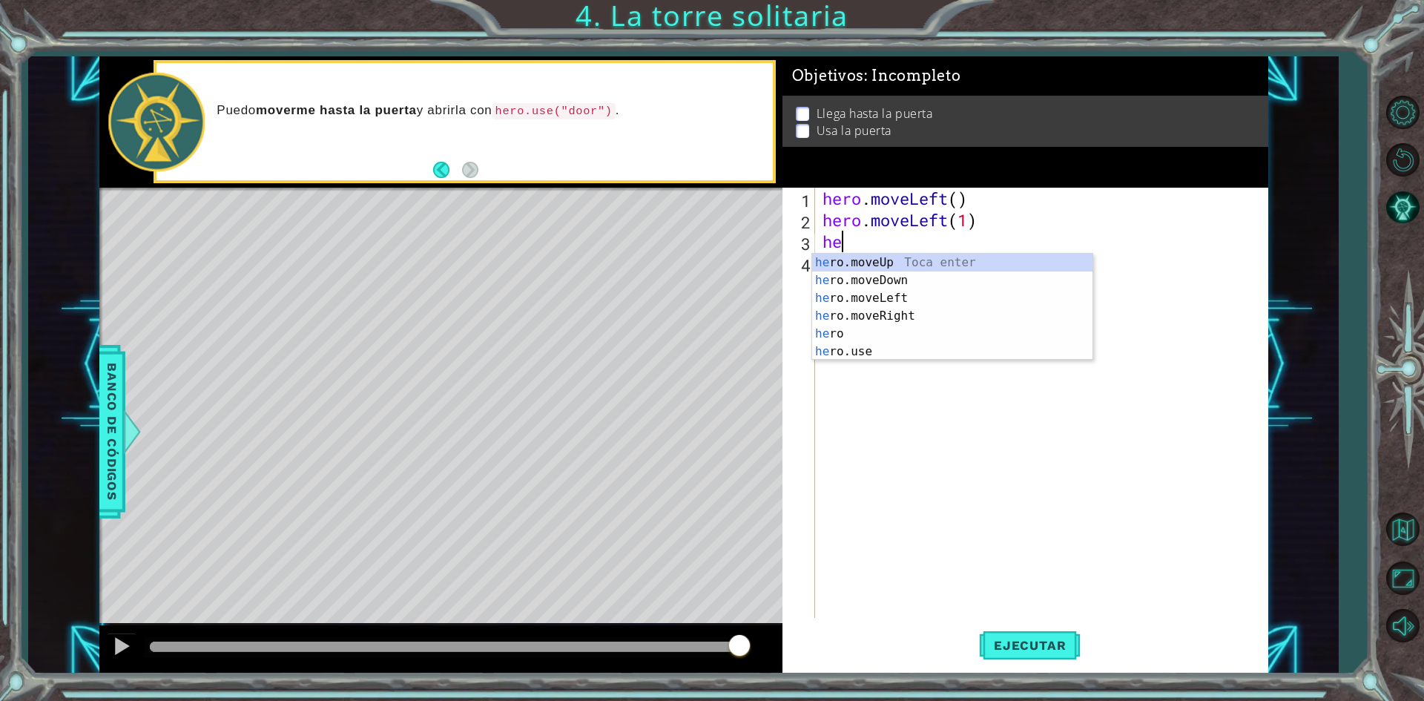
type textarea "h"
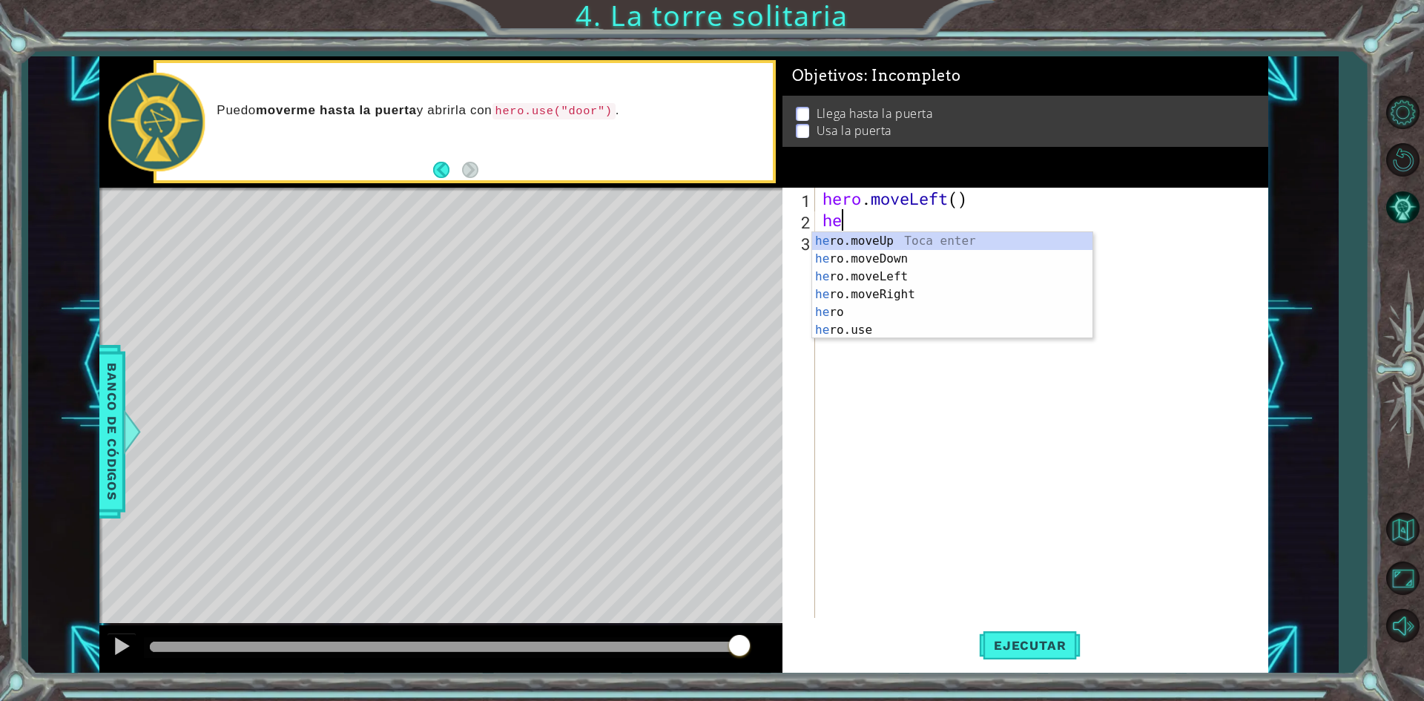
type textarea "h"
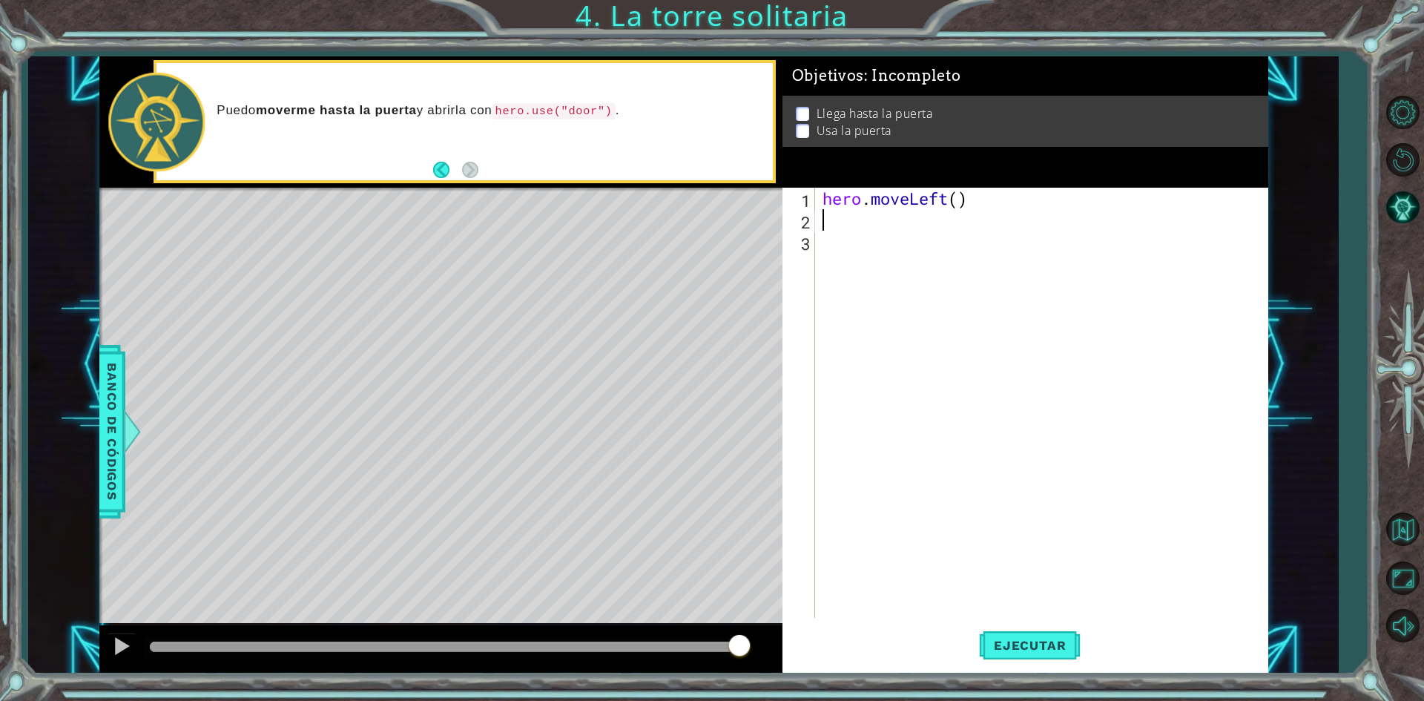
type textarea "hero.moveLeft()"
type textarea "hero.moveUp(2)"
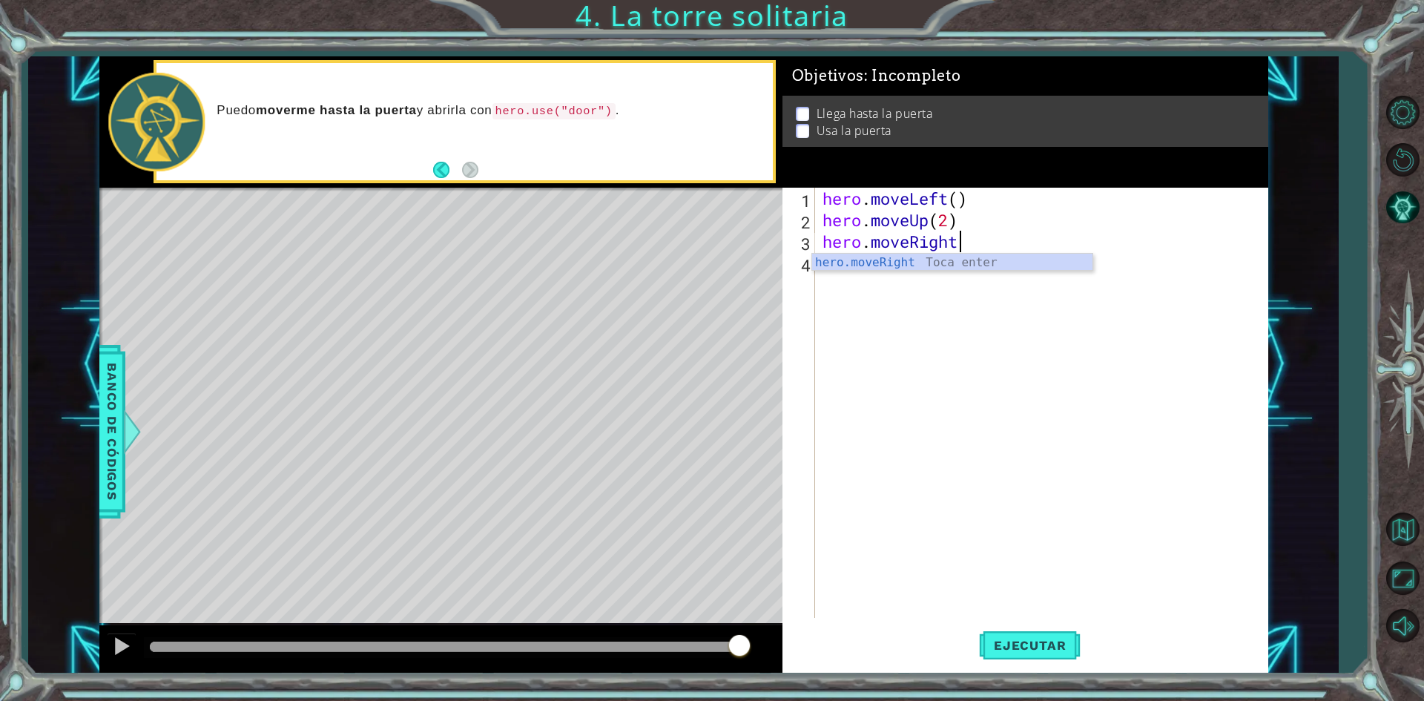
scroll to position [0, 6]
type textarea "hero.moveRight(2)"
click at [997, 636] on button "Ejecutar" at bounding box center [1030, 645] width 102 height 48
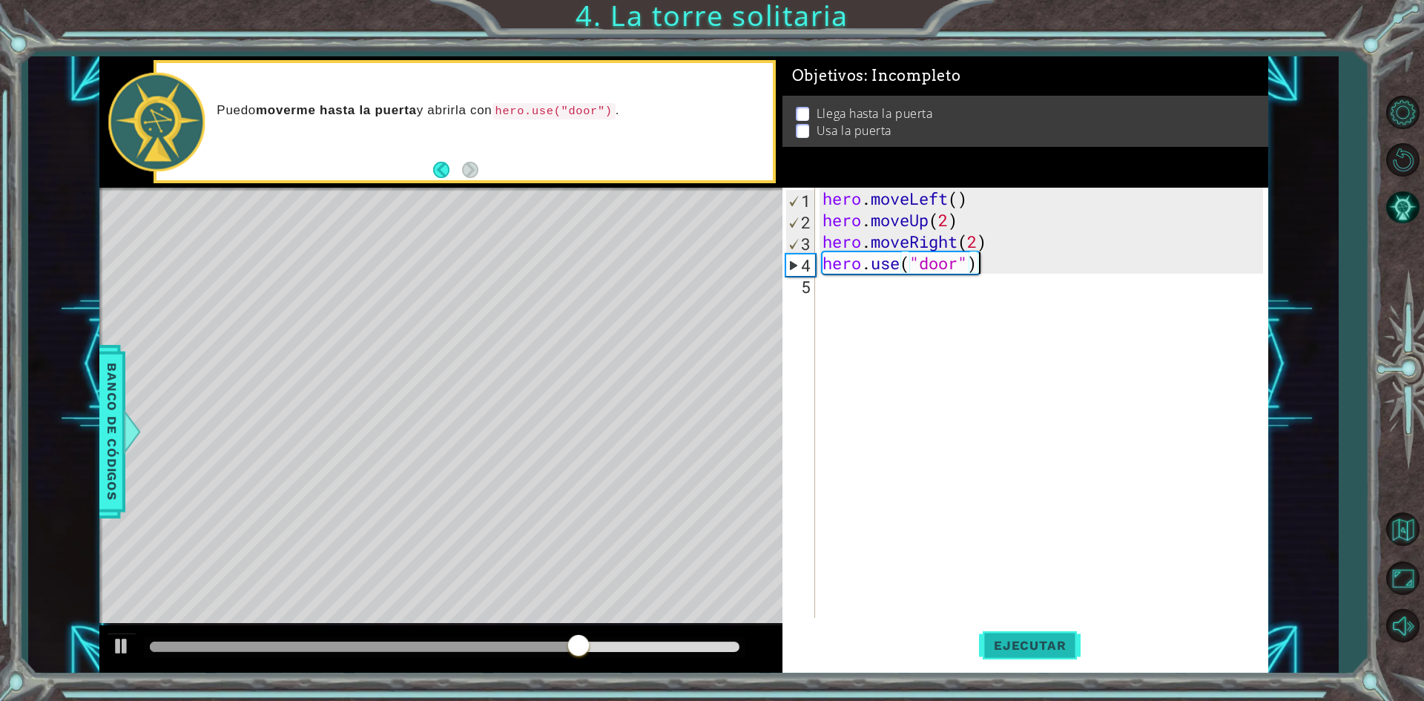
click at [1008, 630] on button "Ejecutar" at bounding box center [1030, 645] width 102 height 48
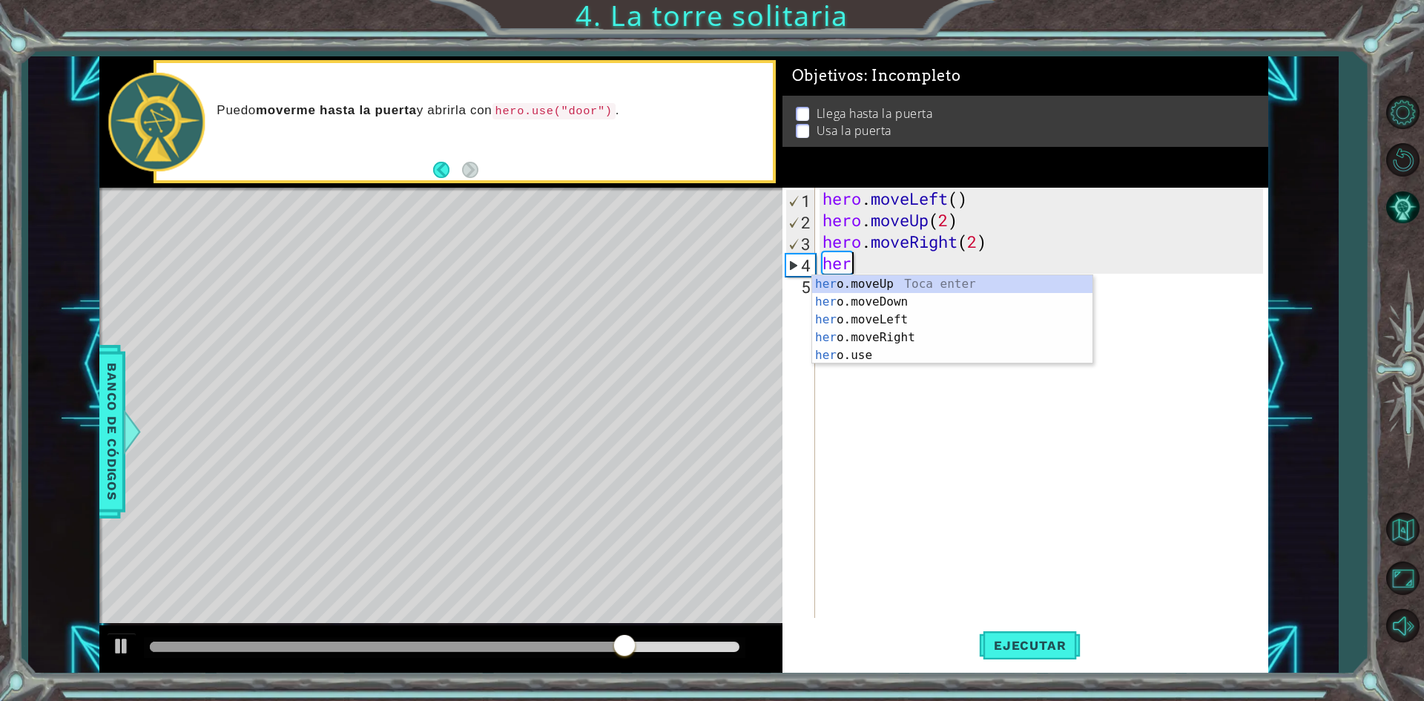
scroll to position [0, 0]
type textarea "h"
